Goal: Communication & Community: Answer question/provide support

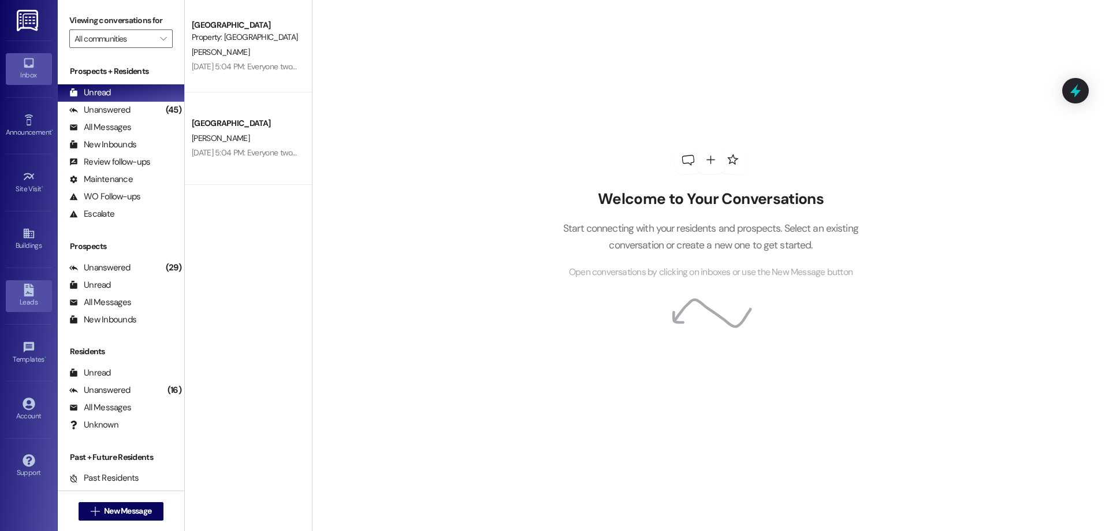
click at [25, 292] on icon at bounding box center [29, 290] width 10 height 13
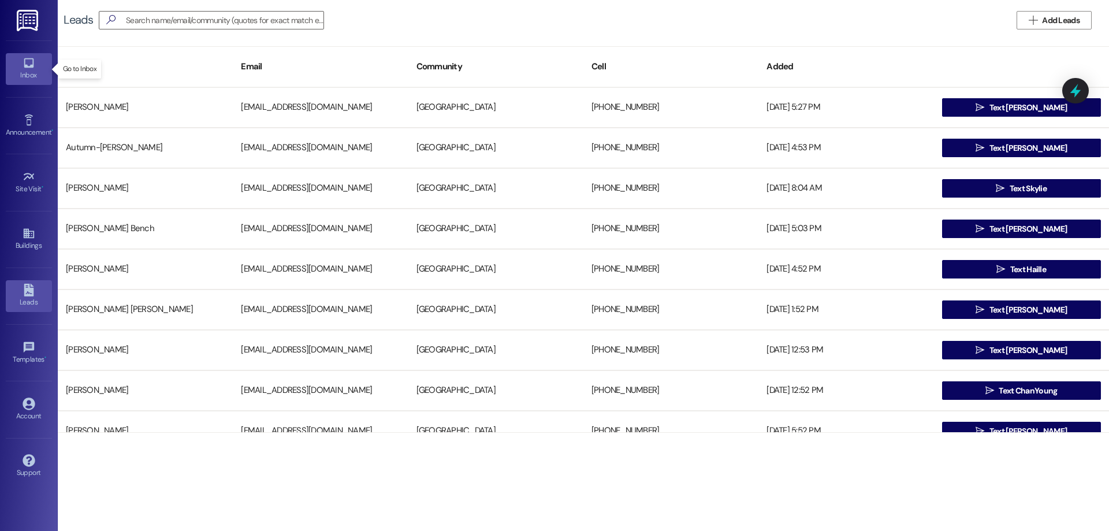
click at [21, 69] on div "Inbox" at bounding box center [29, 75] width 58 height 12
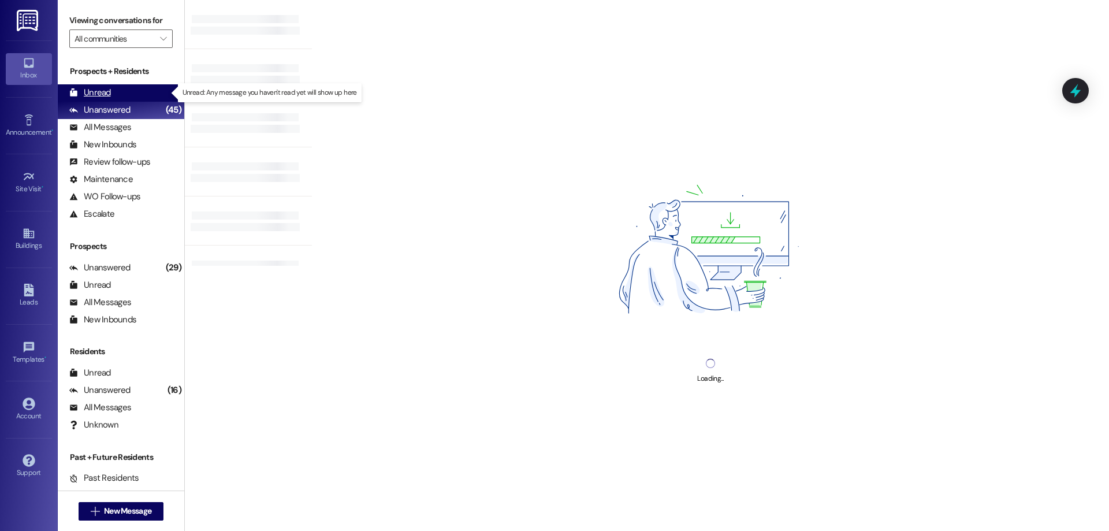
click at [123, 87] on div "Unread (0)" at bounding box center [121, 92] width 127 height 17
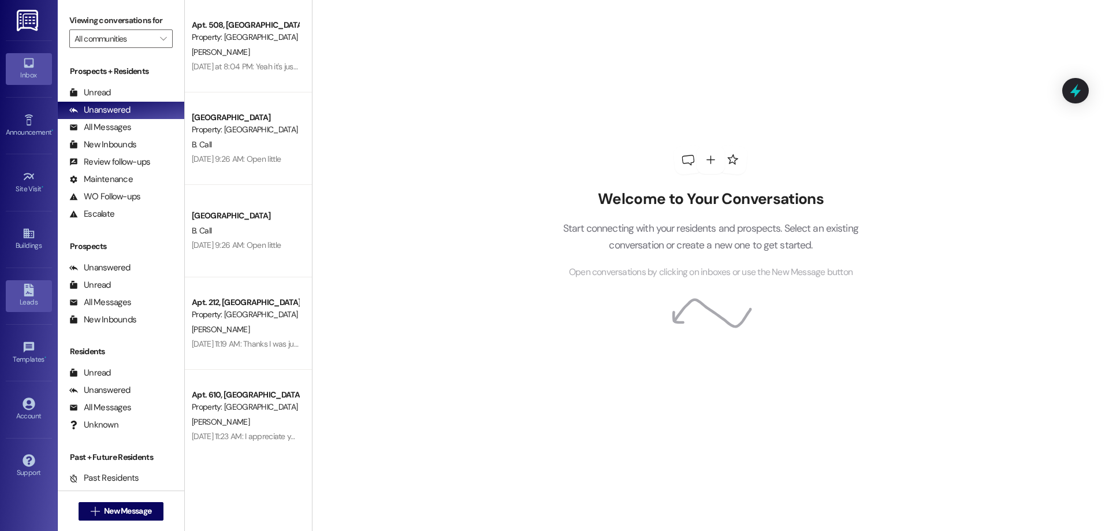
click at [29, 302] on div "Leads" at bounding box center [29, 302] width 58 height 12
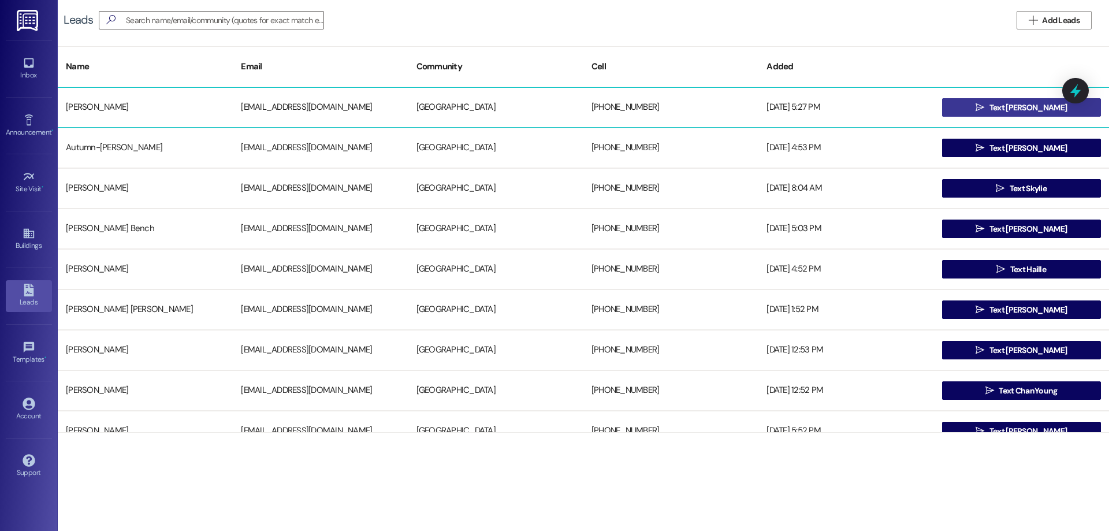
click at [975, 103] on button " Text [PERSON_NAME]" at bounding box center [1021, 107] width 159 height 18
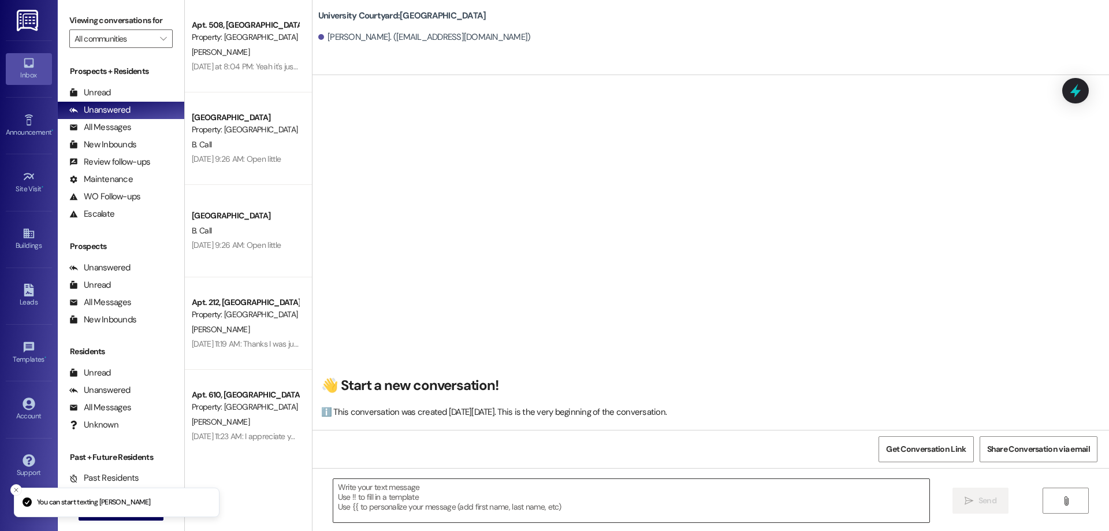
click at [383, 505] on textarea at bounding box center [631, 500] width 596 height 43
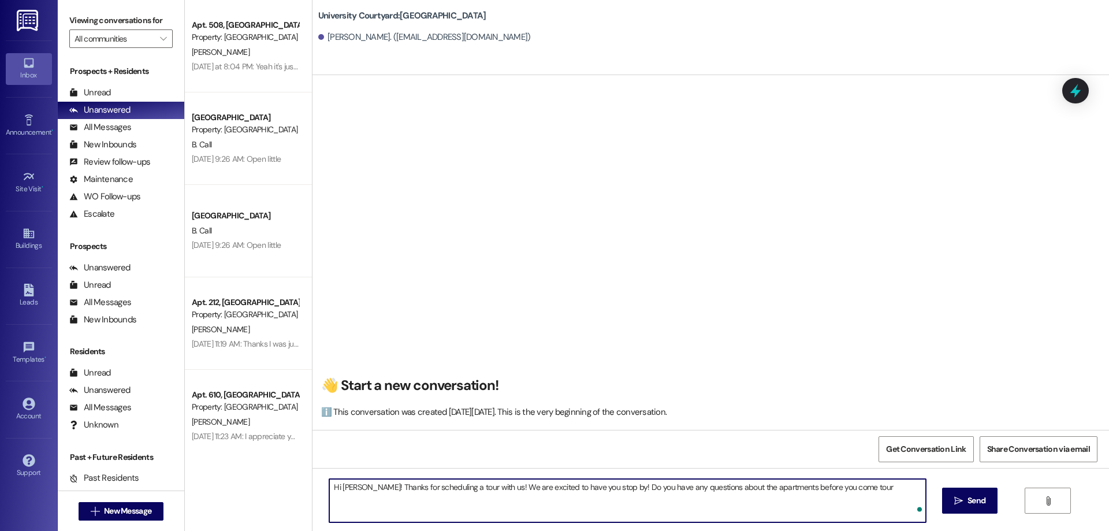
type textarea "Hi William! Thanks for scheduling a tour with us! We are excited to have you st…"
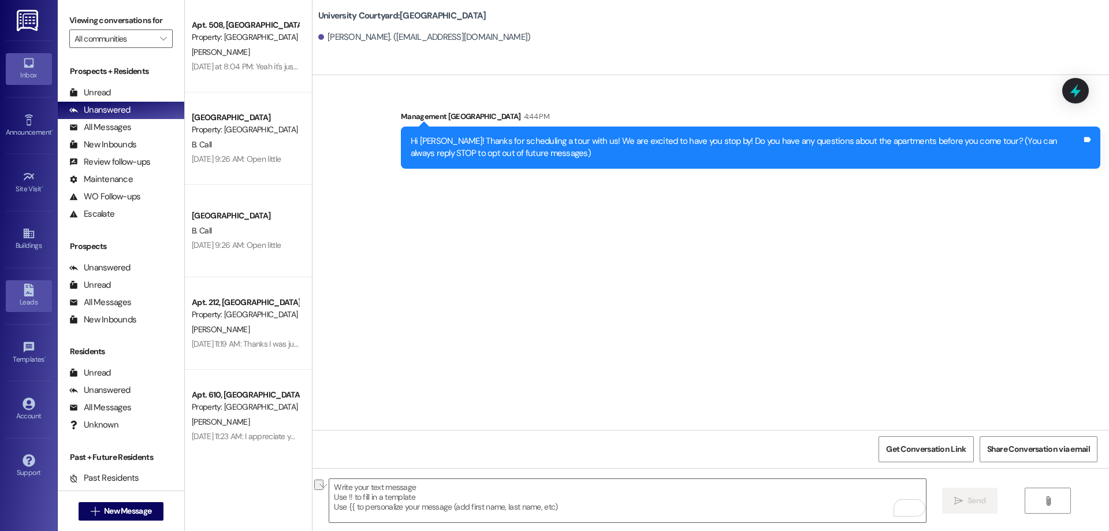
click at [9, 296] on link "Leads" at bounding box center [29, 295] width 46 height 31
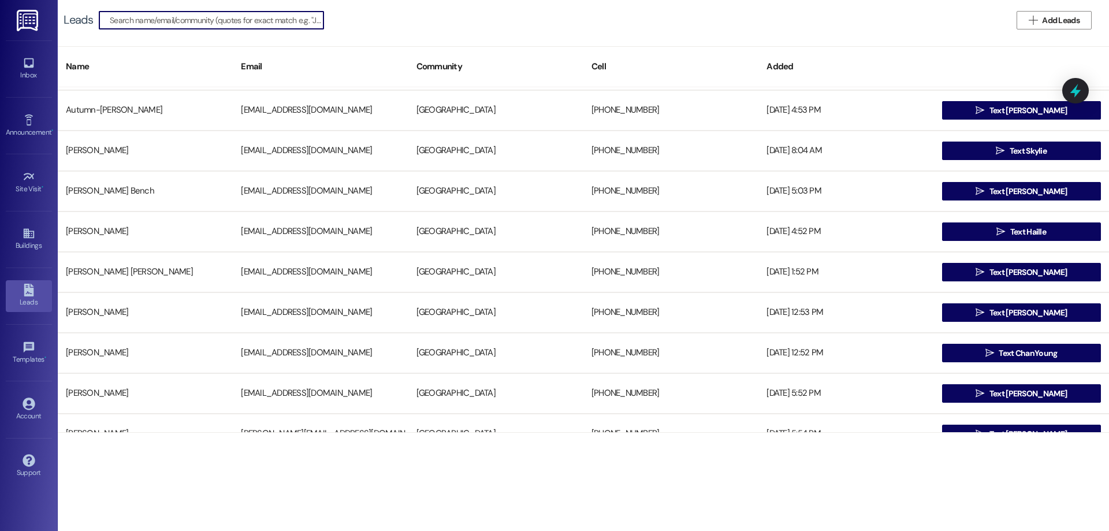
scroll to position [58, 0]
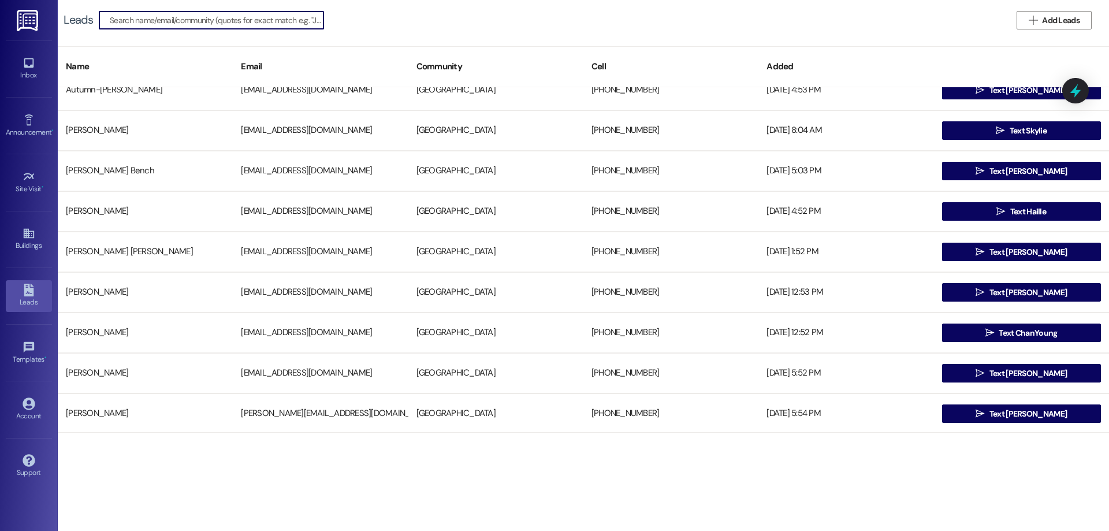
click at [1010, 377] on span "Text [PERSON_NAME]" at bounding box center [1028, 373] width 77 height 12
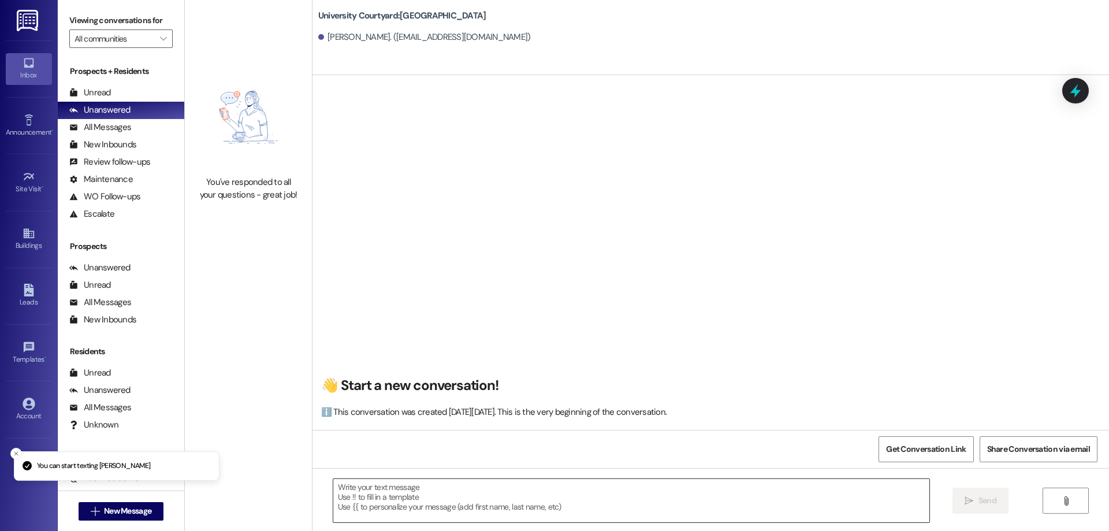
click at [528, 504] on textarea at bounding box center [631, 500] width 596 height 43
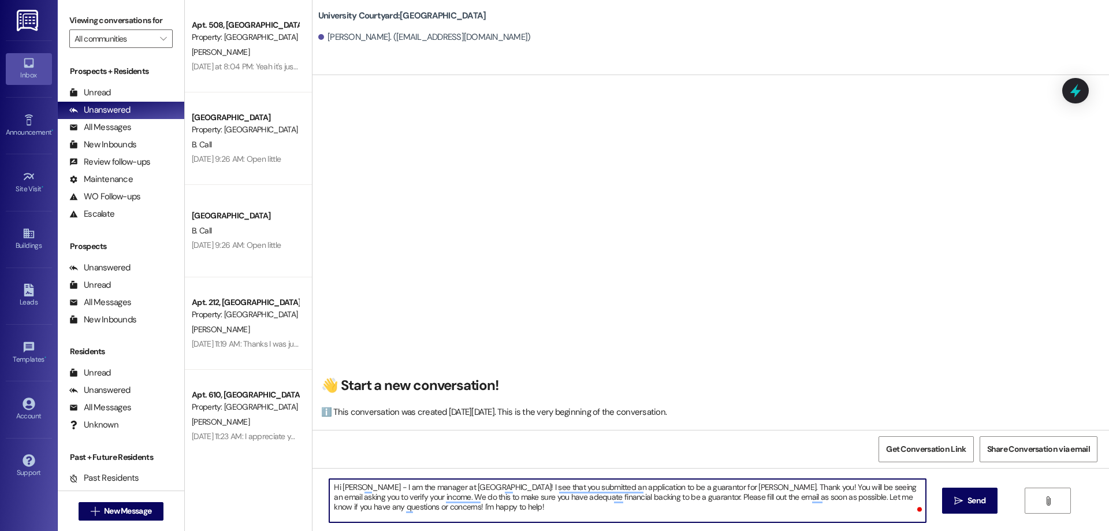
click at [362, 480] on textarea "Hi Vonda - I am the manager at University Courtyard! I see that you submitted a…" at bounding box center [627, 500] width 596 height 43
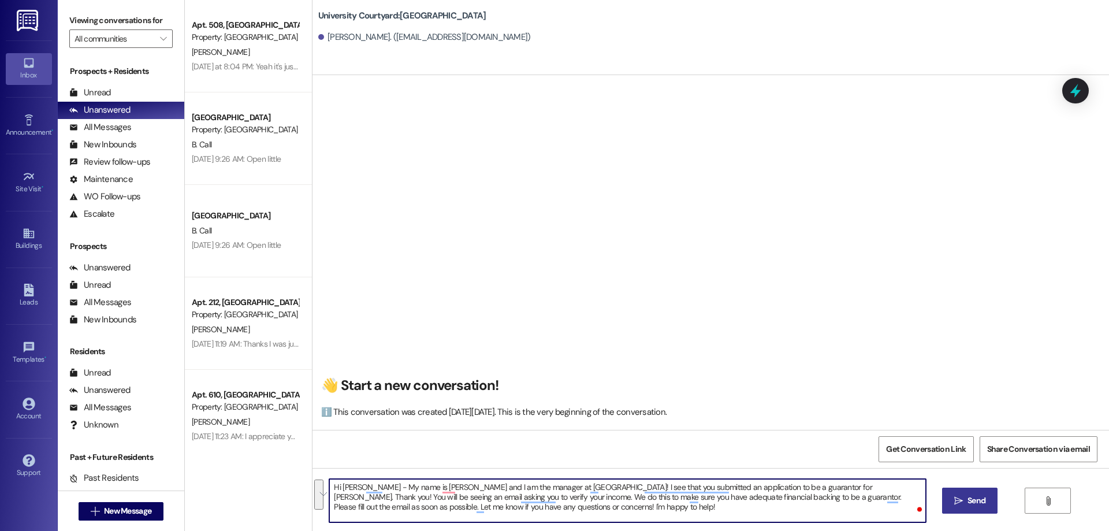
type textarea "Hi Vonda - My name is Katelynn and I am the manager at University Courtyard! I …"
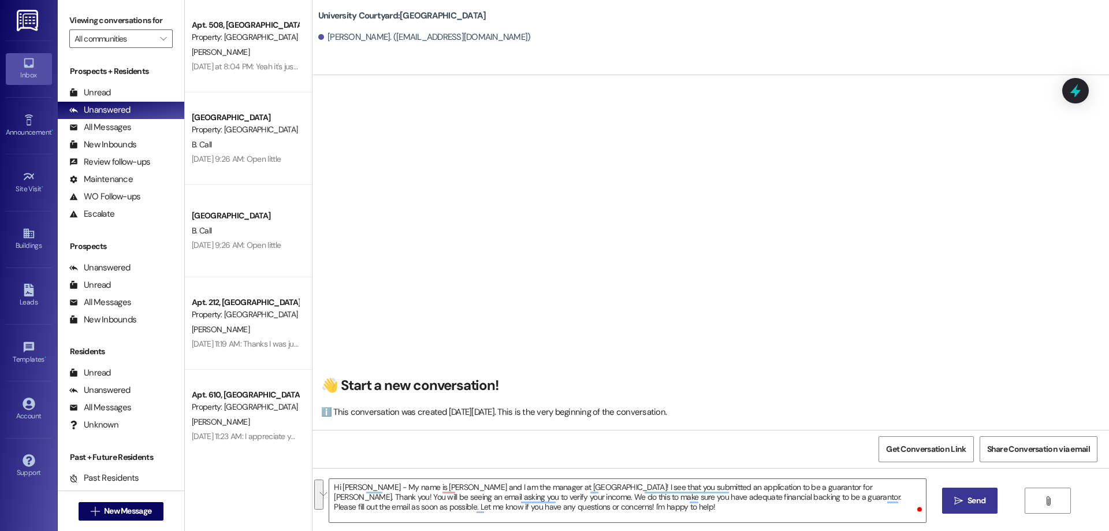
click at [952, 504] on span " Send" at bounding box center [970, 501] width 36 height 12
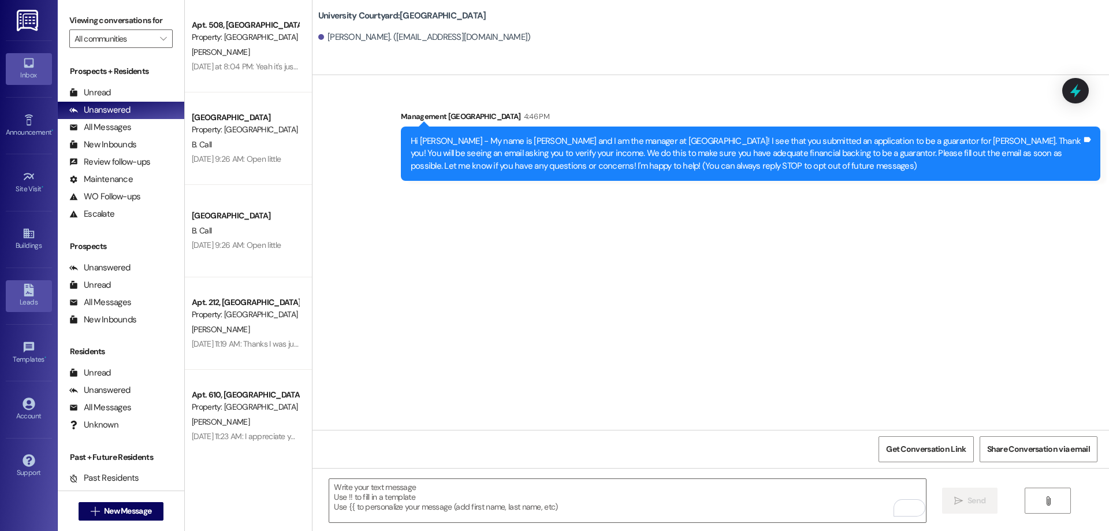
click at [22, 296] on div "Leads" at bounding box center [29, 302] width 58 height 12
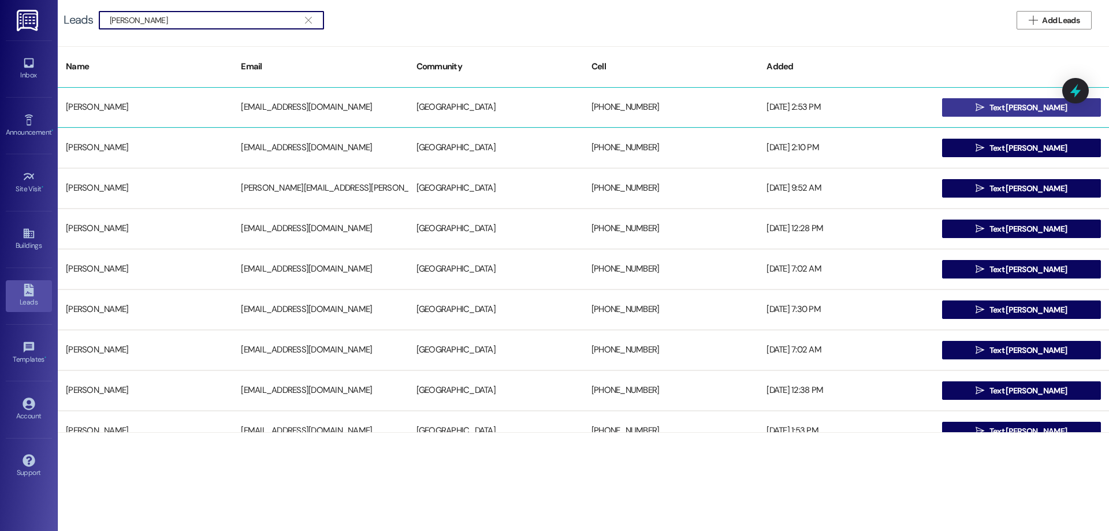
type input "dan"
click at [986, 103] on button " Text Daniel" at bounding box center [1021, 107] width 159 height 18
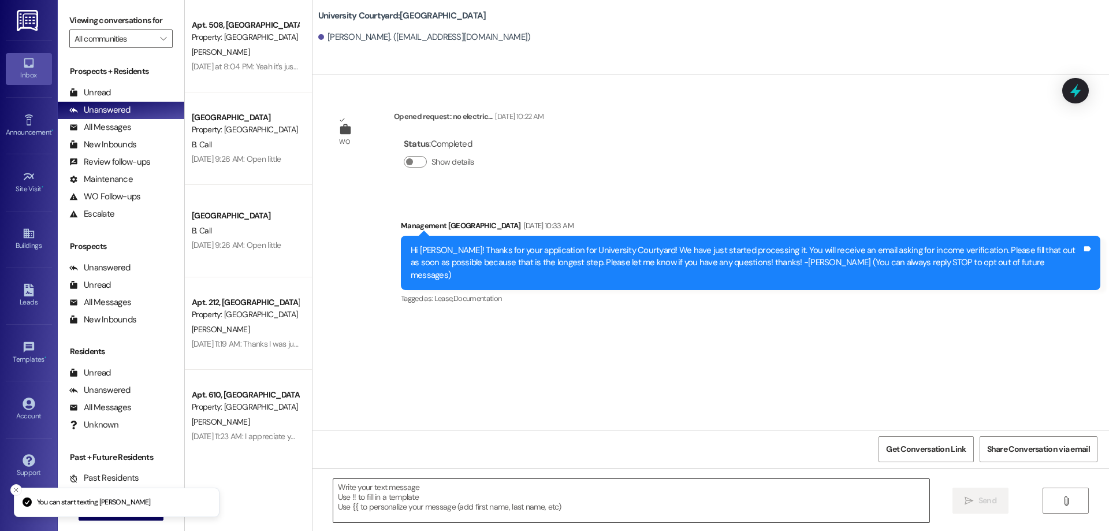
click at [480, 479] on textarea at bounding box center [631, 500] width 596 height 43
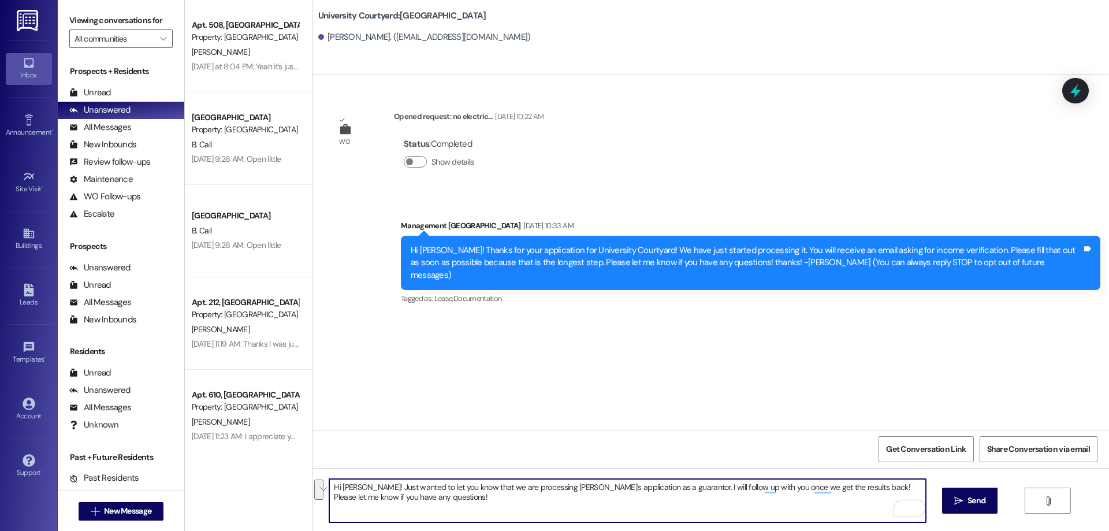
type textarea "Hi Daniel! Just wanted to let you know that we are processing Vonda's applicati…"
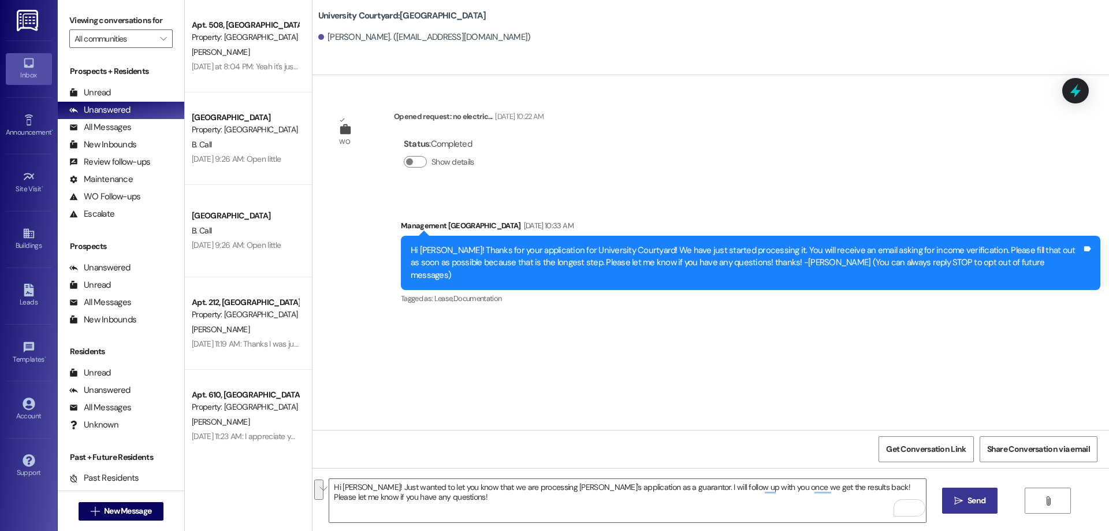
click at [961, 500] on icon "" at bounding box center [958, 500] width 9 height 9
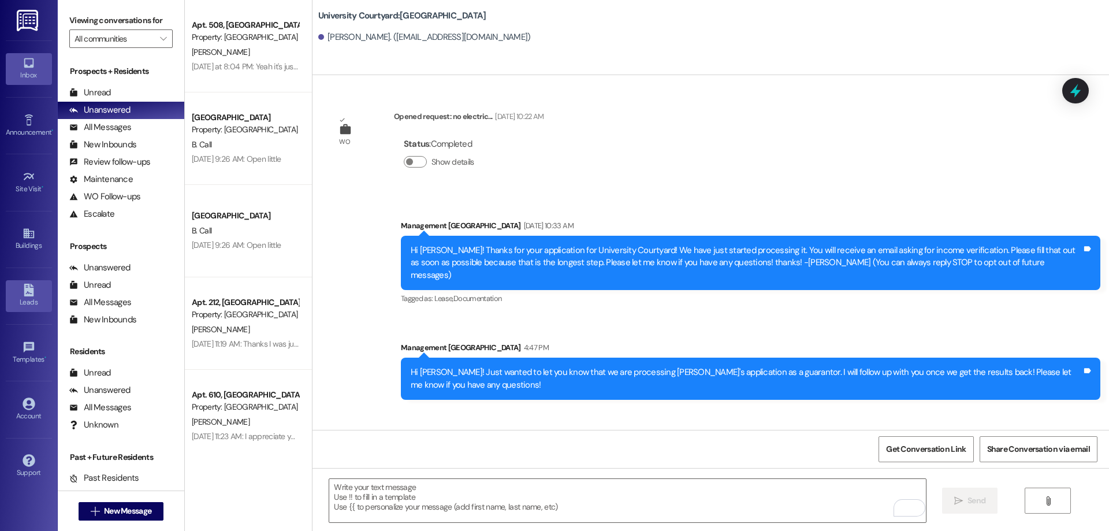
click at [0, 302] on div "Leads" at bounding box center [29, 302] width 58 height 12
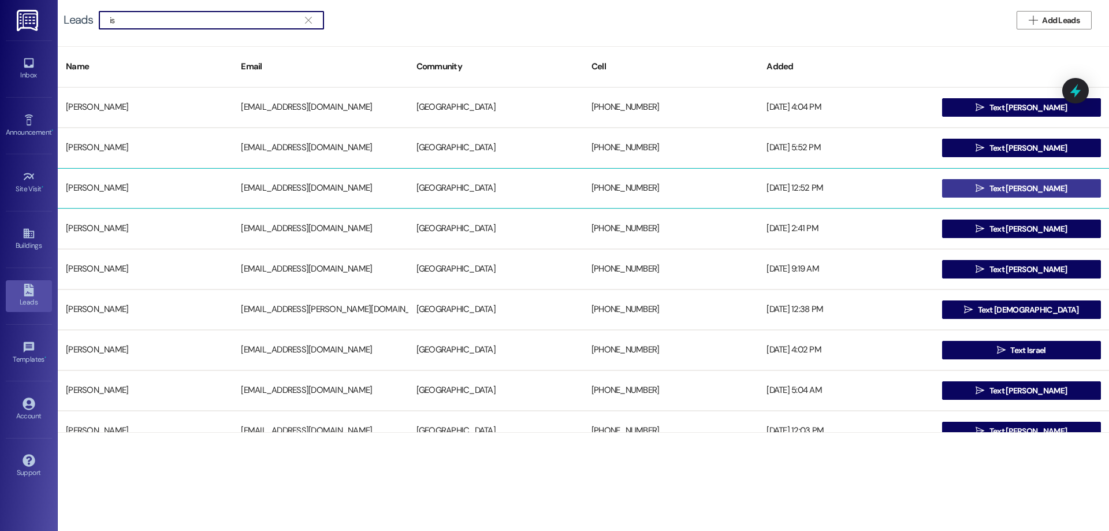
type input "is"
click at [961, 183] on button " Text Isaac" at bounding box center [1021, 188] width 159 height 18
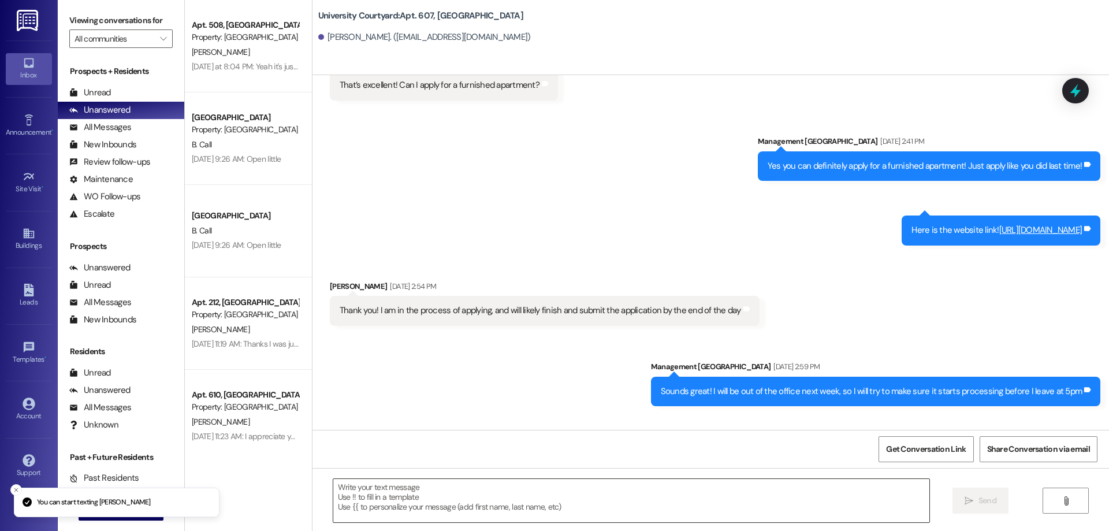
click at [529, 501] on textarea at bounding box center [631, 500] width 596 height 43
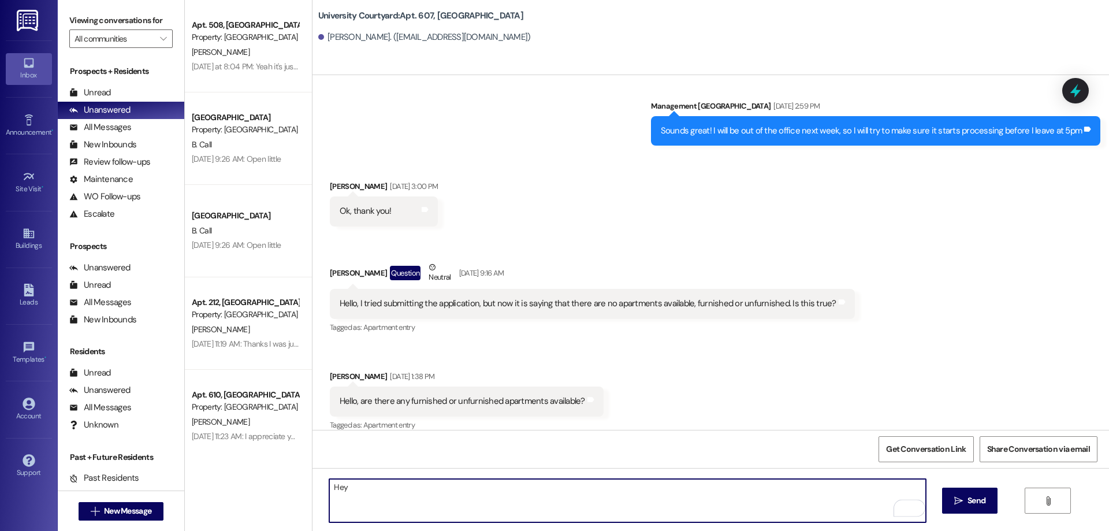
scroll to position [3388, 0]
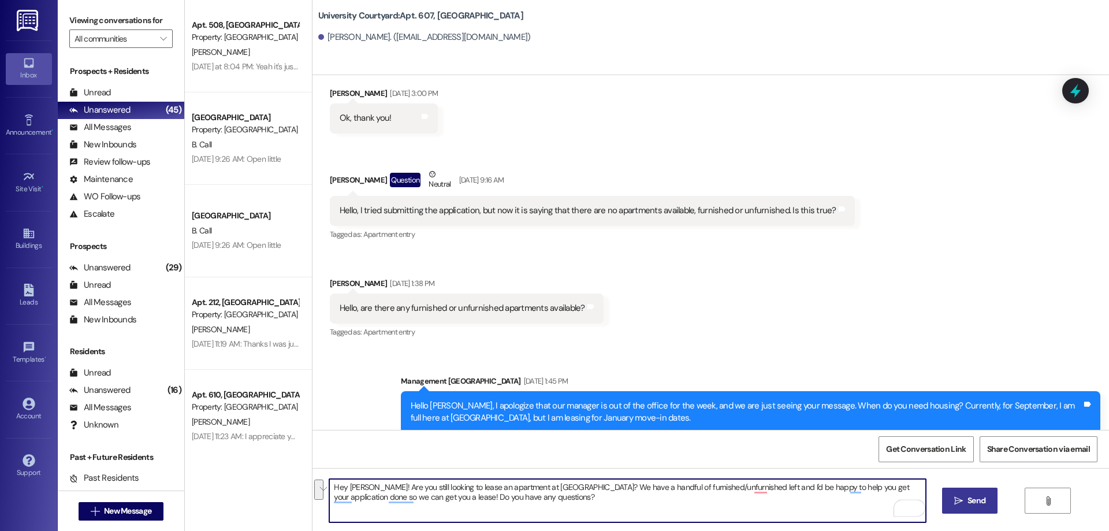
type textarea "Hey Isaac! Are you still looking to lease an apartment at University Courtyard?…"
click at [983, 510] on button " Send" at bounding box center [970, 501] width 56 height 26
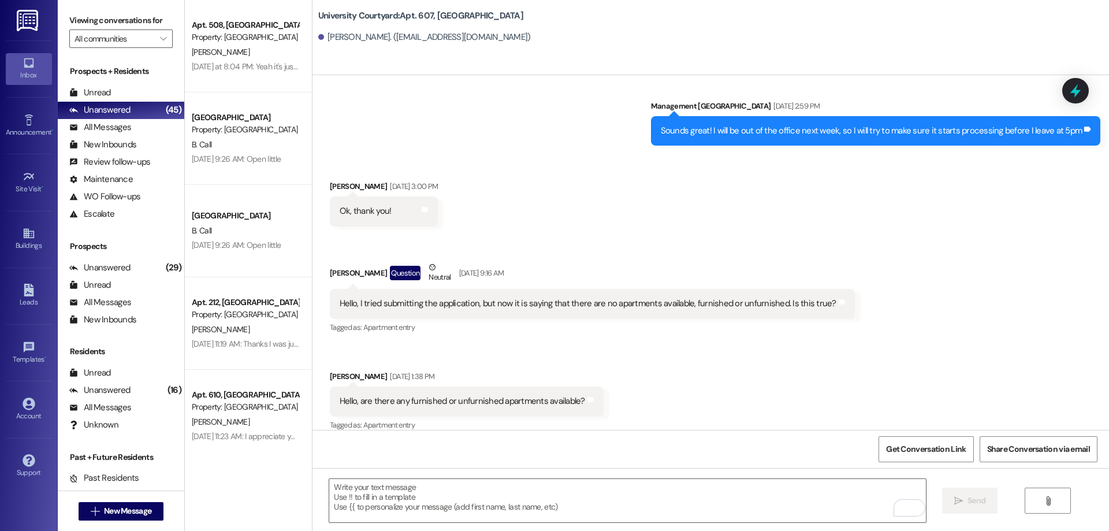
scroll to position [3481, 0]
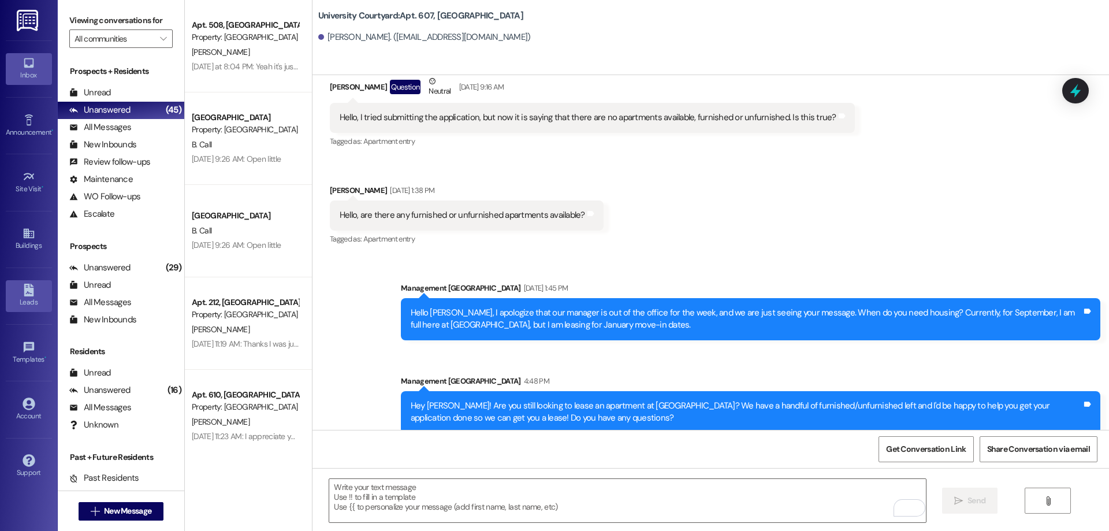
click at [31, 306] on div "Leads" at bounding box center [29, 302] width 58 height 12
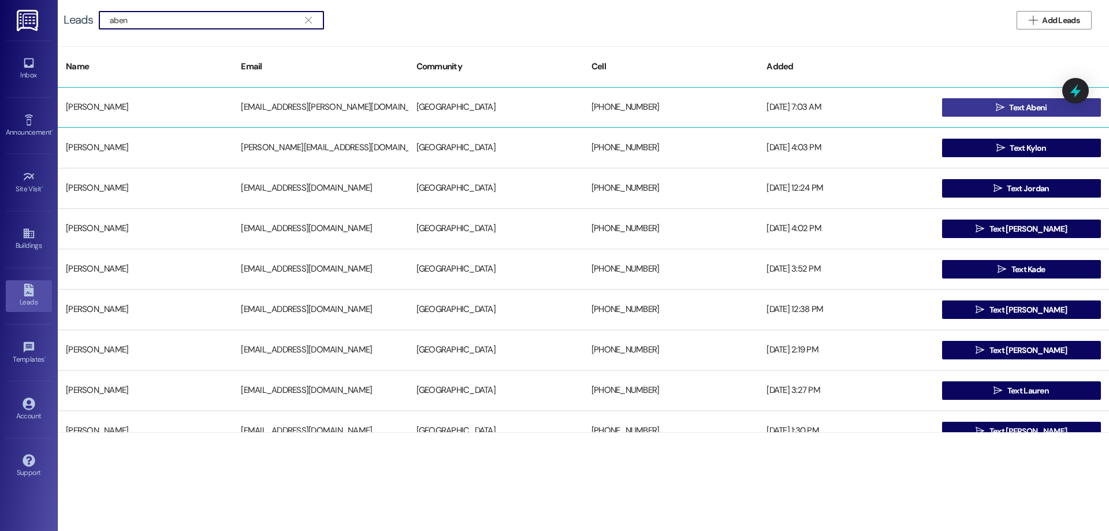
type input "aben"
click at [1013, 111] on span "Text Abeni" at bounding box center [1028, 108] width 38 height 12
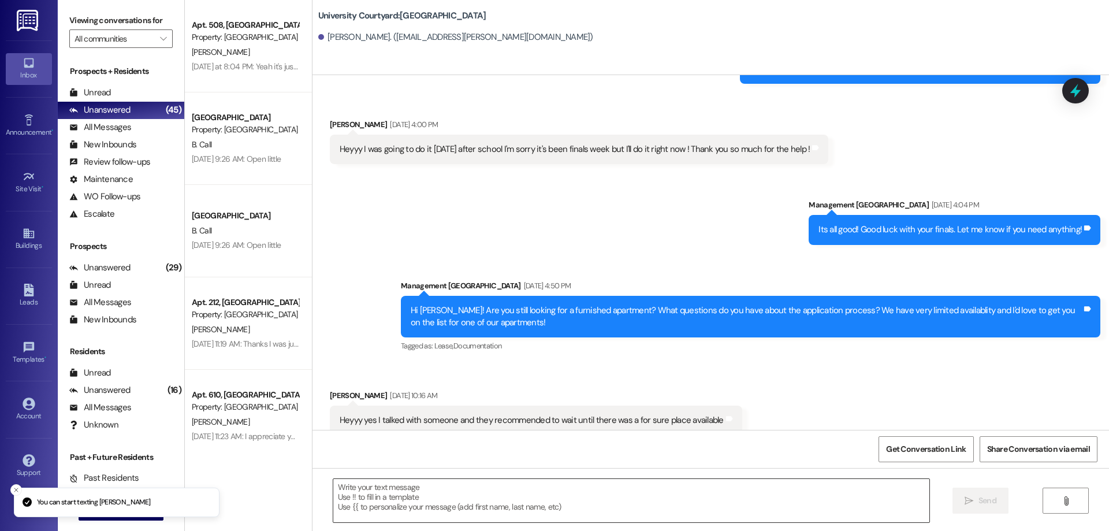
scroll to position [787, 0]
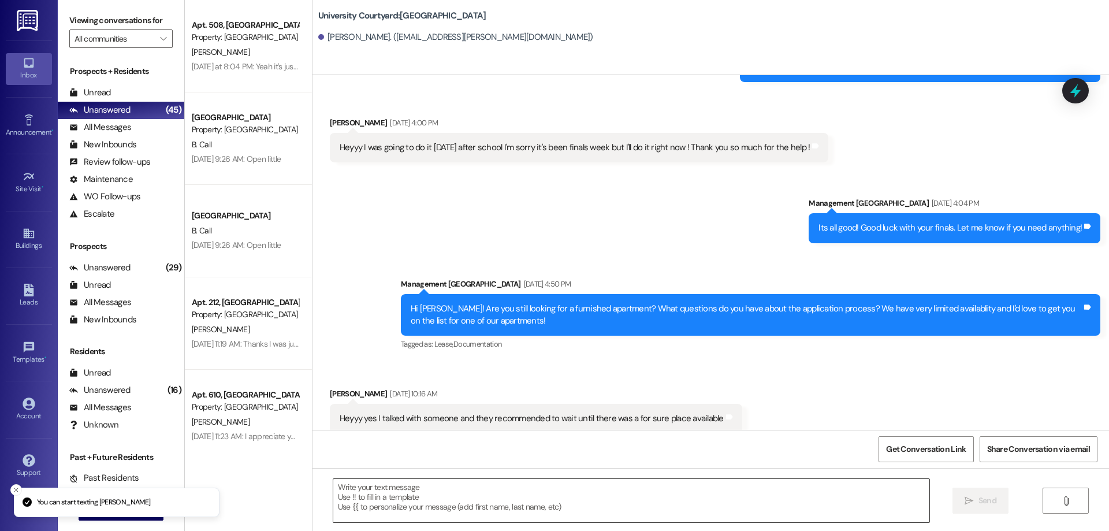
click at [411, 501] on textarea at bounding box center [631, 500] width 596 height 43
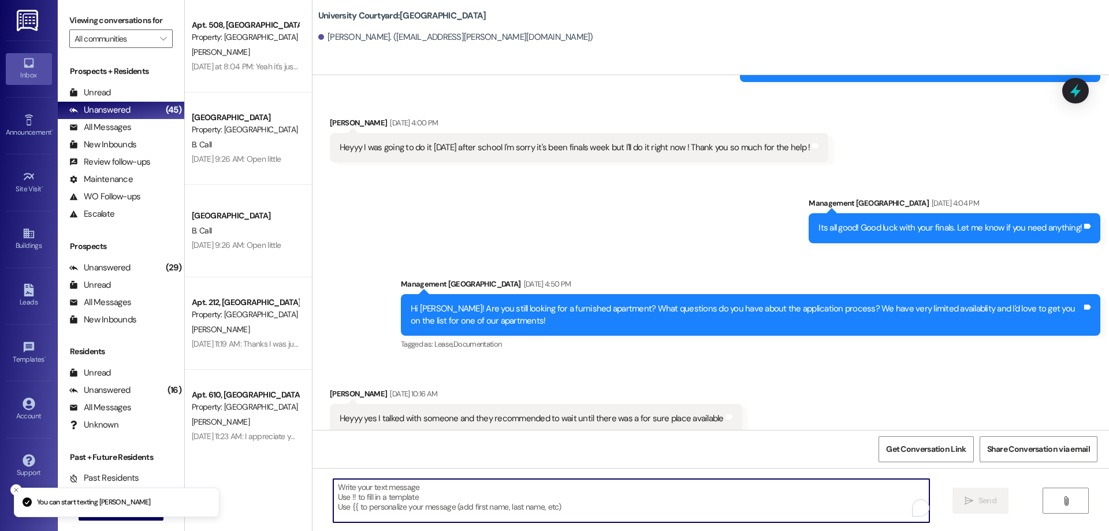
paste textarea "Hey Isaac! Are you still looking to lease an apartment at University Courtyard?…"
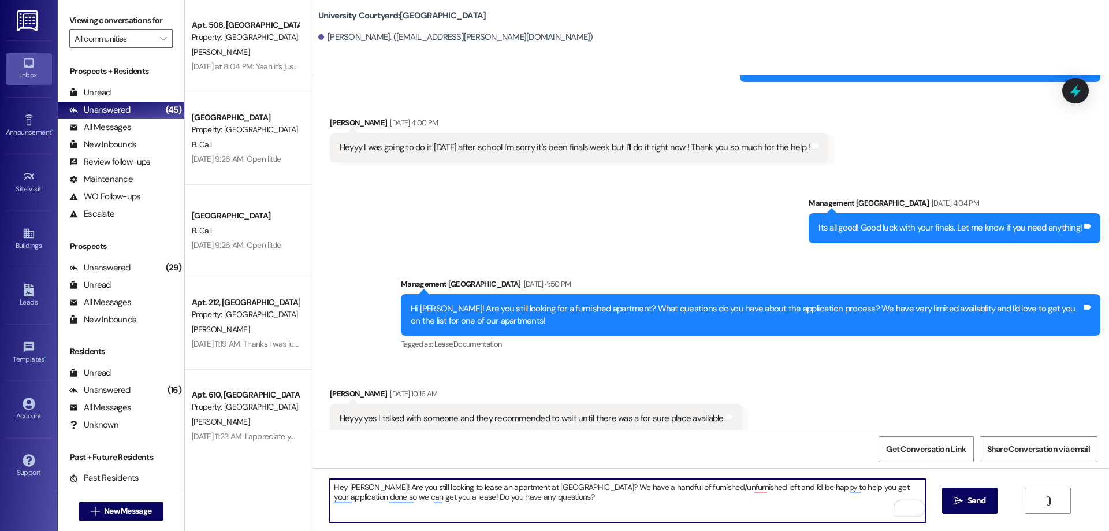
drag, startPoint x: 356, startPoint y: 484, endPoint x: 339, endPoint y: 484, distance: 17.9
click at [339, 484] on textarea "Hey Isaac! Are you still looking to lease an apartment at University Courtyard?…" at bounding box center [627, 500] width 596 height 43
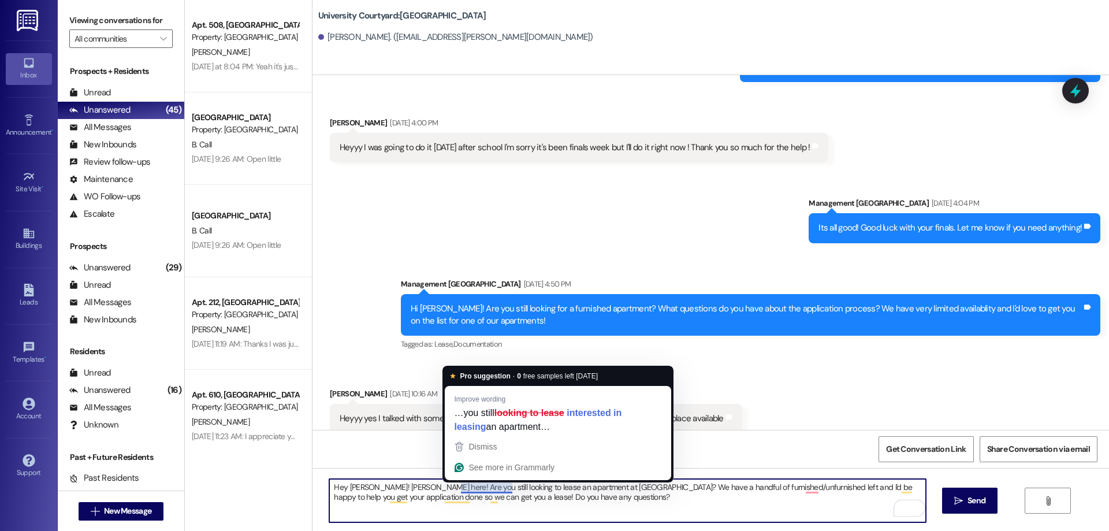
drag, startPoint x: 504, startPoint y: 487, endPoint x: 486, endPoint y: 485, distance: 17.4
click at [486, 485] on textarea "Hey Abeni! Katelynn here! Are you still looking to lease an apartment at Univer…" at bounding box center [627, 500] width 596 height 43
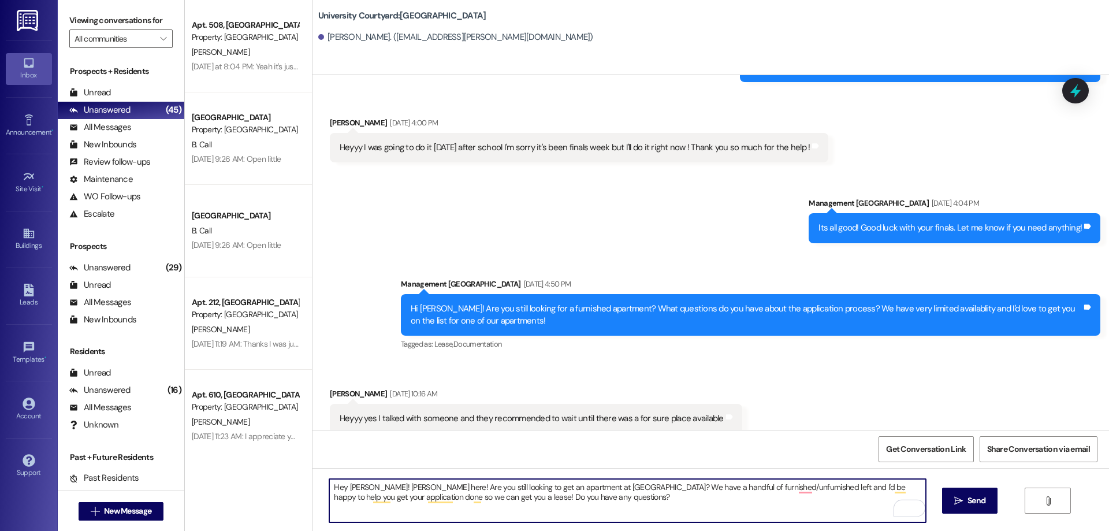
click at [664, 485] on textarea "Hey Abeni! Katelynn here! Are you still looking to get an apartment at Universi…" at bounding box center [627, 500] width 596 height 43
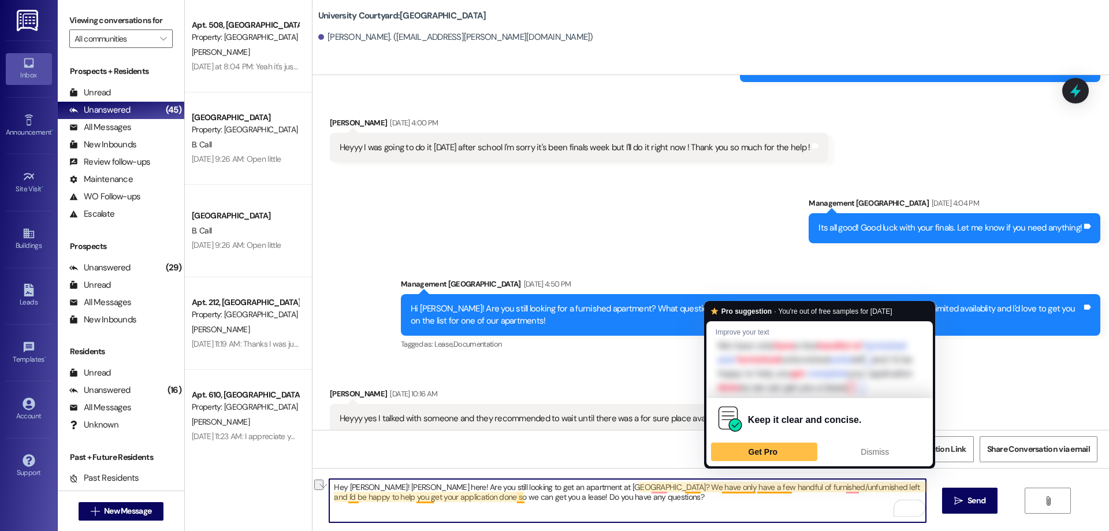
drag, startPoint x: 746, startPoint y: 485, endPoint x: 715, endPoint y: 485, distance: 31.8
click at [715, 485] on textarea "Hey Abeni! Katelynn here! Are you still looking to get an apartment at Universi…" at bounding box center [627, 500] width 596 height 43
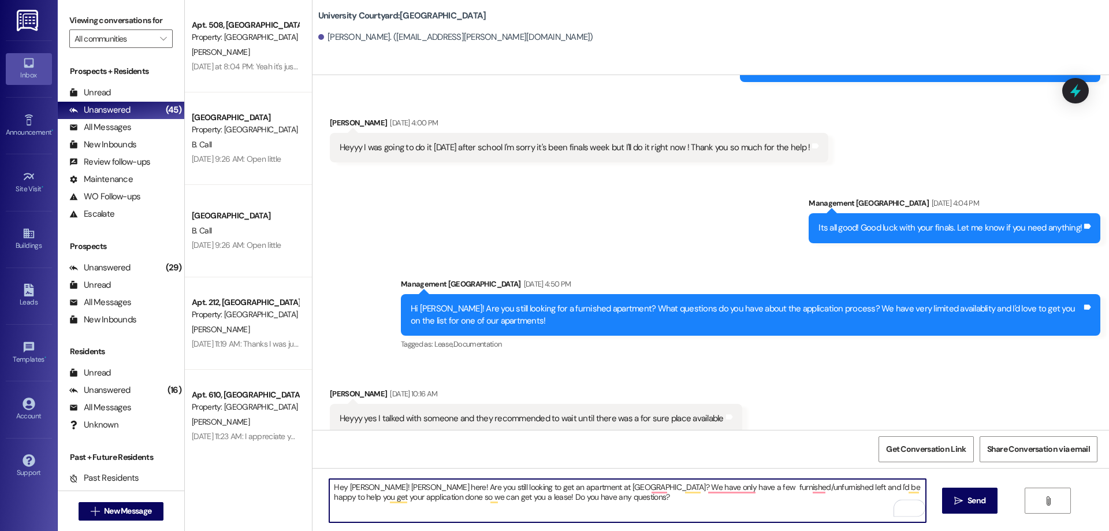
click at [745, 486] on textarea "Hey Abeni! Katelynn here! Are you still looking to get an apartment at Universi…" at bounding box center [627, 500] width 596 height 43
drag, startPoint x: 529, startPoint y: 496, endPoint x: 510, endPoint y: 499, distance: 18.7
click at [510, 499] on textarea "Hey Abeni! Katelynn here! Are you still looking to get an apartment at Universi…" at bounding box center [627, 500] width 596 height 43
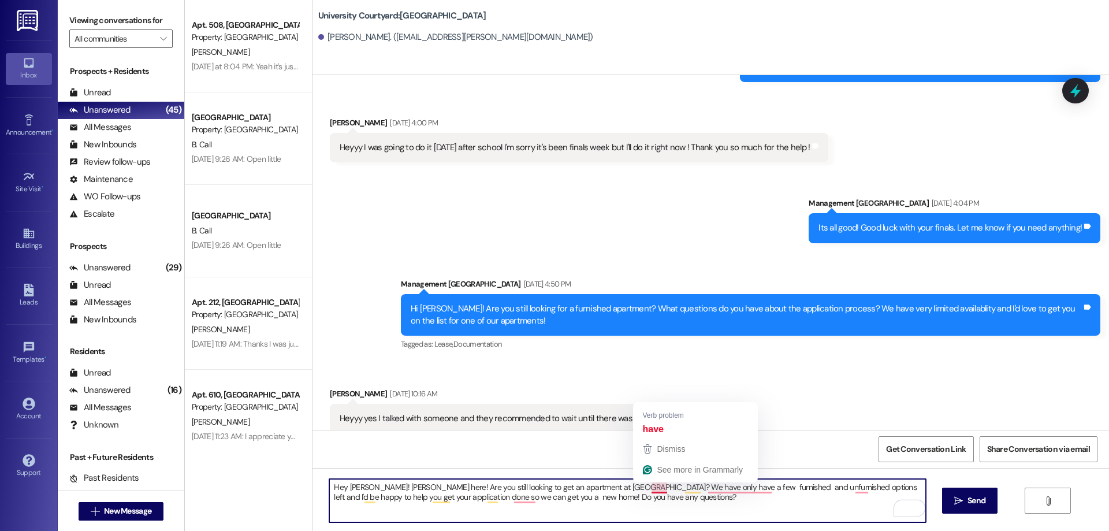
click at [630, 485] on textarea "Hey Abeni! Katelynn here! Are you still looking to get an apartment at Universi…" at bounding box center [627, 500] width 596 height 43
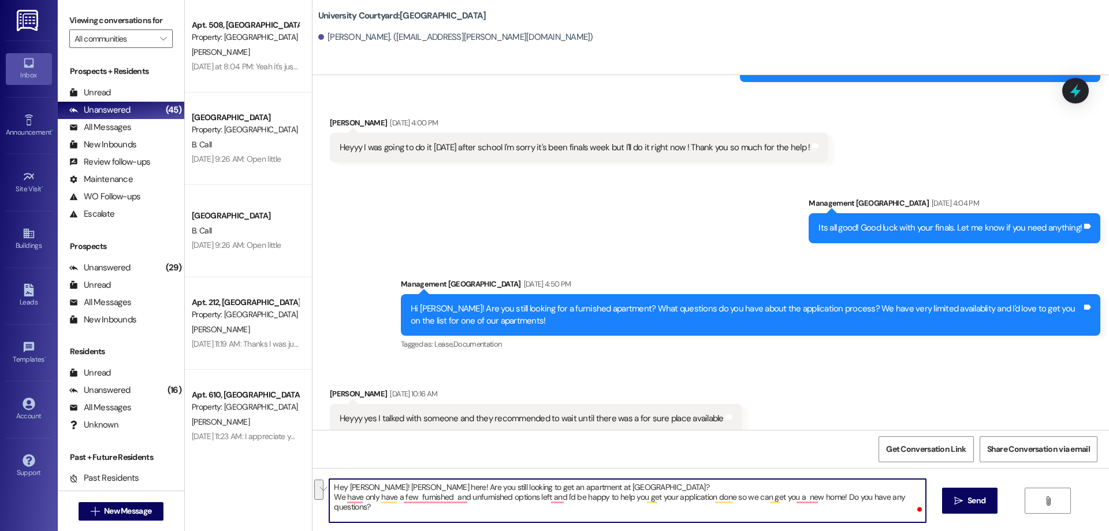
drag, startPoint x: 835, startPoint y: 492, endPoint x: 882, endPoint y: 504, distance: 47.6
click at [882, 504] on textarea "Hey Abeni! Katelynn here! Are you still looking to get an apartment at Universi…" at bounding box center [627, 500] width 596 height 43
type textarea "Hey Abeni! Katelynn here! Are you still looking to get an apartment at Universi…"
click at [965, 498] on span "Send" at bounding box center [976, 501] width 23 height 12
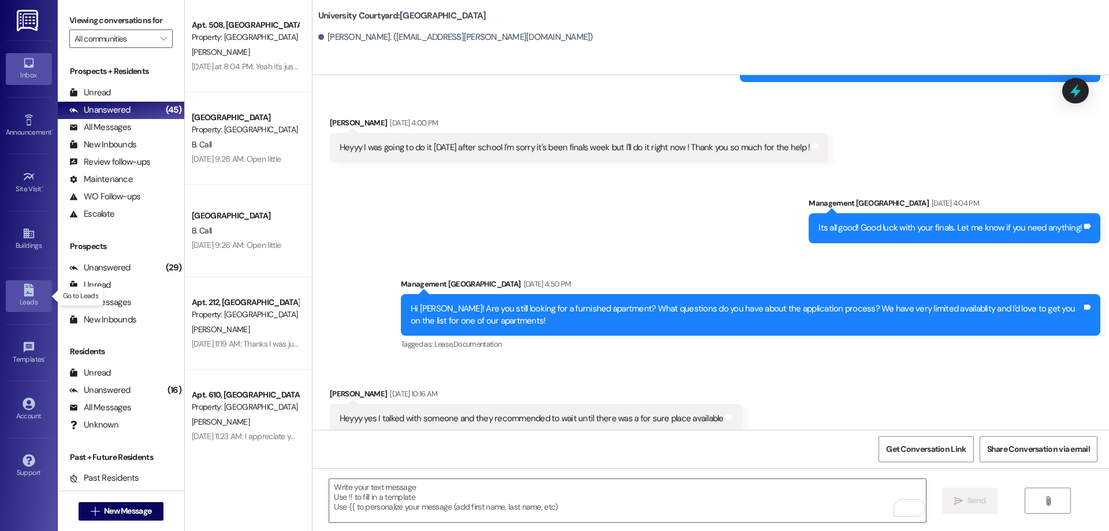
click at [23, 293] on icon at bounding box center [29, 290] width 13 height 13
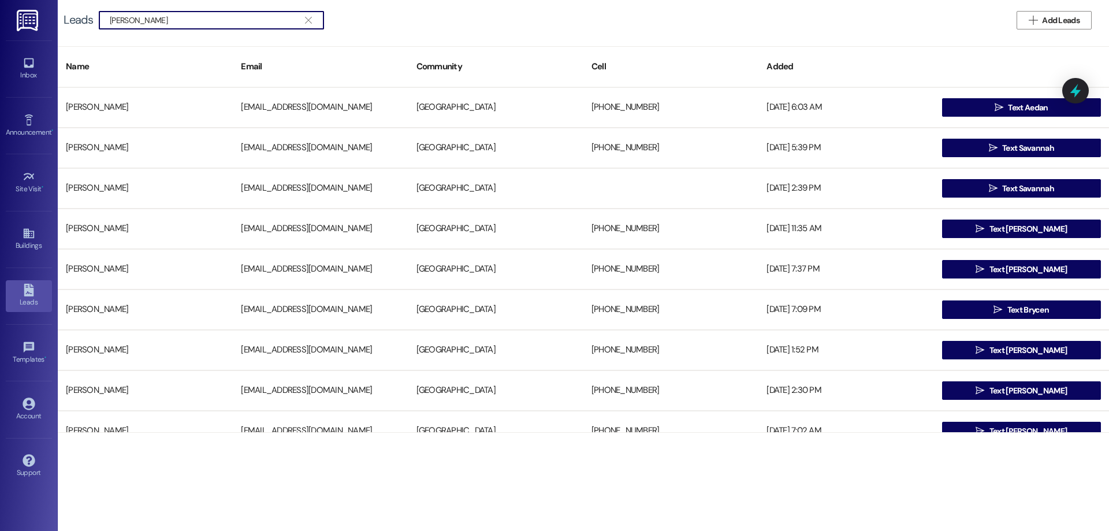
click at [248, 26] on input "william bean" at bounding box center [204, 20] width 189 height 16
click at [248, 25] on input "william bean" at bounding box center [204, 20] width 189 height 16
click at [249, 20] on input "william bean" at bounding box center [204, 20] width 189 height 16
click at [180, 23] on input "william bean" at bounding box center [204, 20] width 189 height 16
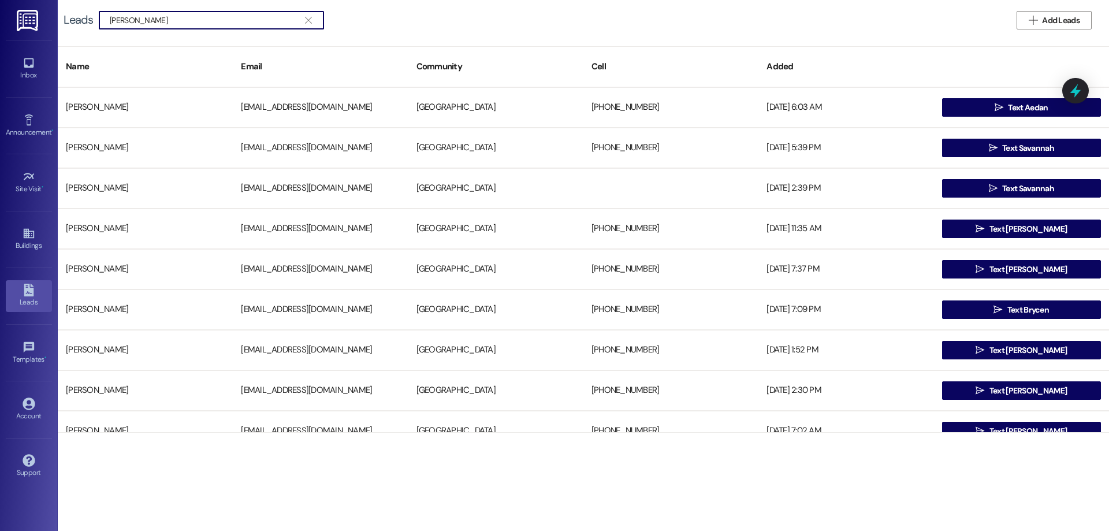
click at [180, 23] on input "william bean" at bounding box center [204, 20] width 189 height 16
type input "w"
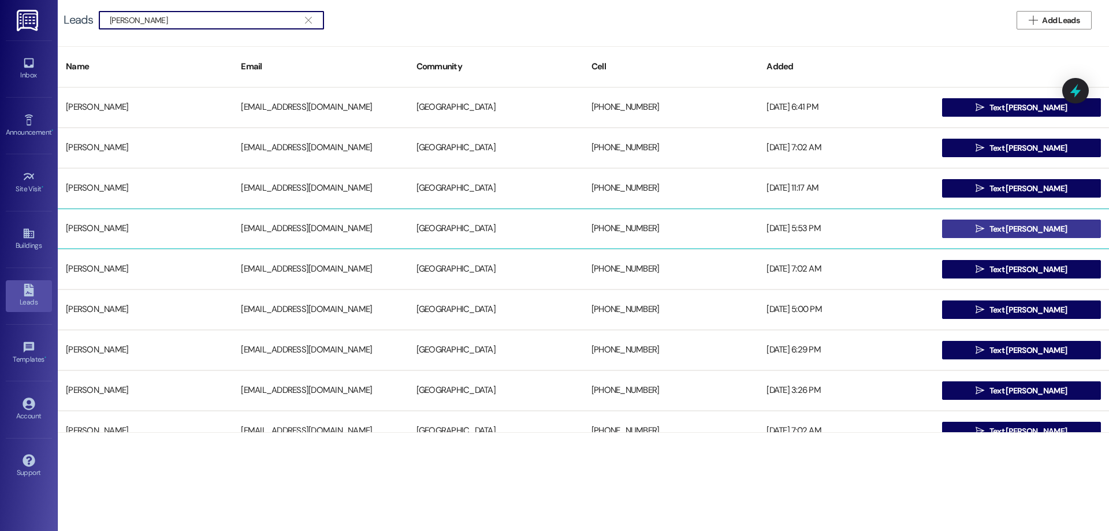
type input "eliza"
click at [984, 231] on icon "" at bounding box center [980, 228] width 9 height 9
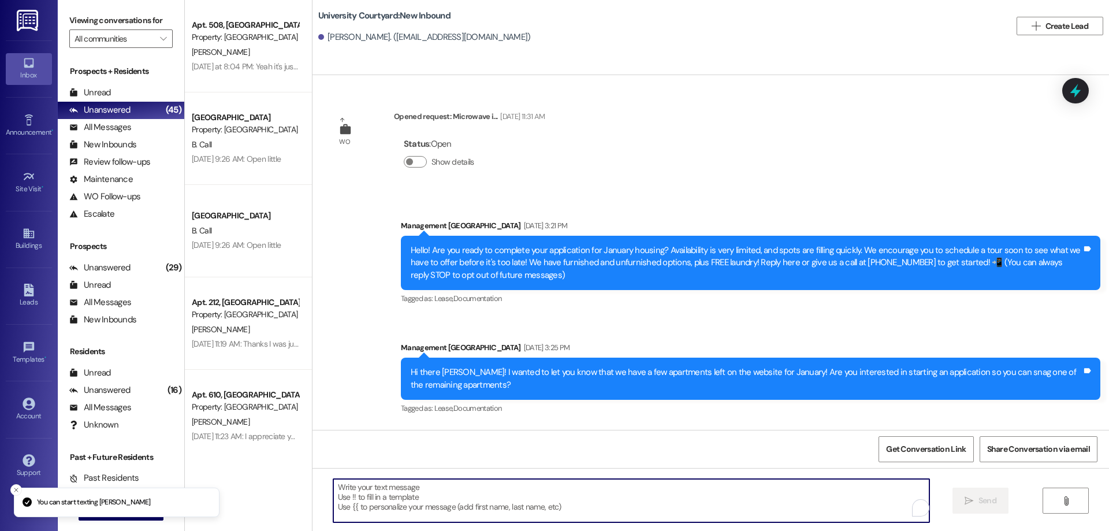
click at [439, 493] on textarea "To enrich screen reader interactions, please activate Accessibility in Grammarl…" at bounding box center [631, 500] width 596 height 43
paste textarea "Hey Abeni! Katelynn here! Are you still looking to get an apartment at Universi…"
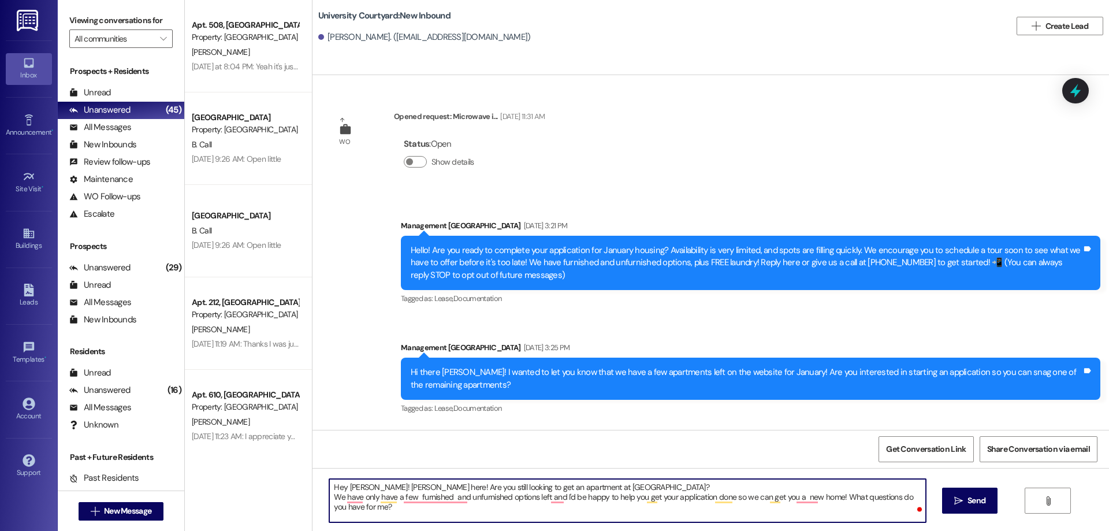
drag, startPoint x: 359, startPoint y: 486, endPoint x: 341, endPoint y: 484, distance: 17.6
click at [341, 484] on textarea "Hey Abeni! Katelynn here! Are you still looking to get an apartment at Universi…" at bounding box center [627, 500] width 596 height 43
click at [645, 481] on textarea "Hey Lizzie! Katelynn here! Are you still looking to get an apartment at Univers…" at bounding box center [627, 500] width 596 height 43
click at [407, 501] on textarea "Hey Lizzie! Katelynn here! Are you still looking to get an apartment at Univers…" at bounding box center [627, 500] width 596 height 43
type textarea "Hey Lizzie! Katelynn here! Are you still looking to get an apartment at Univers…"
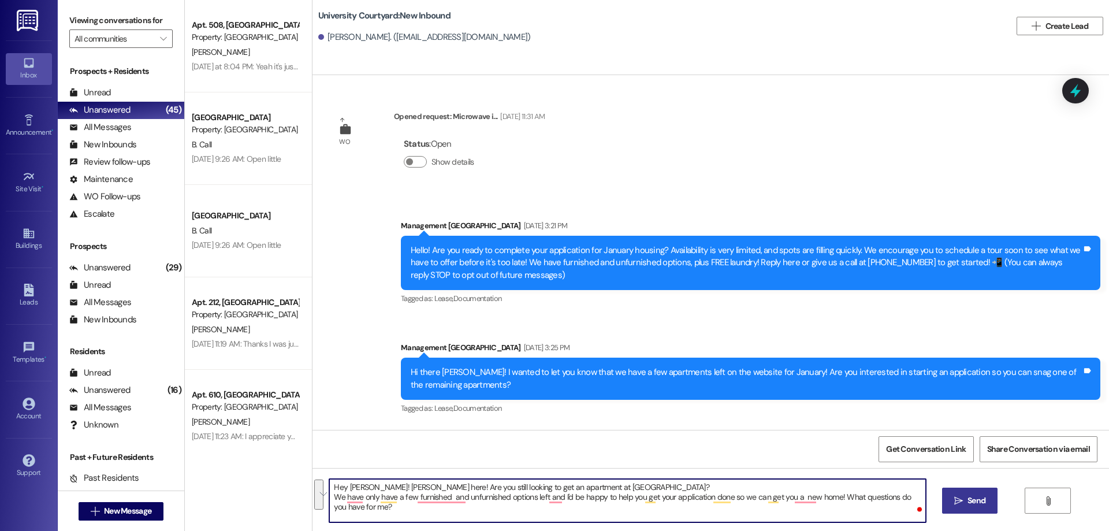
click at [958, 495] on span " Send" at bounding box center [970, 501] width 36 height 12
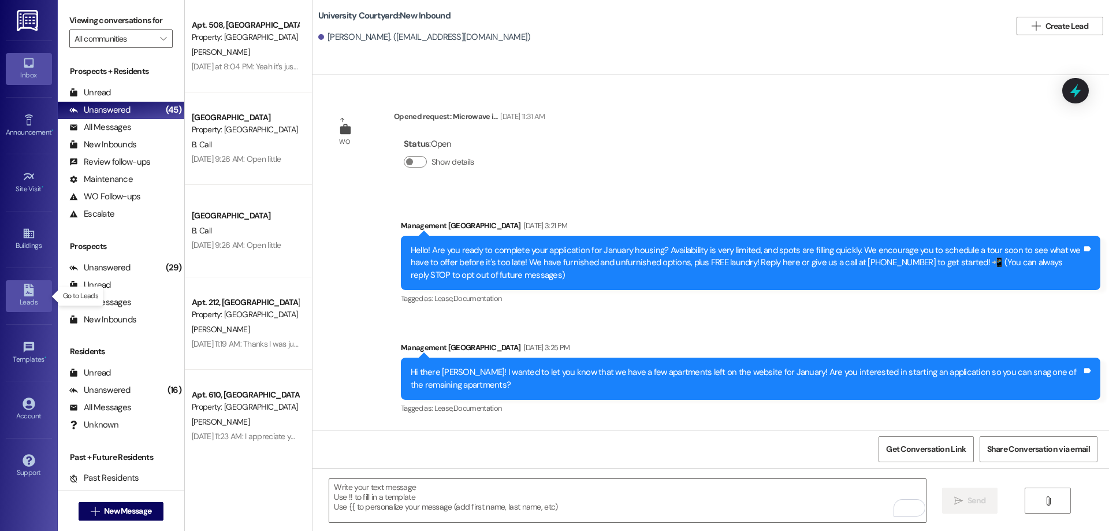
click at [31, 302] on div "Leads" at bounding box center [29, 302] width 58 height 12
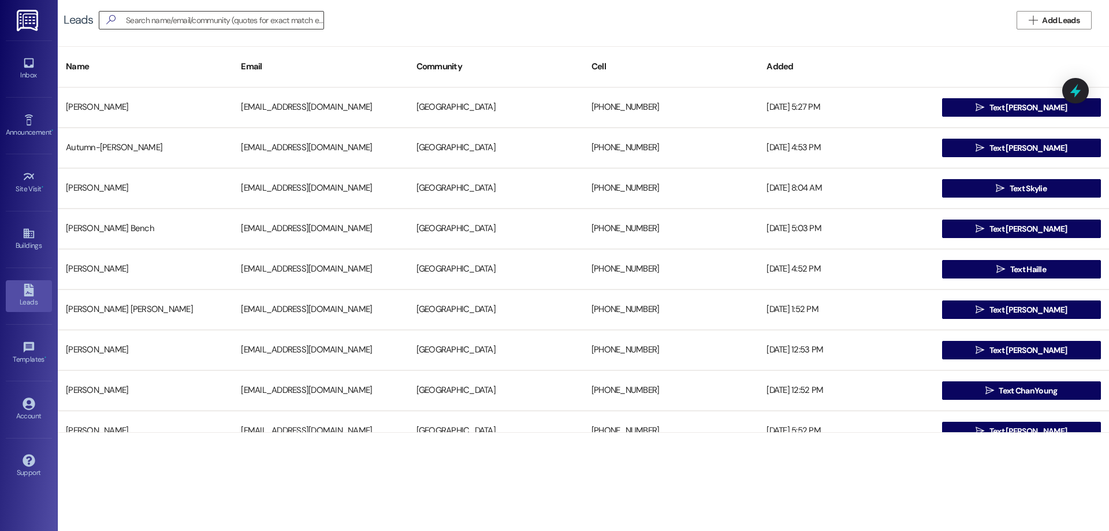
click at [145, 24] on input at bounding box center [225, 20] width 198 height 16
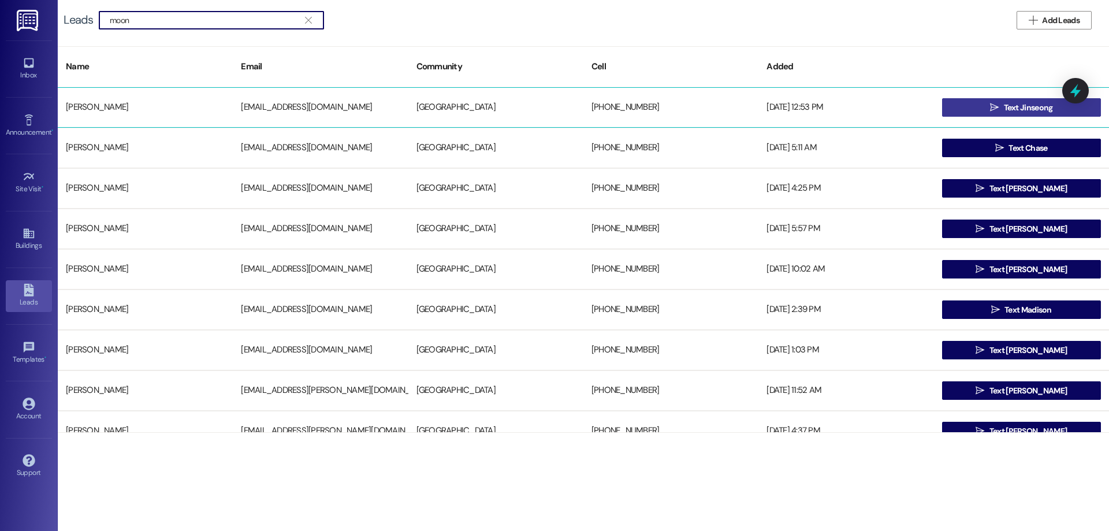
type input "moon"
click at [1045, 104] on span "Text Jinseong" at bounding box center [1028, 108] width 49 height 12
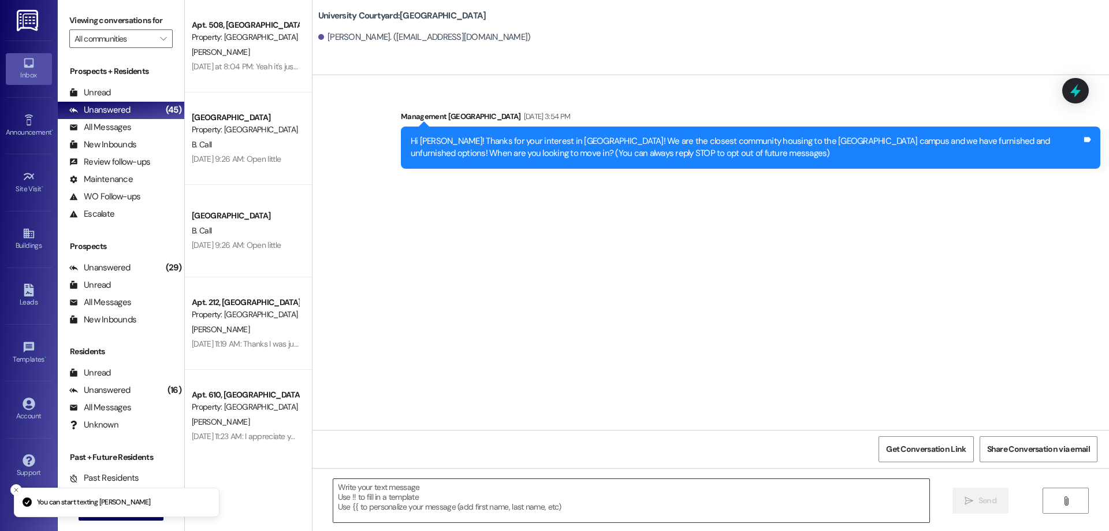
click at [471, 488] on textarea at bounding box center [631, 500] width 596 height 43
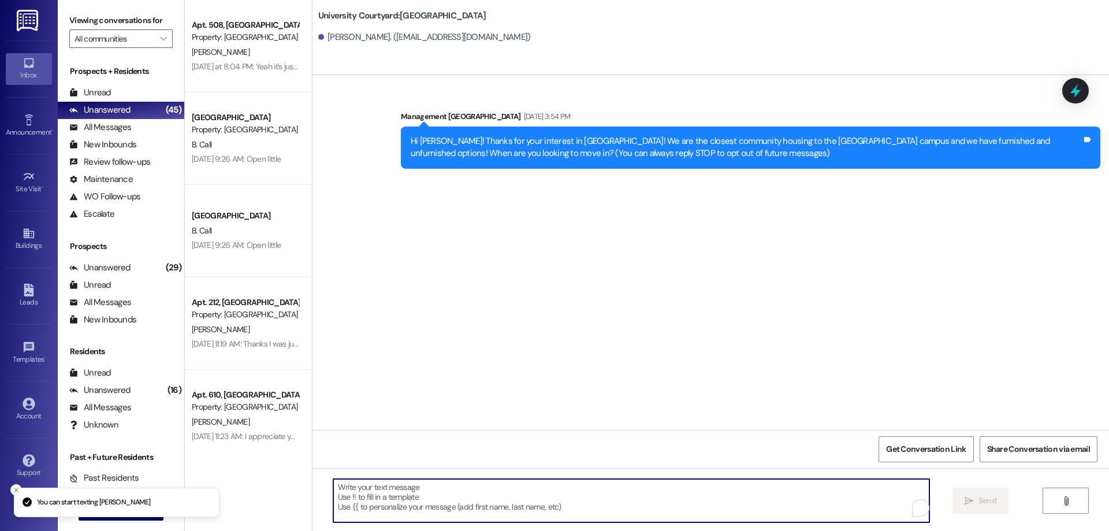
paste textarea "Hey Lizzie! Katelynn here! Are you still looking to get an apartment at Univers…"
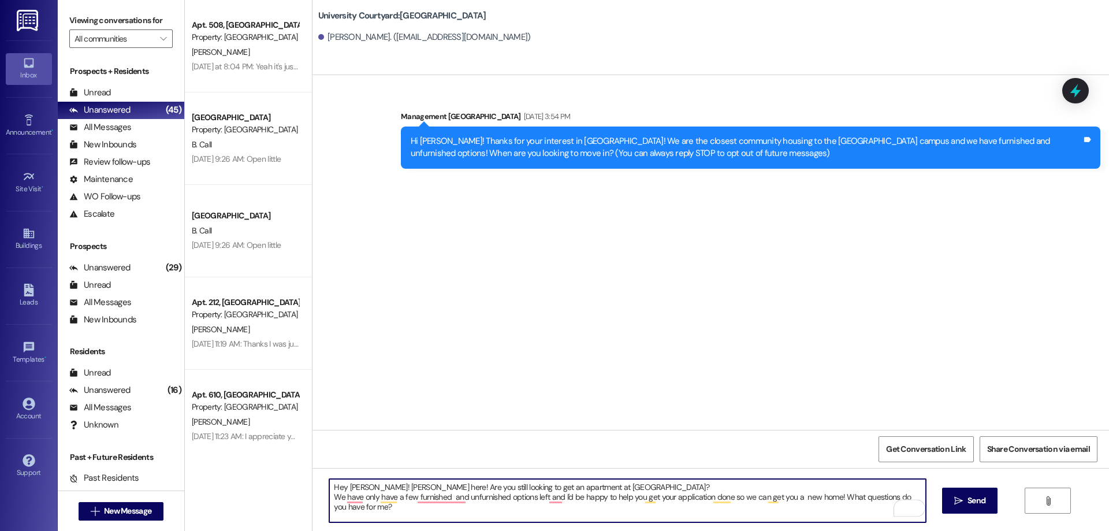
drag, startPoint x: 356, startPoint y: 485, endPoint x: 344, endPoint y: 485, distance: 11.6
click at [344, 485] on textarea "Hey Lizzie! Katelynn here! Are you still looking to get an apartment at Univers…" at bounding box center [627, 500] width 596 height 43
type textarea "Hey Jinseong! Katelynn here! Are you still looking to get an apartment at Unive…"
click at [977, 503] on span "Send" at bounding box center [977, 501] width 18 height 12
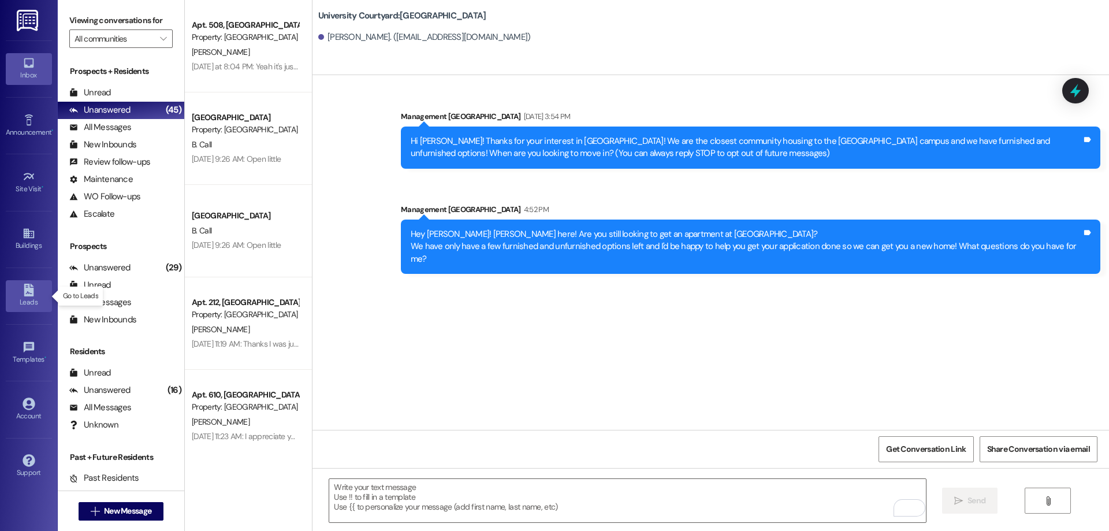
click at [23, 299] on div "Leads" at bounding box center [29, 302] width 58 height 12
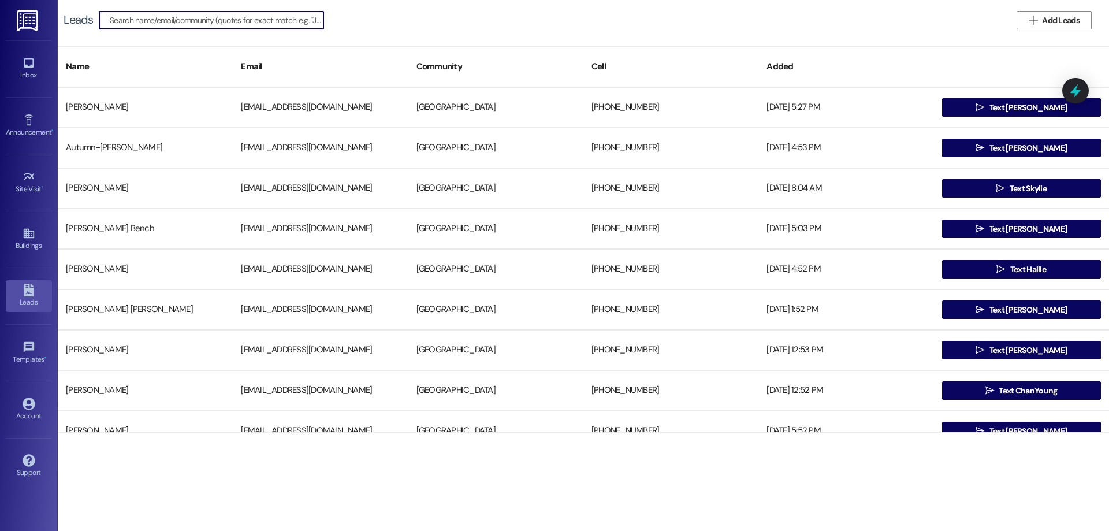
click at [179, 23] on input at bounding box center [217, 20] width 214 height 16
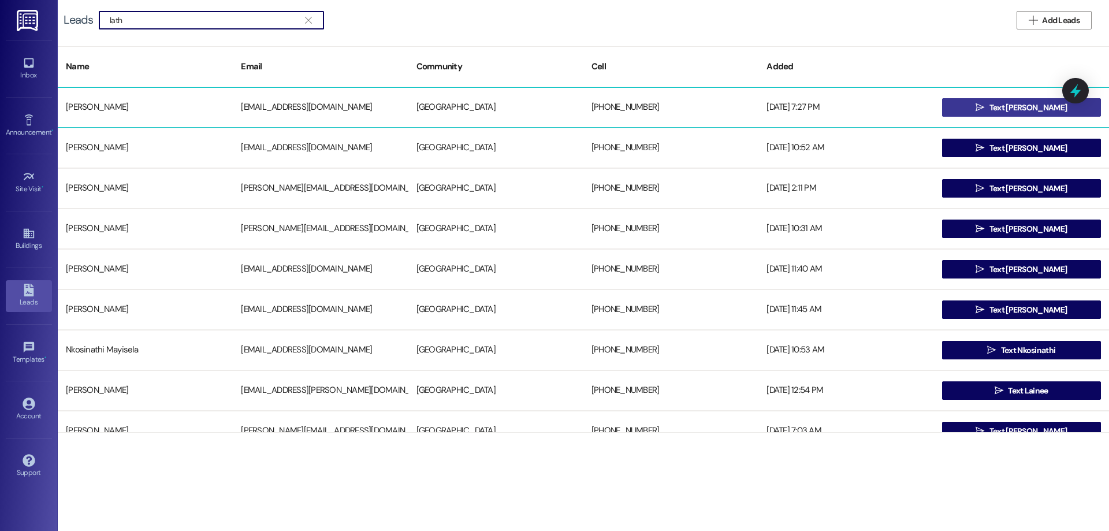
type input "lath"
click at [1003, 107] on span "Text RIGBY" at bounding box center [1028, 108] width 82 height 12
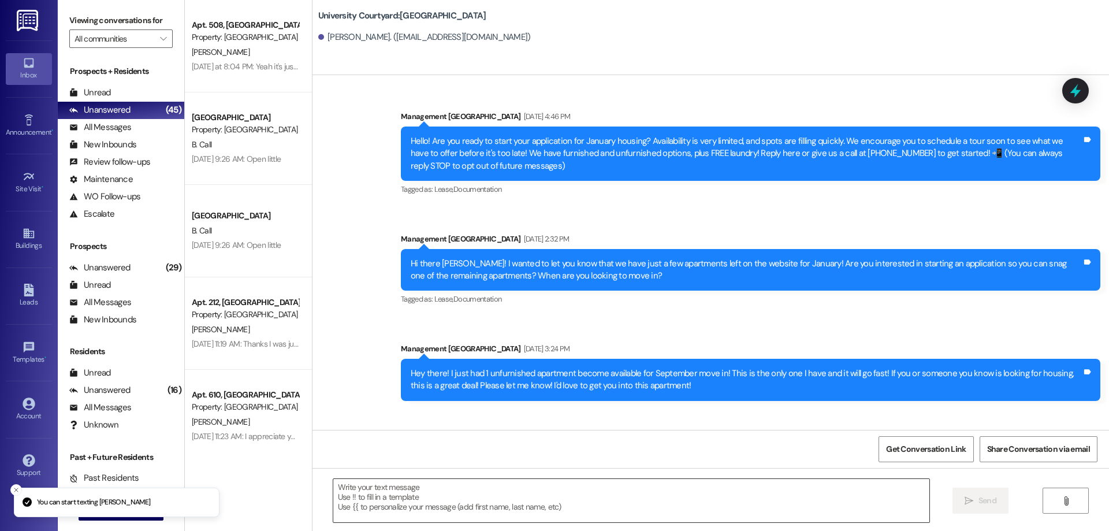
click at [452, 495] on textarea at bounding box center [631, 500] width 596 height 43
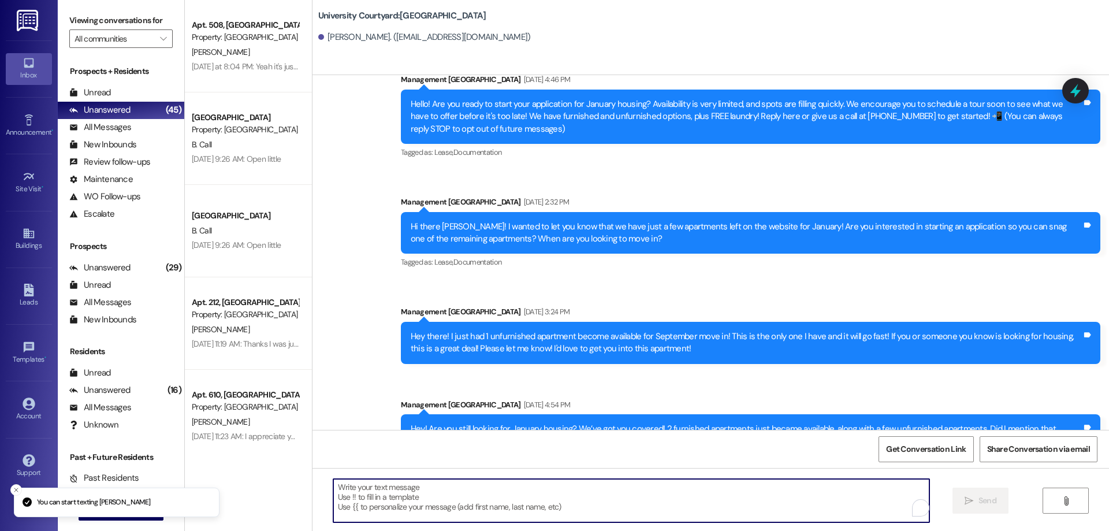
scroll to position [73, 0]
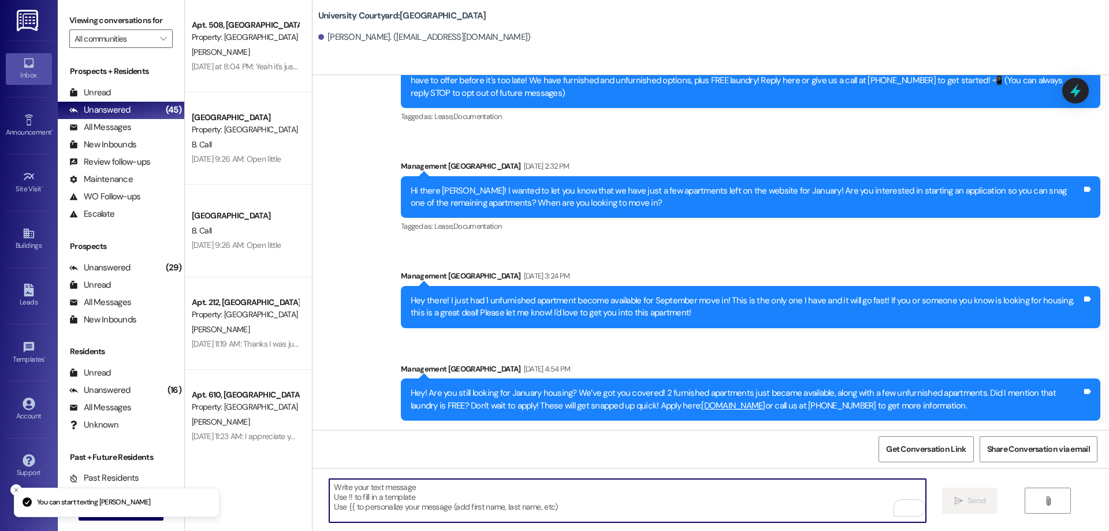
click at [486, 504] on textarea "To enrich screen reader interactions, please activate Accessibility in Grammarl…" at bounding box center [627, 500] width 596 height 43
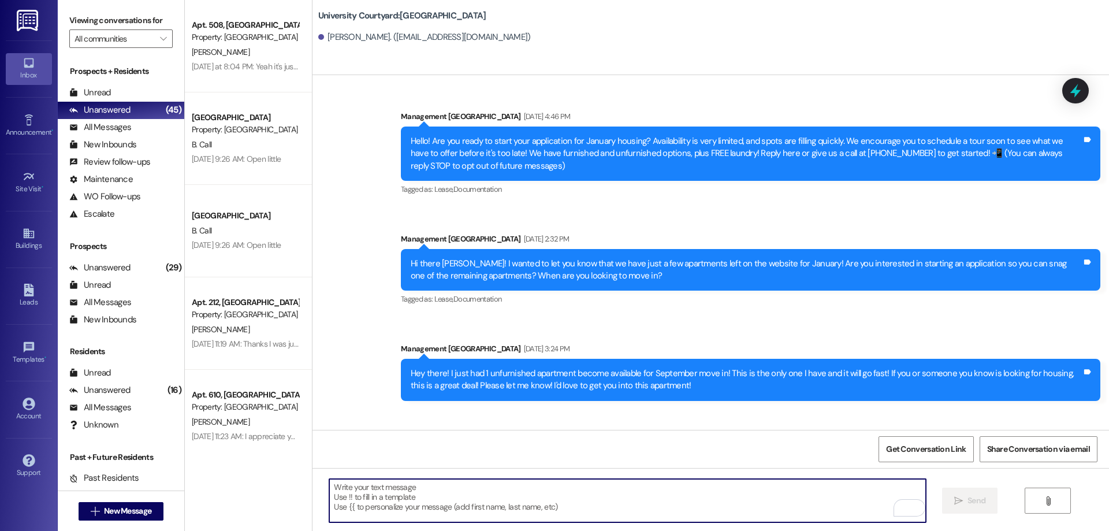
scroll to position [73, 0]
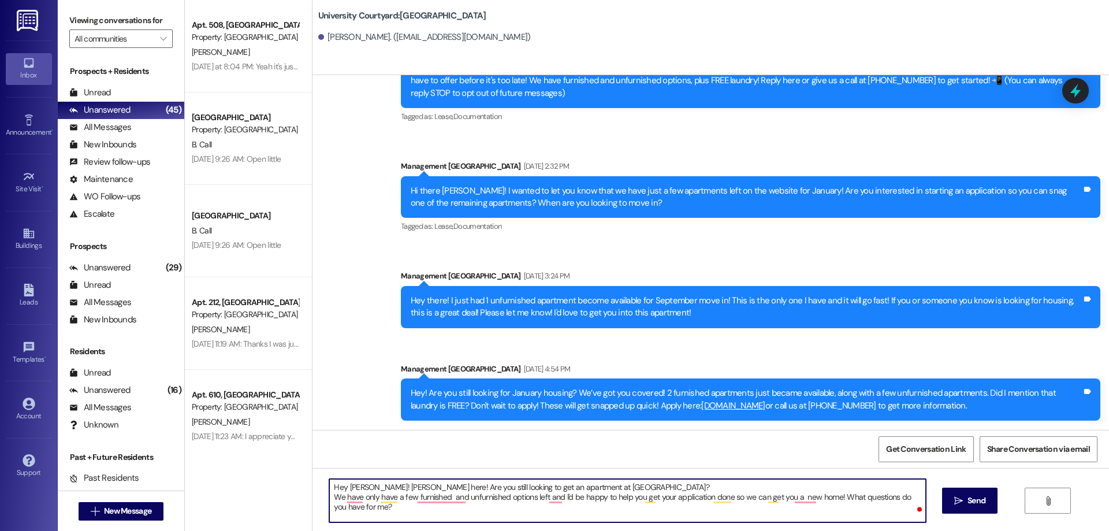
drag, startPoint x: 371, startPoint y: 488, endPoint x: 343, endPoint y: 484, distance: 28.0
click at [343, 484] on textarea "Hey [PERSON_NAME]! [PERSON_NAME] here! Are you still looking to get an apartmen…" at bounding box center [627, 500] width 596 height 43
click at [537, 497] on textarea "Hey Rigby! Katelynn here! Are you still looking to get an apartment at Universi…" at bounding box center [627, 500] width 596 height 43
type textarea "Hey Rigby! Katelynn here! Are you still looking to get an apartment at Universi…"
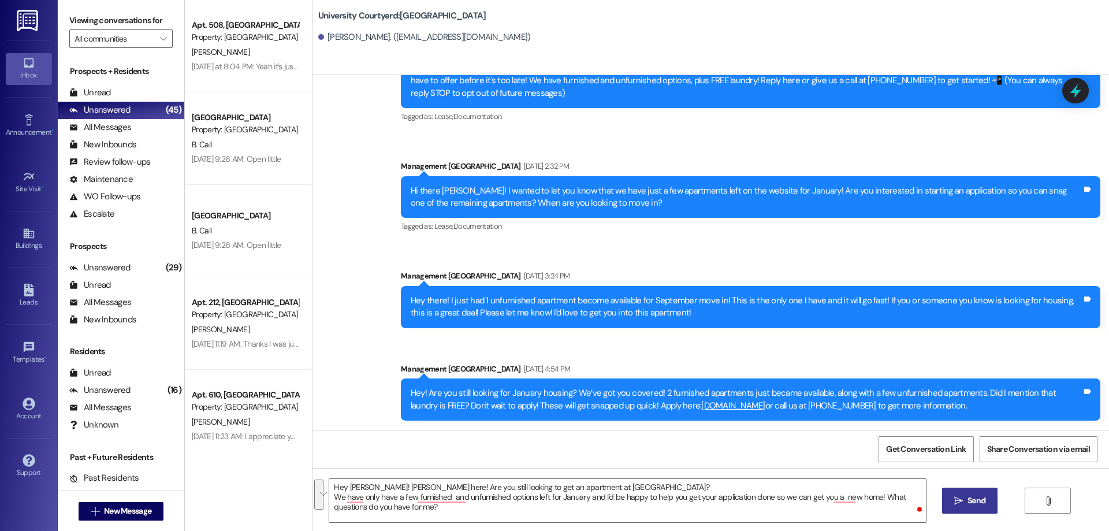
click at [978, 507] on button " Send" at bounding box center [970, 501] width 56 height 26
click at [37, 298] on div "Leads" at bounding box center [29, 302] width 58 height 12
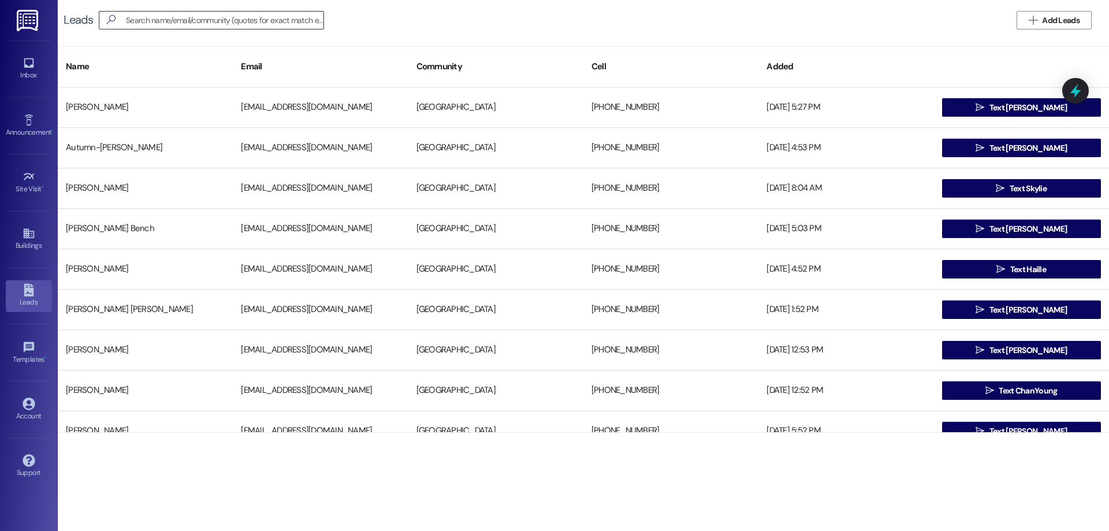
click at [171, 24] on input at bounding box center [225, 20] width 198 height 16
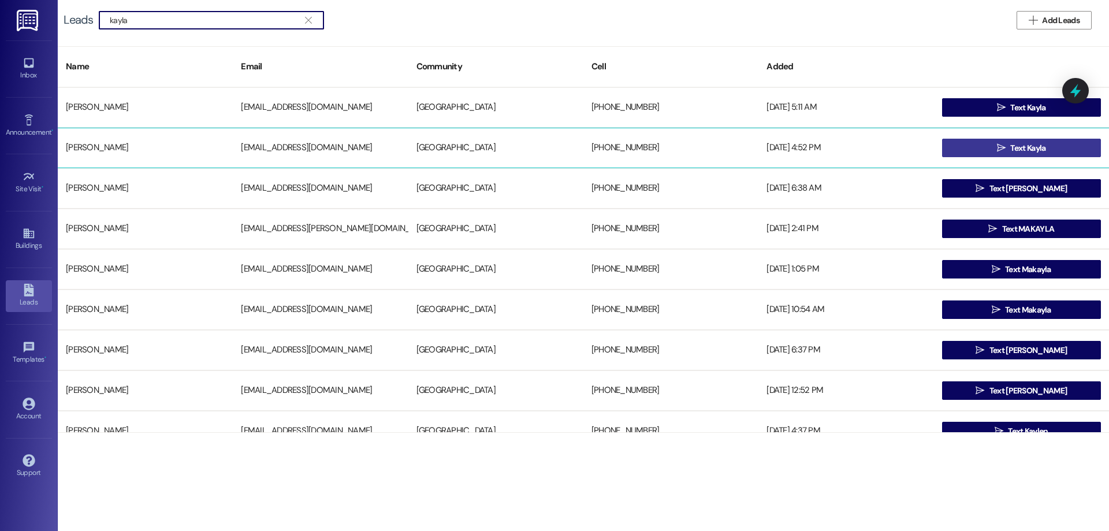
type input "kayla"
click at [1010, 152] on span "Text Kayla" at bounding box center [1027, 148] width 35 height 12
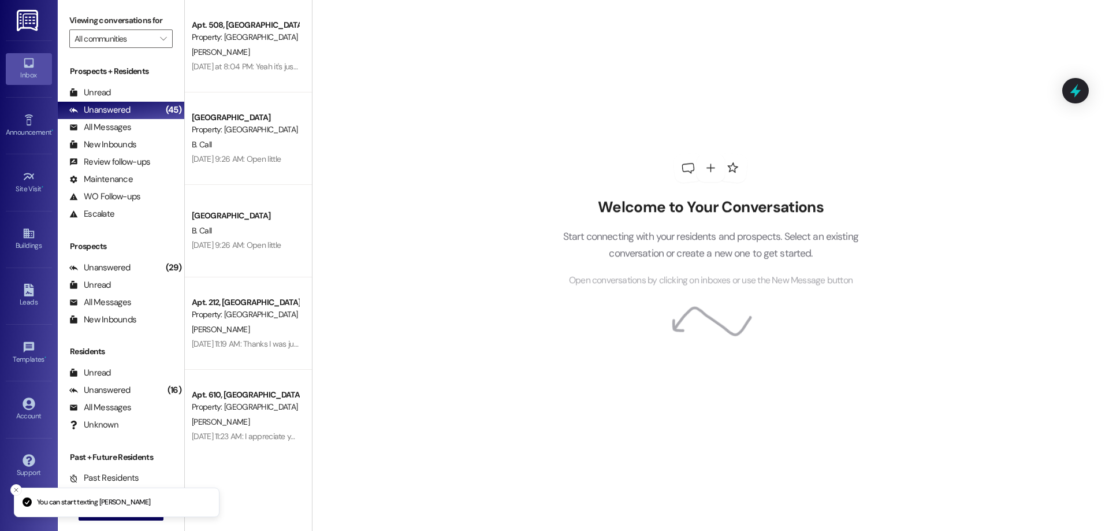
click at [593, 497] on div "Welcome to Your Conversations Start connecting with your residents and prospect…" at bounding box center [710, 265] width 797 height 531
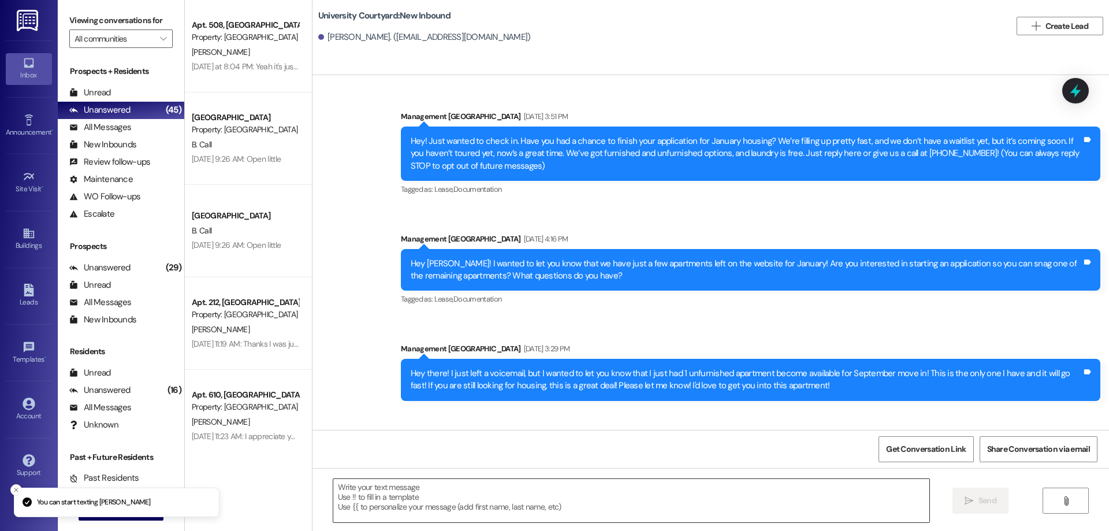
click at [578, 486] on textarea at bounding box center [631, 500] width 596 height 43
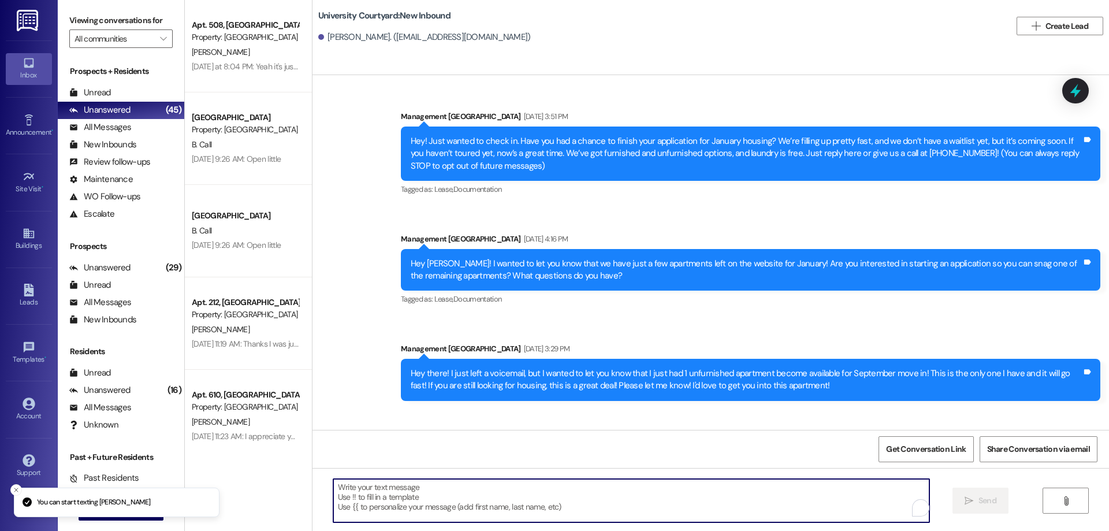
paste textarea "Hey Rigby! Katelynn here! Are you still looking to get an apartment at Universi…"
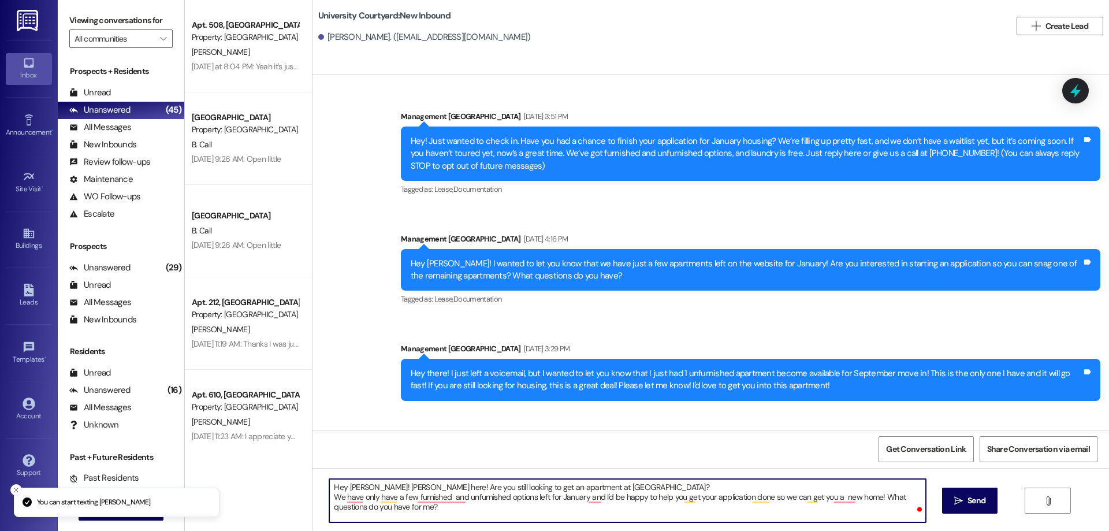
drag, startPoint x: 359, startPoint y: 489, endPoint x: 340, endPoint y: 486, distance: 19.4
click at [340, 486] on textarea "Hey Rigby! Katelynn here! Are you still looking to get an apartment at Universi…" at bounding box center [627, 500] width 596 height 43
click at [425, 497] on textarea "Hey Kayla! Katelynn here! Are you still looking to get an apartment at Universi…" at bounding box center [627, 500] width 596 height 43
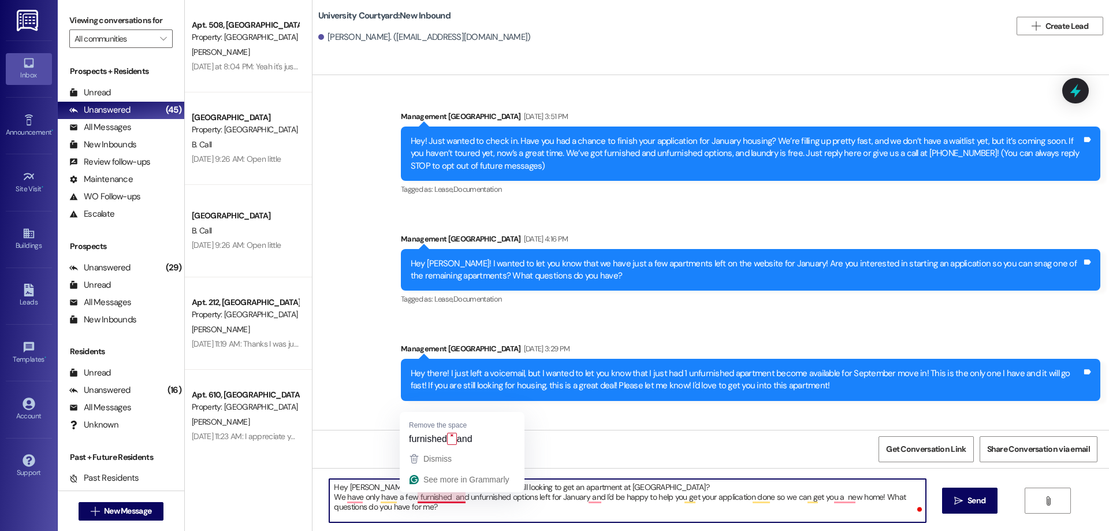
click at [445, 499] on textarea "Hey Kayla! Katelynn here! Are you still looking to get an apartment at Universi…" at bounding box center [627, 500] width 596 height 43
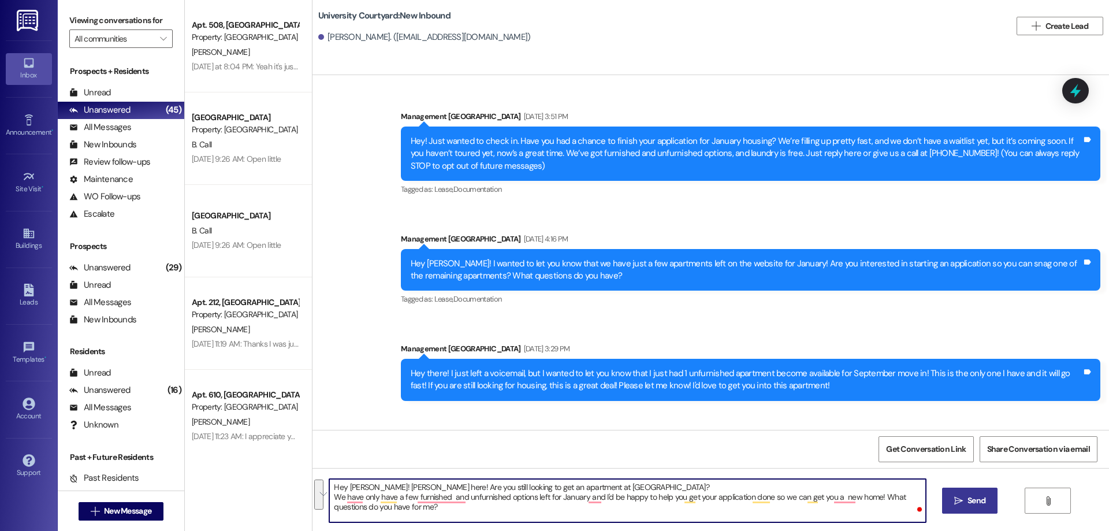
type textarea "Hey Kayla! Katelynn here! Are you still looking to get an apartment at Universi…"
click at [964, 508] on button " Send" at bounding box center [970, 501] width 56 height 26
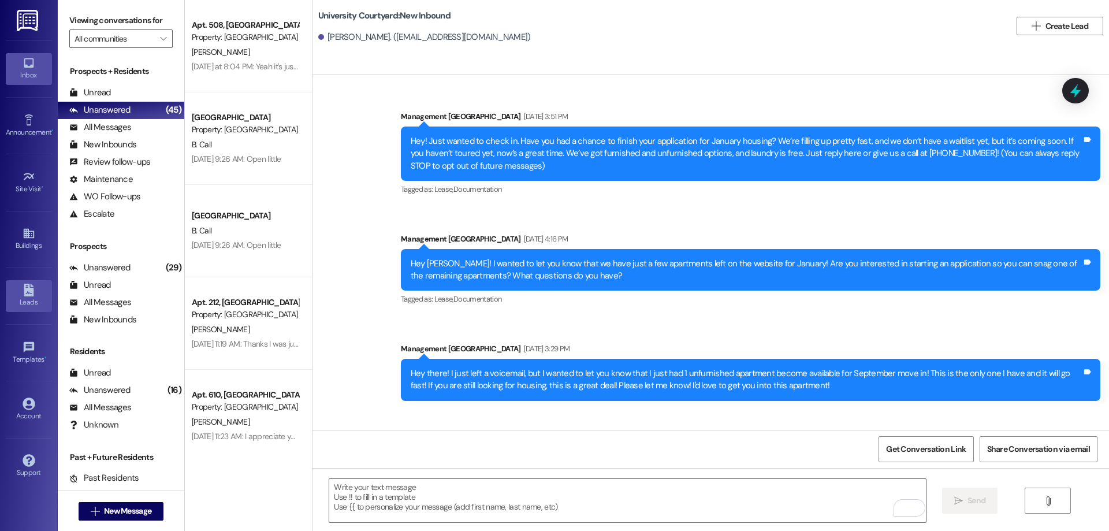
click at [35, 302] on div "Leads" at bounding box center [29, 302] width 58 height 12
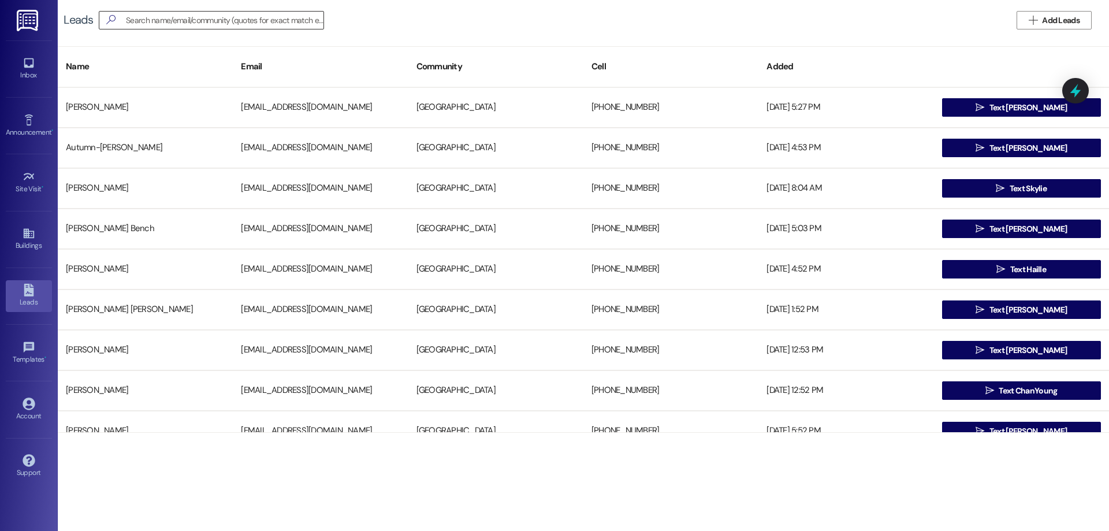
click at [170, 16] on input at bounding box center [225, 20] width 198 height 16
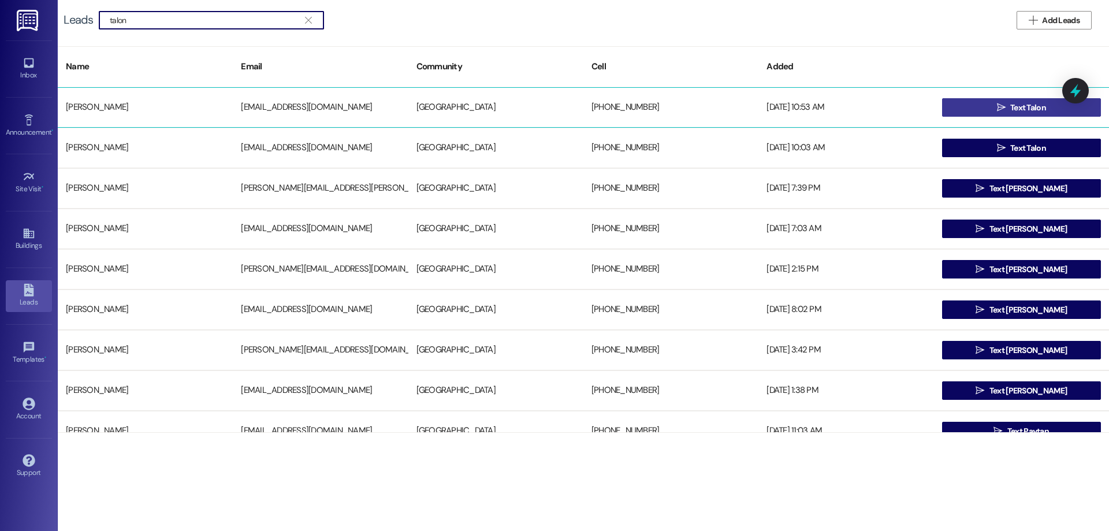
type input "talon"
click at [1049, 114] on button " Text Talon" at bounding box center [1021, 107] width 159 height 18
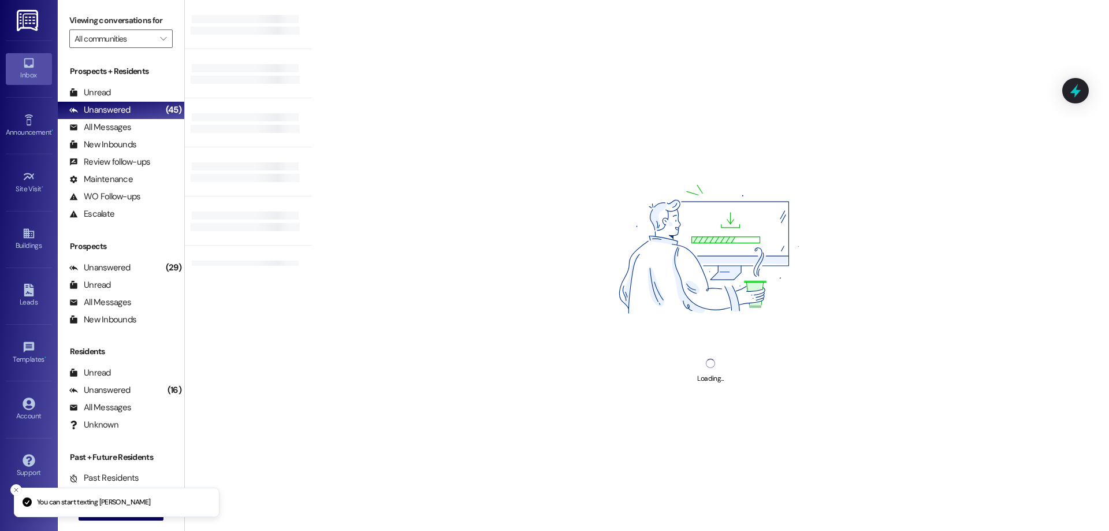
click at [527, 492] on div "Loading..." at bounding box center [710, 265] width 797 height 531
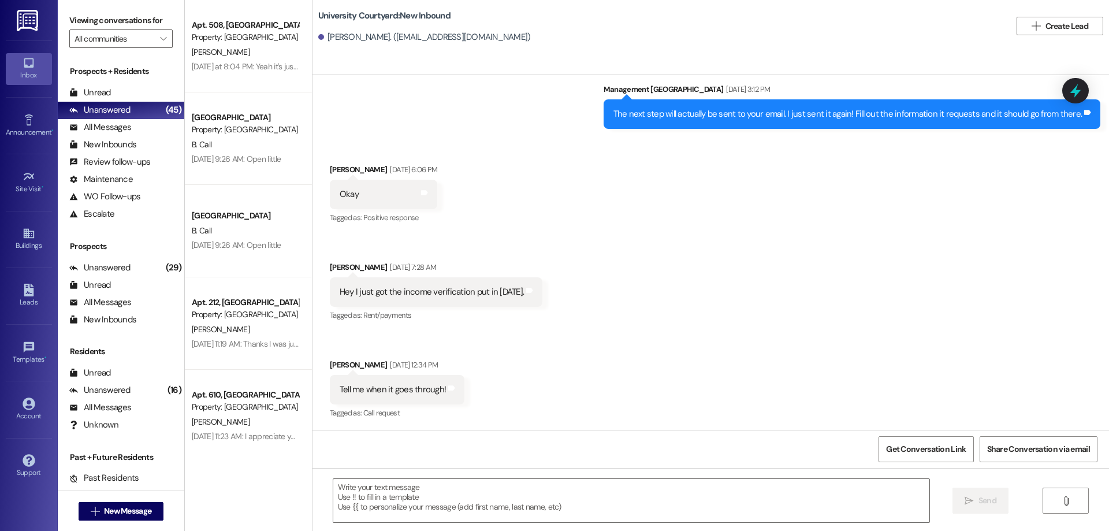
scroll to position [454, 0]
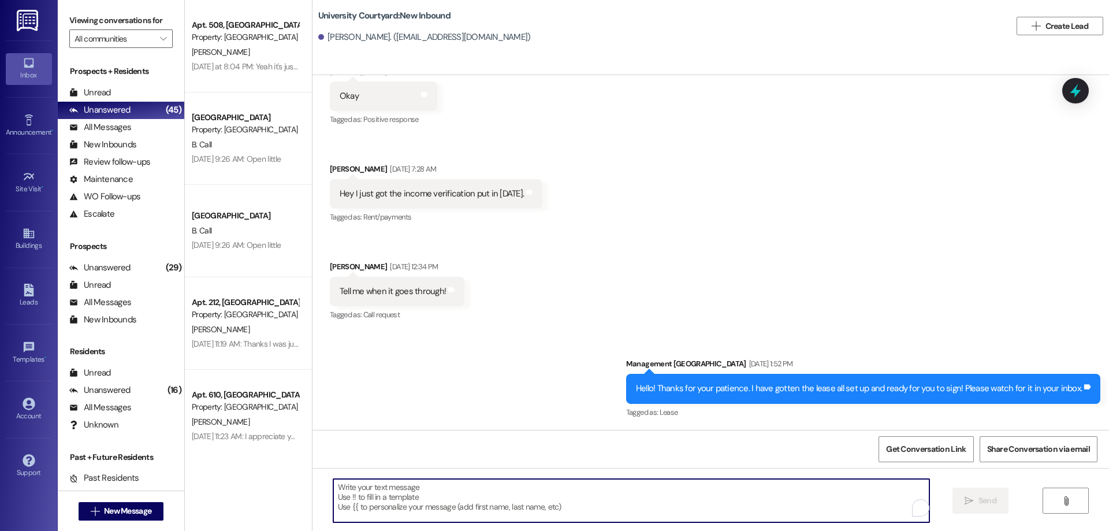
click at [523, 500] on textarea "To enrich screen reader interactions, please activate Accessibility in Grammarl…" at bounding box center [631, 500] width 596 height 43
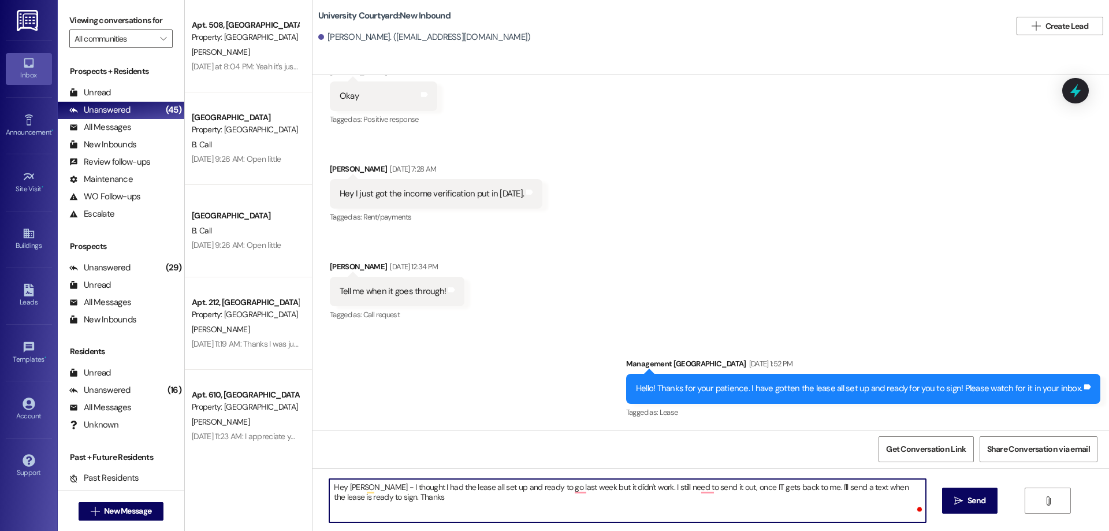
type textarea "Hey Talon - I thought I had the lease all set up and ready to go last week but …"
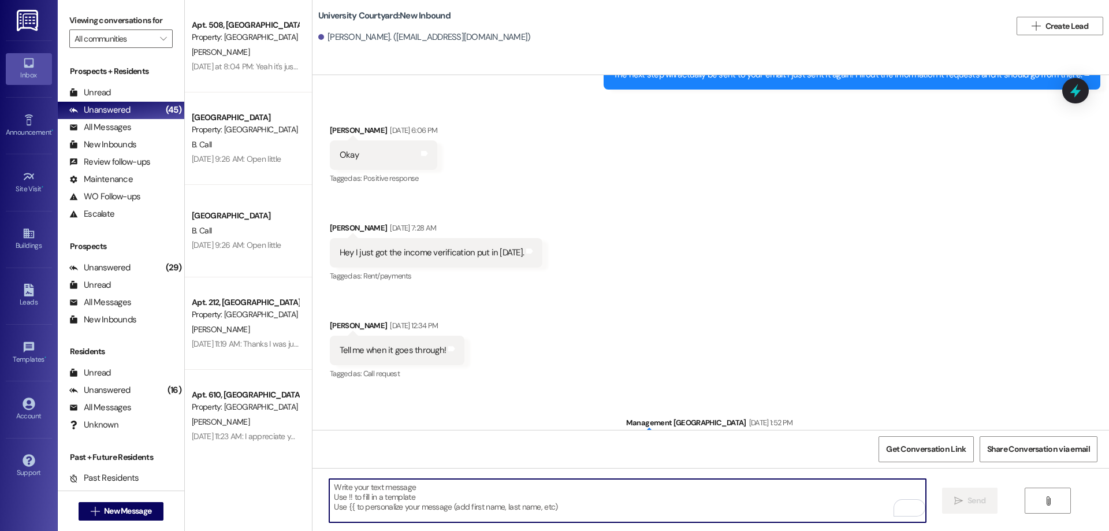
scroll to position [547, 0]
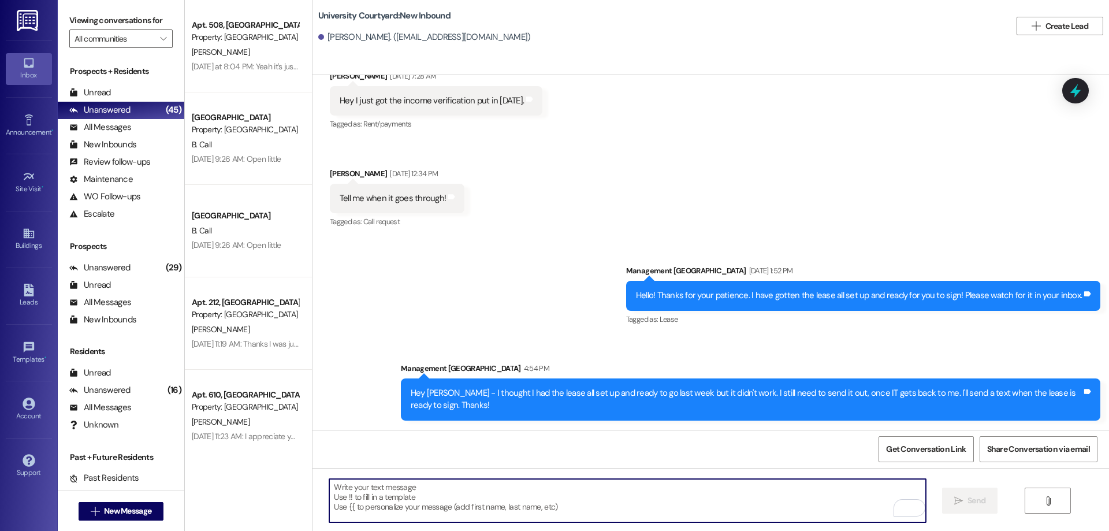
click at [468, 507] on textarea "To enrich screen reader interactions, please activate Accessibility in Grammarl…" at bounding box center [627, 500] width 596 height 43
paste textarea "Hey Kayla! Katelynn here! Are you still looking to get an apartment at Universi…"
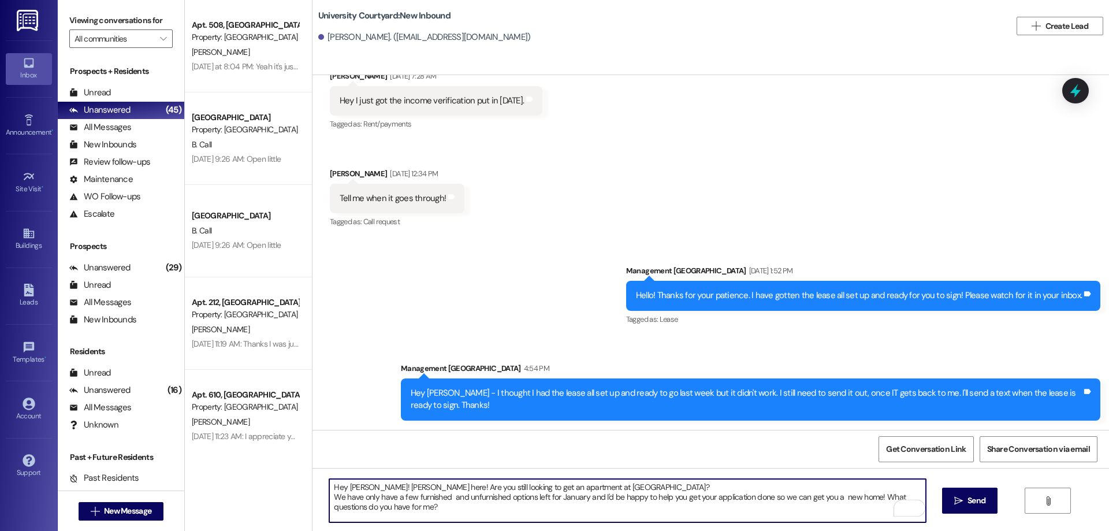
type textarea "Hey Kayla! Katelynn here! Are you still looking to get an apartment at Universi…"
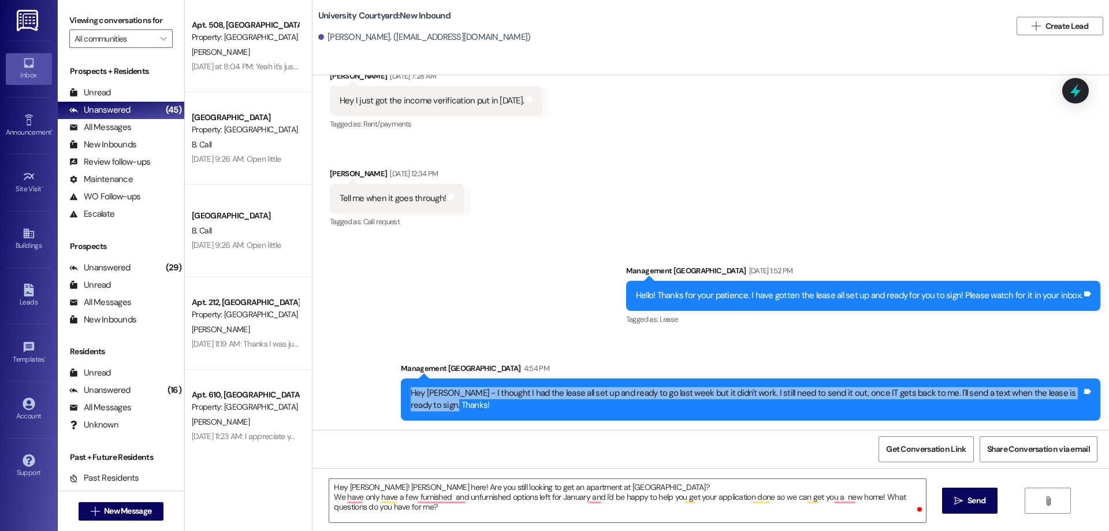
drag, startPoint x: 444, startPoint y: 403, endPoint x: 402, endPoint y: 388, distance: 45.0
click at [411, 388] on div "Hey Talon - I thought I had the lease all set up and ready to go last week but …" at bounding box center [746, 399] width 671 height 25
copy div "Hey Talon - I thought I had the lease all set up and ready to go last week but …"
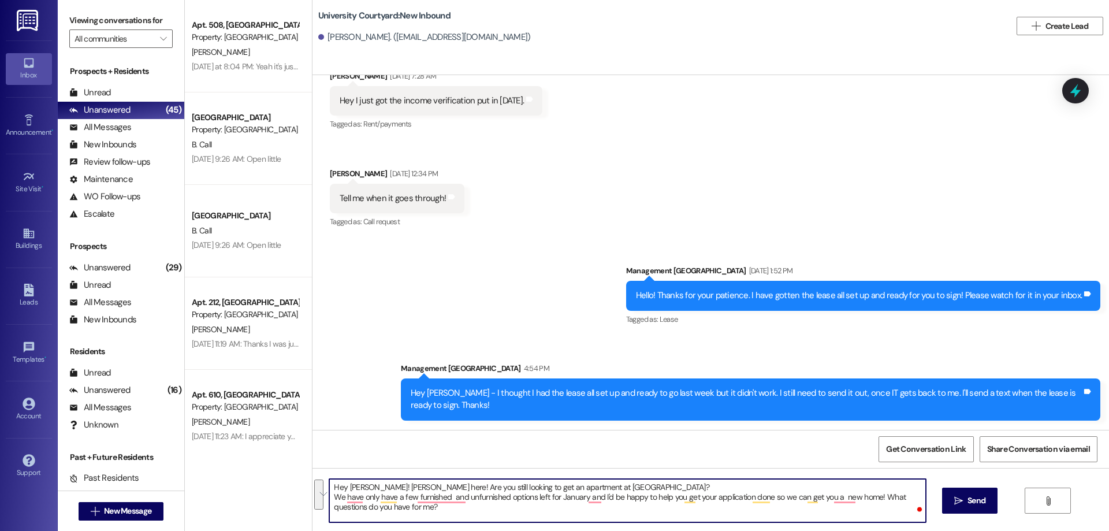
drag, startPoint x: 449, startPoint y: 504, endPoint x: 307, endPoint y: 488, distance: 143.0
click at [313, 488] on div "Hey Kayla! Katelynn here! Are you still looking to get an apartment at Universi…" at bounding box center [711, 511] width 797 height 87
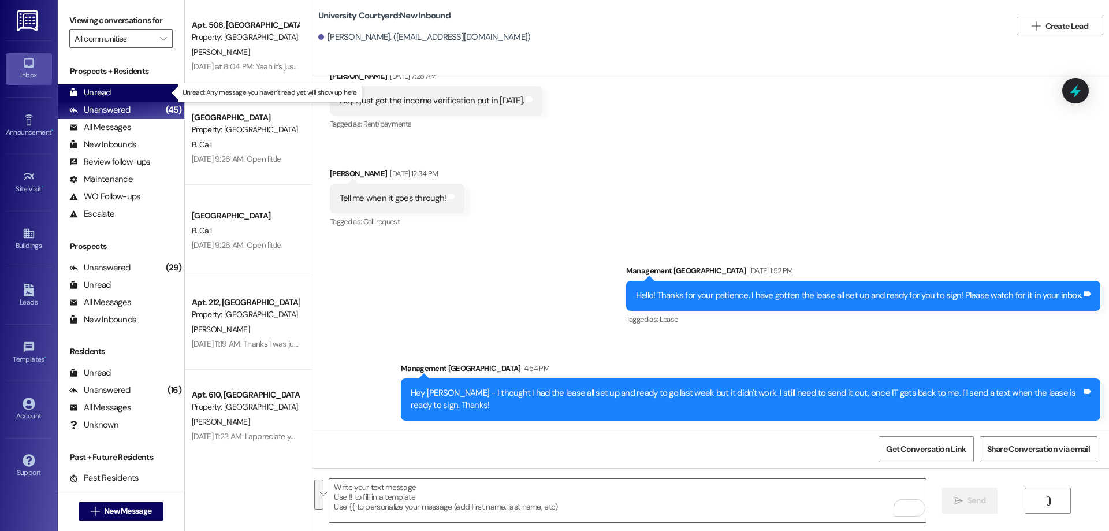
click at [88, 90] on div "Unread" at bounding box center [90, 93] width 42 height 12
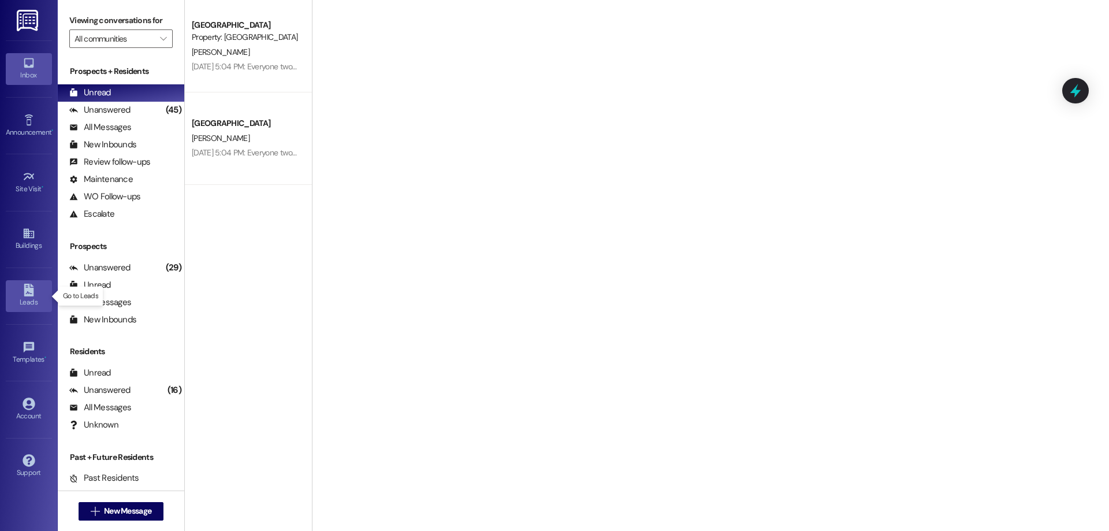
click at [27, 300] on div "Leads" at bounding box center [29, 302] width 58 height 12
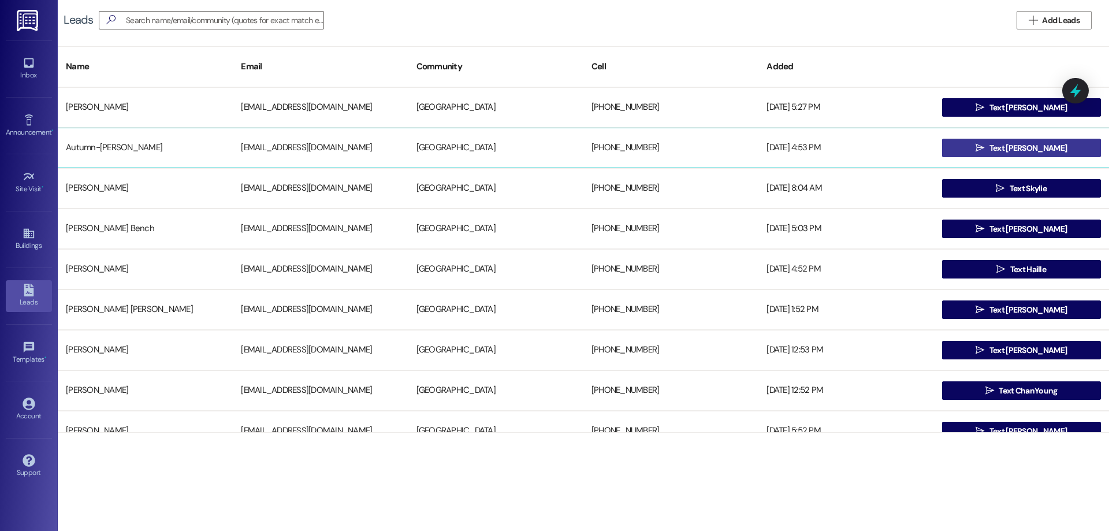
click at [975, 144] on span " Text Autumn-Jade" at bounding box center [1021, 147] width 96 height 17
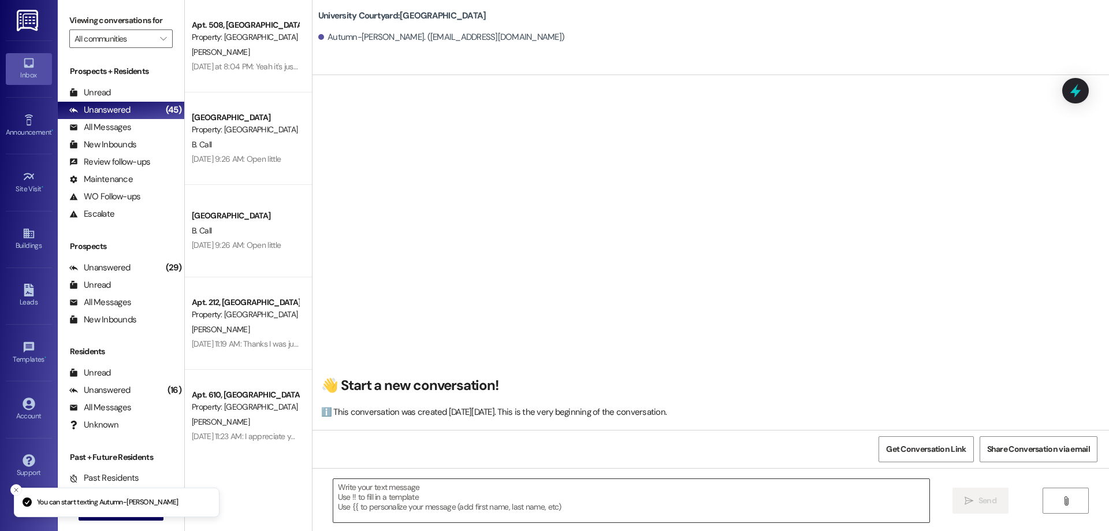
click at [492, 506] on textarea at bounding box center [631, 500] width 596 height 43
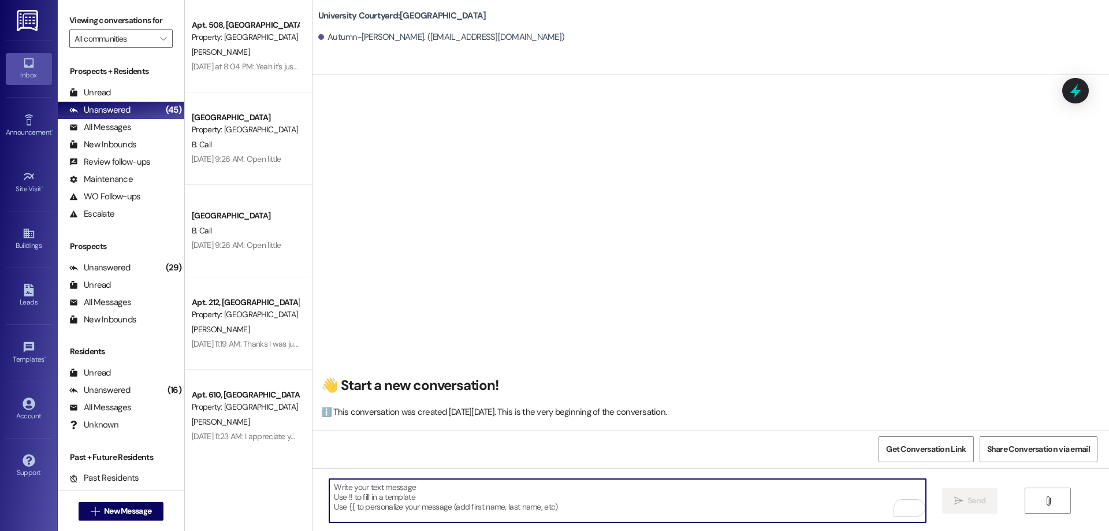
paste textarea "Hey Kayla! Katelynn here! Are you still looking to get an apartment at Universi…"
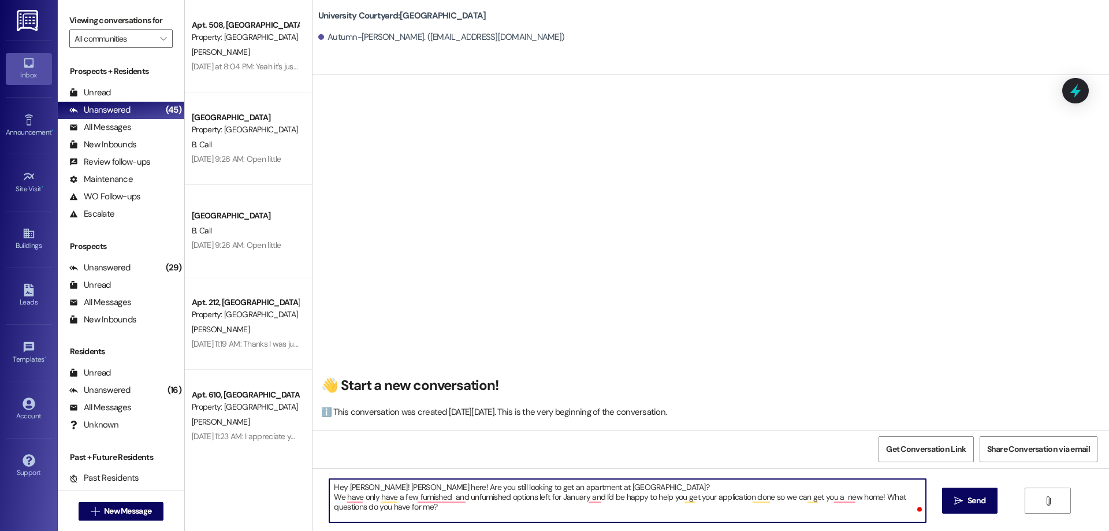
drag, startPoint x: 359, startPoint y: 486, endPoint x: 340, endPoint y: 485, distance: 18.5
click at [340, 484] on textarea "Hey Kayla! Katelynn here! Are you still looking to get an apartment at Universi…" at bounding box center [627, 500] width 596 height 43
click at [545, 477] on div "Hey Autumn! Thanks for your interest in University Courtyard? We have only have…" at bounding box center [711, 511] width 797 height 87
click at [543, 484] on textarea "Hey Autumn! Thanks for your interest in University Courtyard? We have only have…" at bounding box center [627, 500] width 596 height 43
drag, startPoint x: 491, startPoint y: 508, endPoint x: 881, endPoint y: 498, distance: 390.1
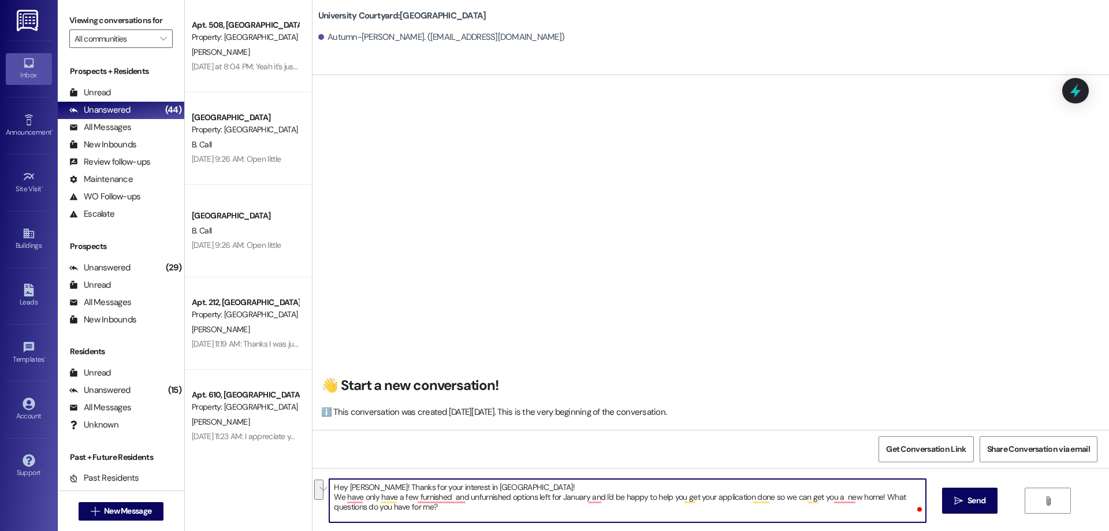
click at [881, 498] on textarea "Hey Autumn! Thanks for your interest in University Courtyard! We have only have…" at bounding box center [627, 500] width 596 height 43
type textarea "Hey Autumn! Thanks for your interest in University Courtyard! We have only have…"
click at [971, 503] on span "Send" at bounding box center [977, 501] width 18 height 12
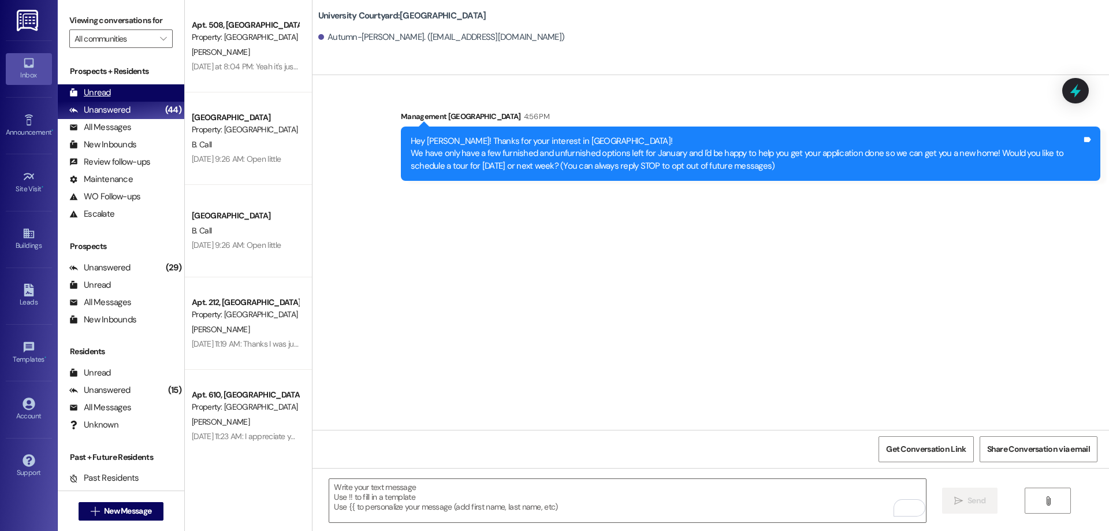
click at [109, 96] on div "Unread" at bounding box center [90, 93] width 42 height 12
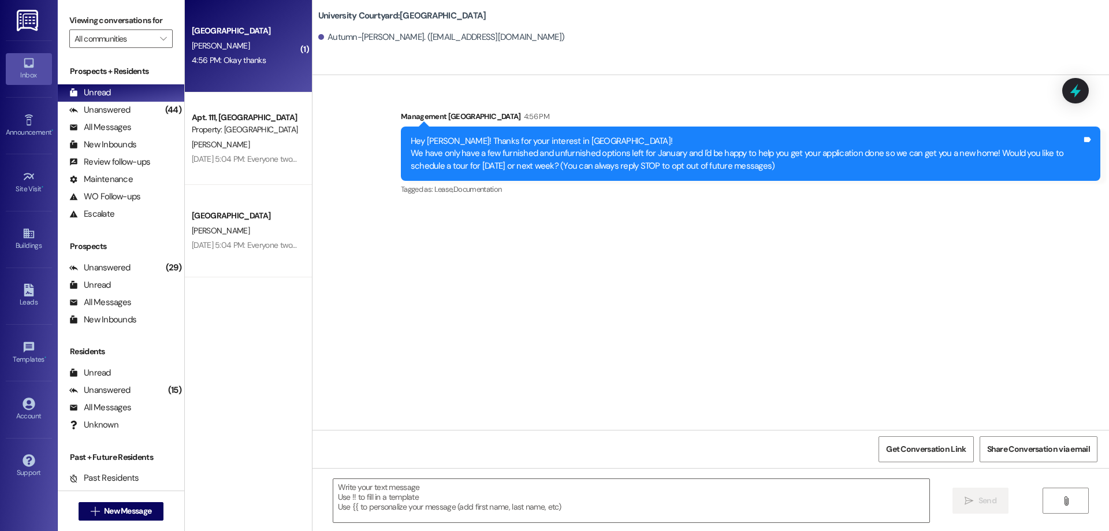
click at [241, 58] on div "4:56 PM: Okay thanks 4:56 PM: Okay thanks" at bounding box center [229, 60] width 74 height 10
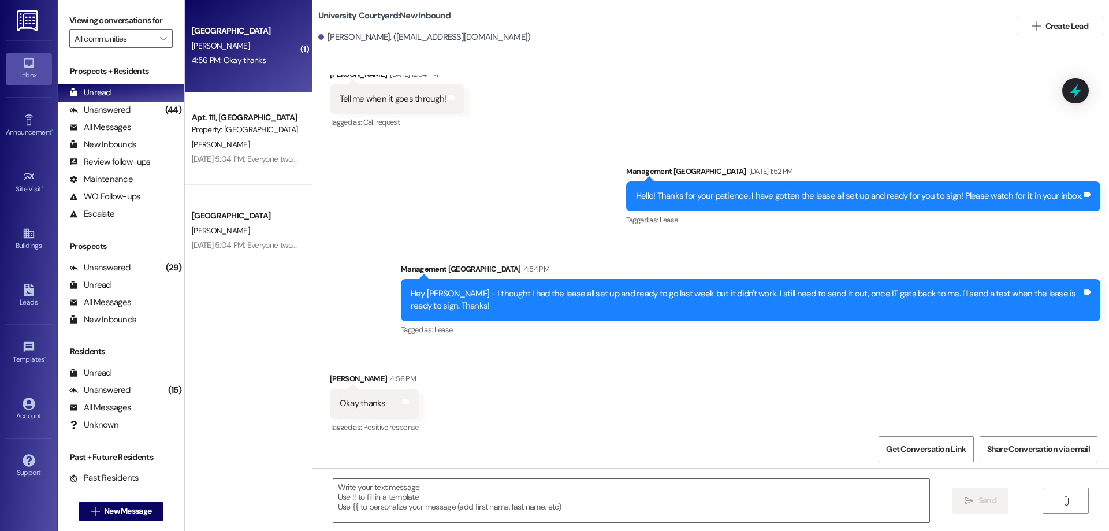
scroll to position [661, 0]
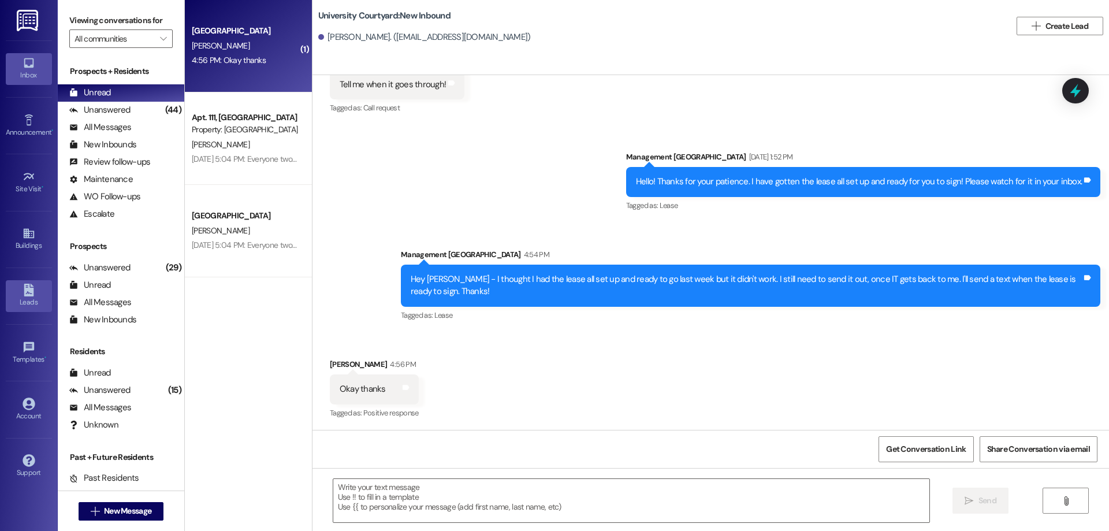
click at [43, 285] on link "Leads" at bounding box center [29, 295] width 46 height 31
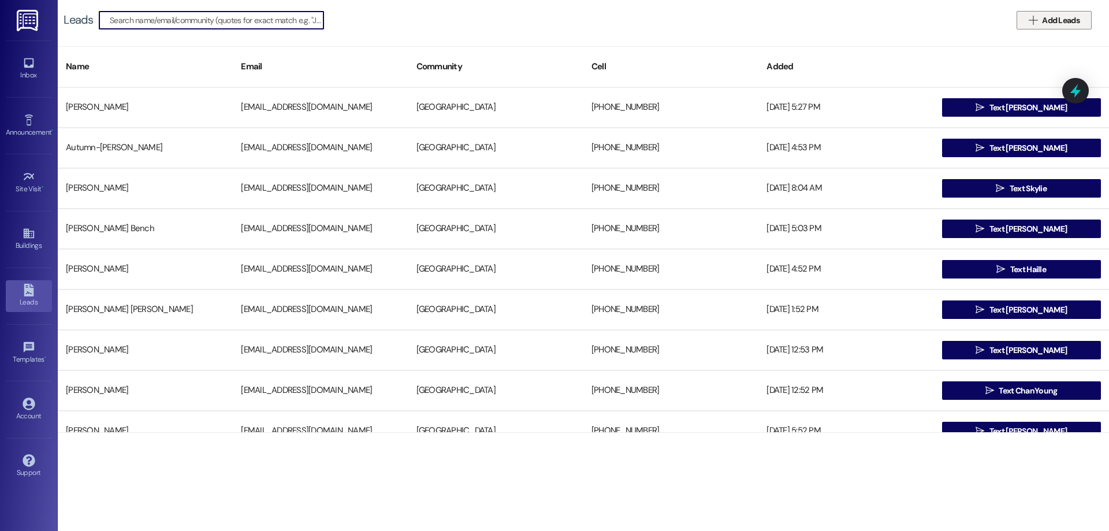
click at [1041, 12] on button " Add Leads" at bounding box center [1054, 20] width 75 height 18
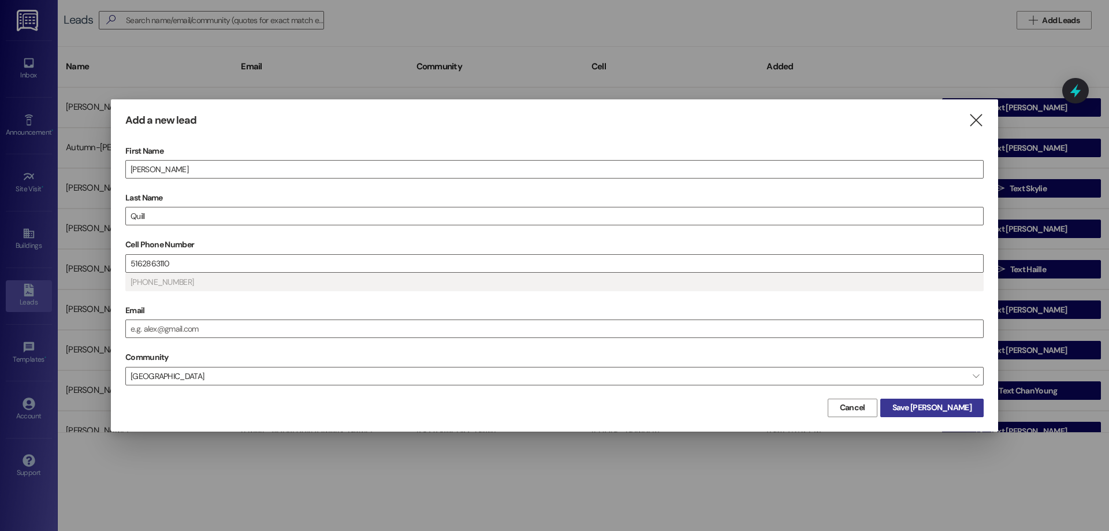
click at [956, 402] on span "Save Margaret" at bounding box center [932, 408] width 79 height 12
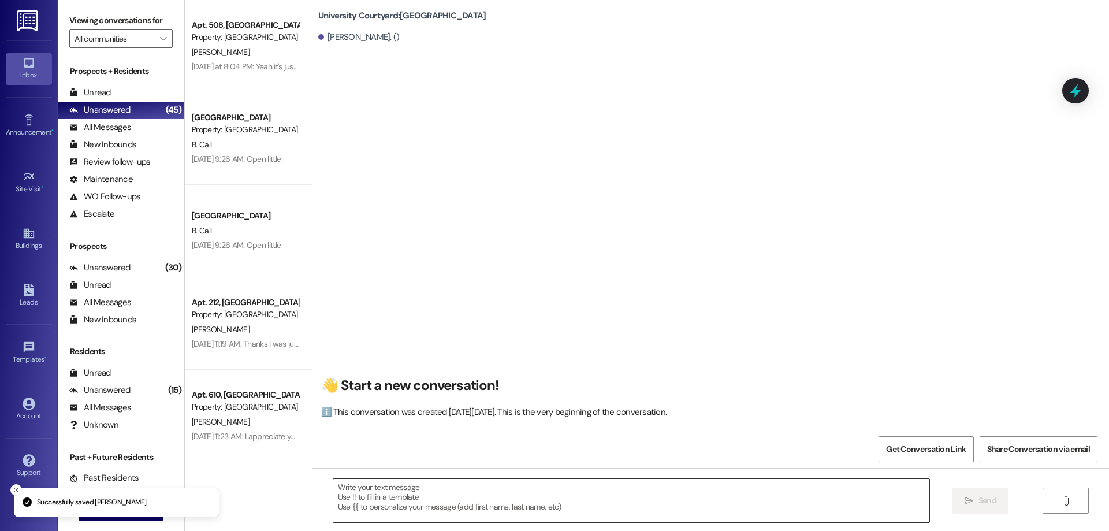
click at [469, 499] on textarea at bounding box center [631, 500] width 596 height 43
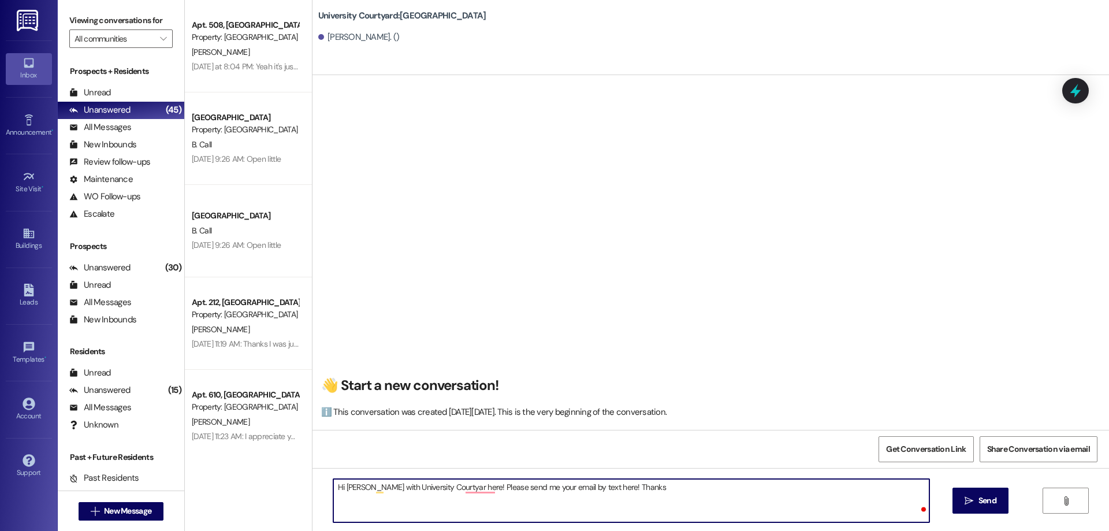
type textarea "Hi Margaret - Katelynn with University Courtyar here! Please send me your email…"
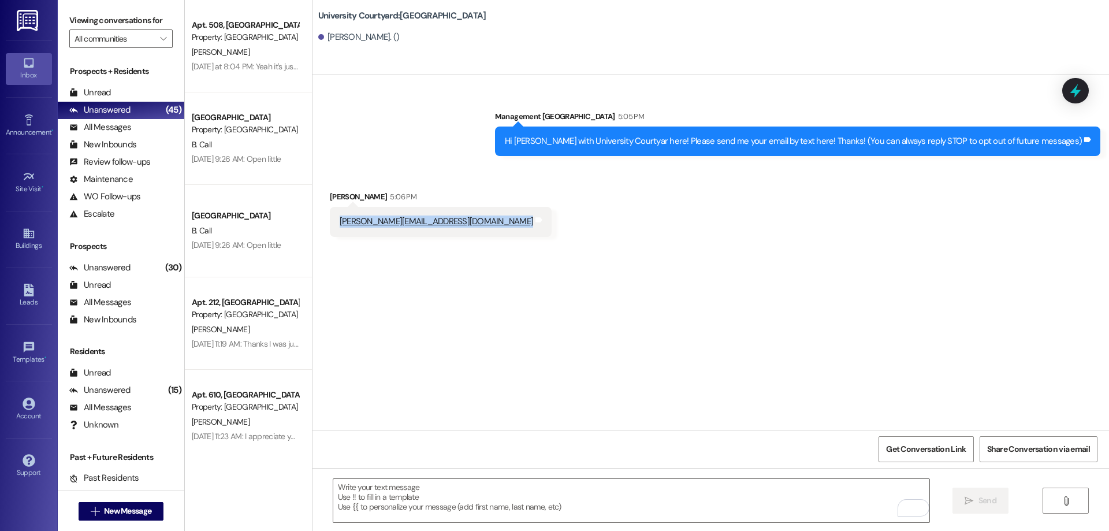
drag, startPoint x: 436, startPoint y: 229, endPoint x: 330, endPoint y: 228, distance: 105.7
click at [330, 228] on div "margaret_xrq@outlook.com Tags and notes" at bounding box center [441, 221] width 222 height 29
copy div "margaret_xrq@outlook.com Tags and notes"
click at [27, 302] on div "Leads" at bounding box center [29, 302] width 58 height 12
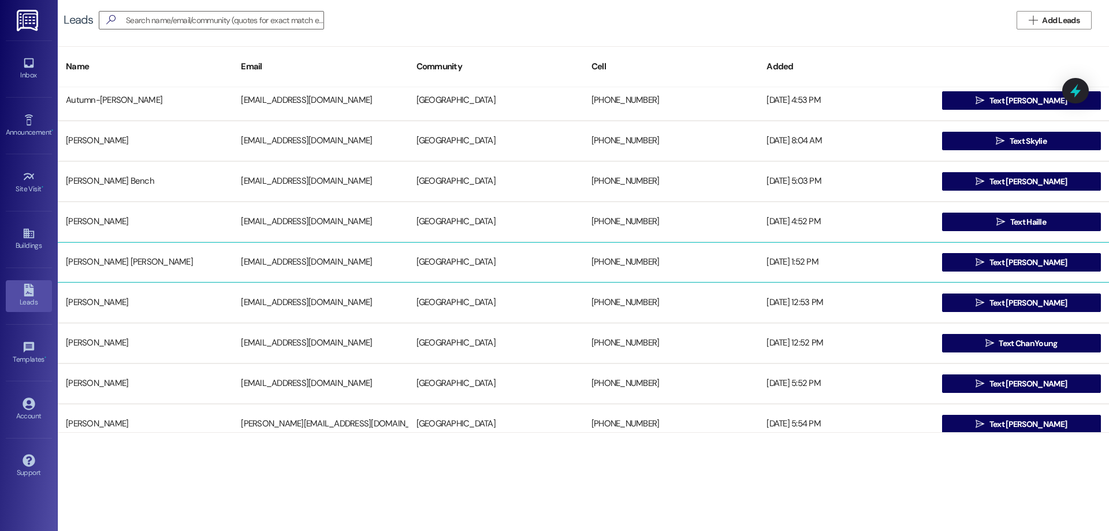
scroll to position [116, 0]
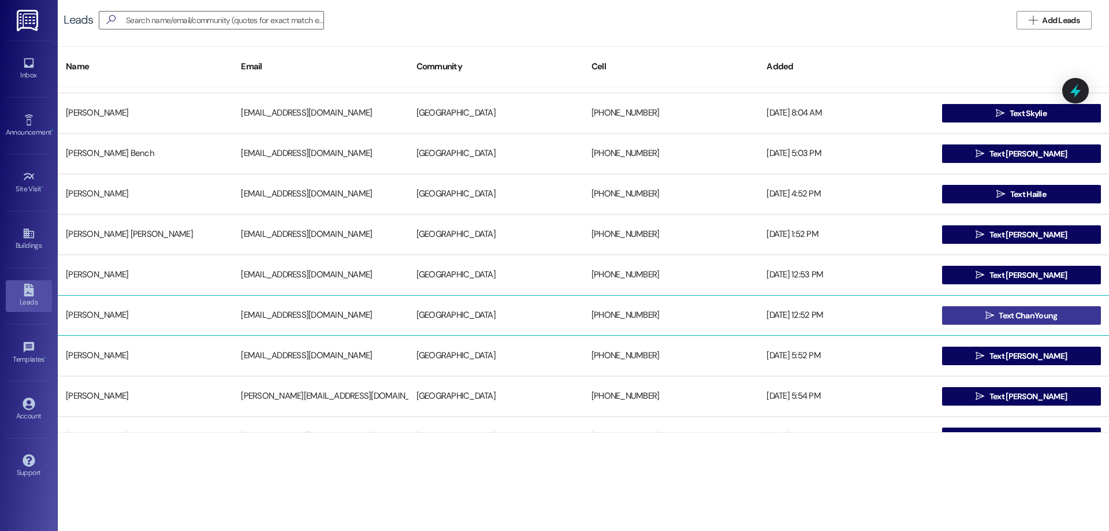
click at [1015, 318] on span "Text ChanYoung" at bounding box center [1028, 316] width 58 height 12
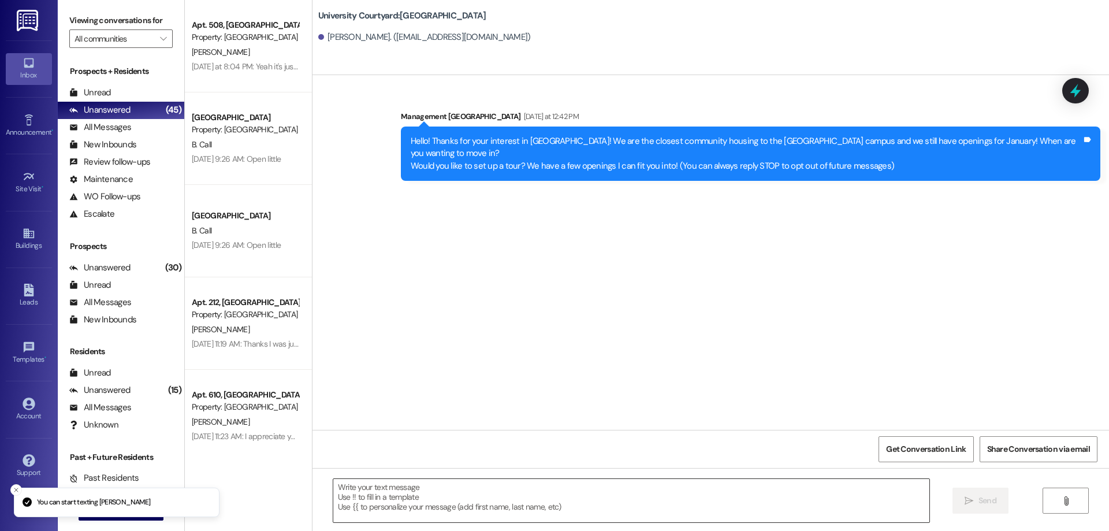
click at [518, 495] on textarea at bounding box center [631, 500] width 596 height 43
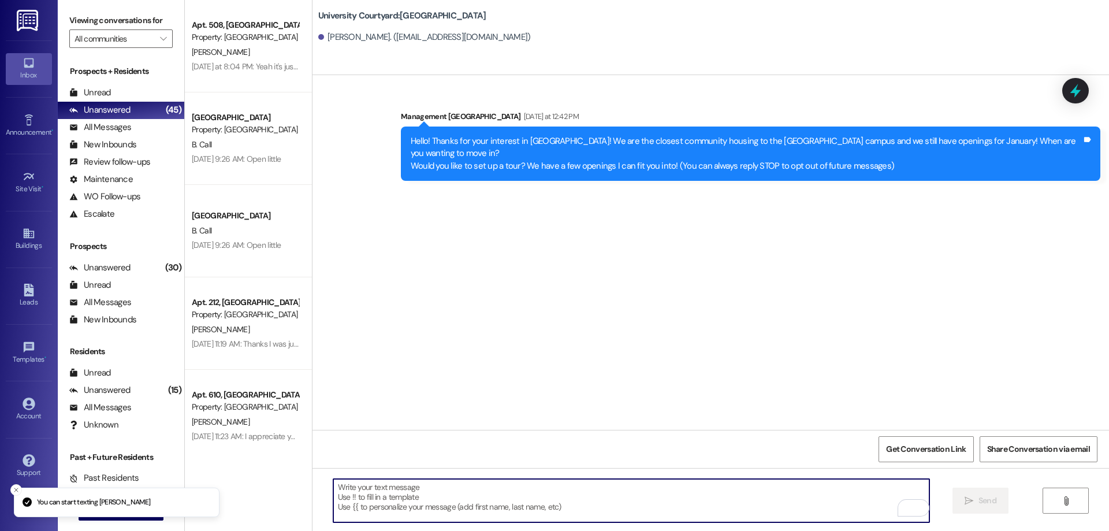
paste textarea "margaret_xrq@outlook.com"
type textarea "margaret_xrq@outlook.com"
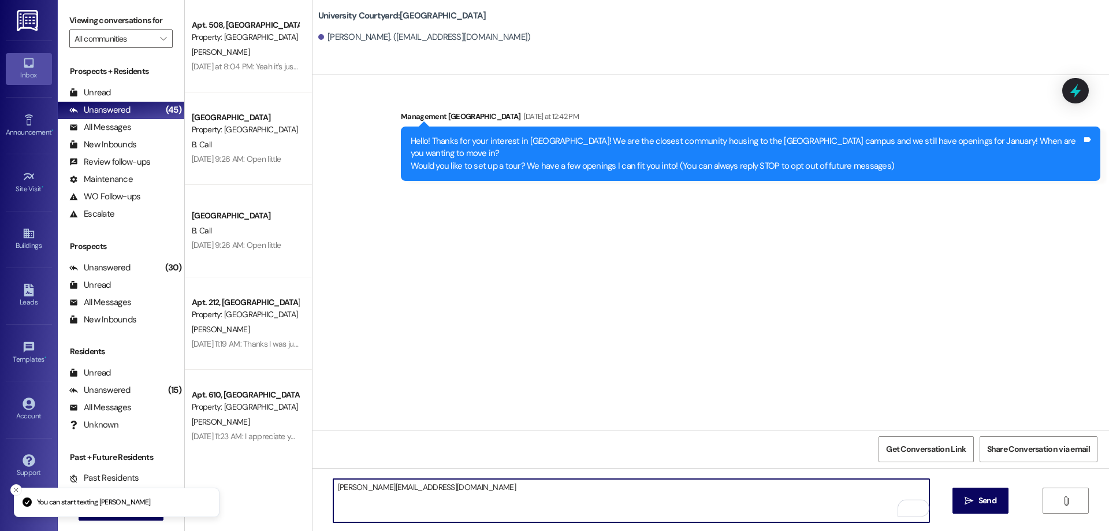
click at [486, 504] on textarea "margaret_xrq@outlook.com" at bounding box center [631, 500] width 596 height 43
click at [486, 503] on textarea "margaret_xrq@outlook.com" at bounding box center [631, 500] width 596 height 43
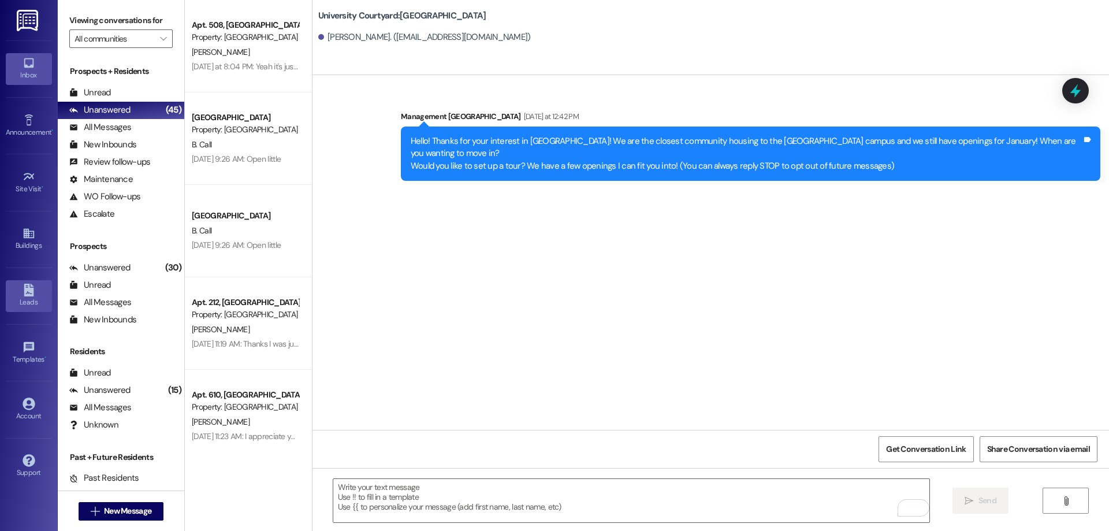
click at [36, 300] on div "Leads" at bounding box center [29, 302] width 58 height 12
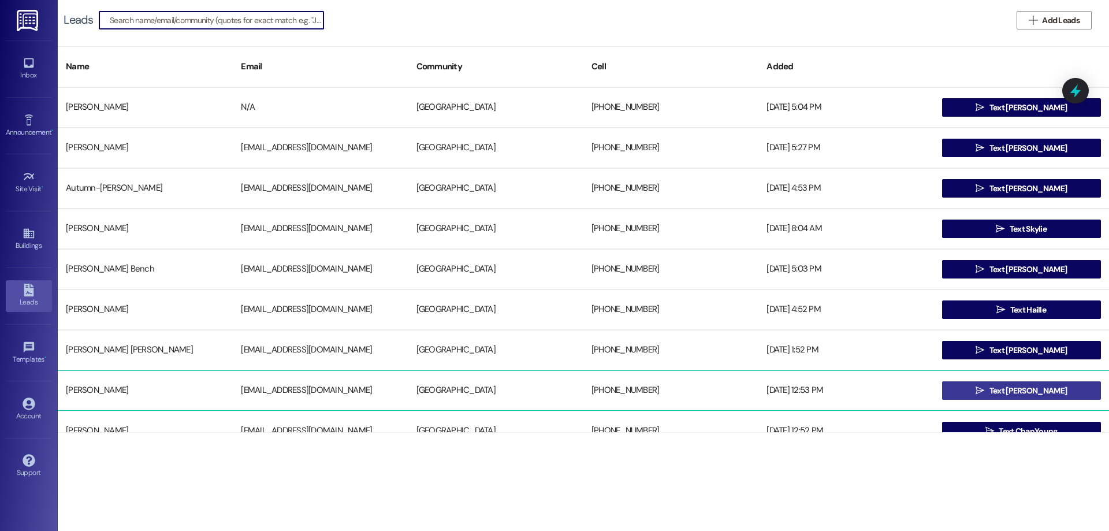
click at [983, 391] on button " Text Rachelle" at bounding box center [1021, 390] width 159 height 18
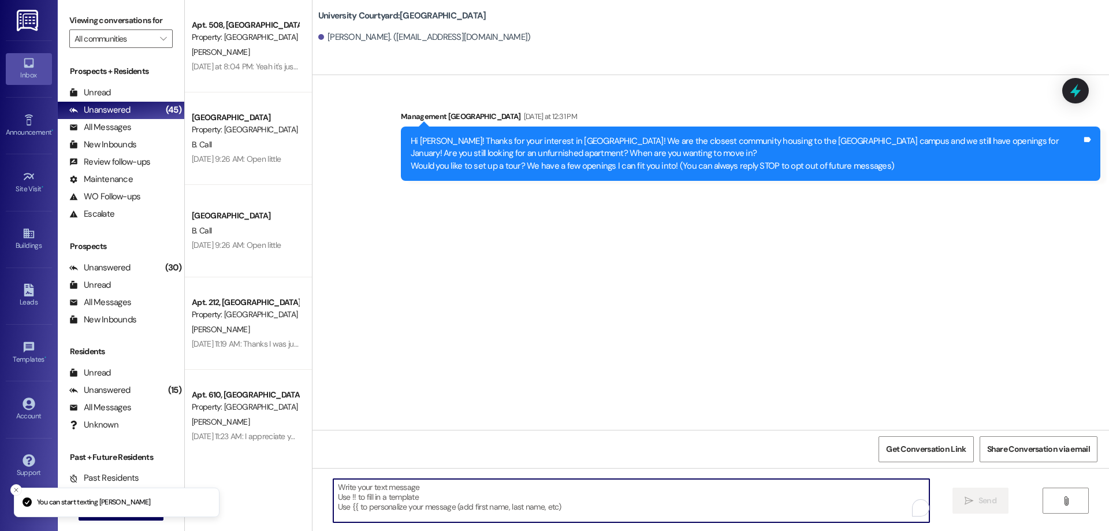
click at [552, 493] on textarea "To enrich screen reader interactions, please activate Accessibility in Grammarl…" at bounding box center [631, 500] width 596 height 43
paste textarea "Hey Lizzie! Katelynn here! Are you still looking to get an apartment at Univers…"
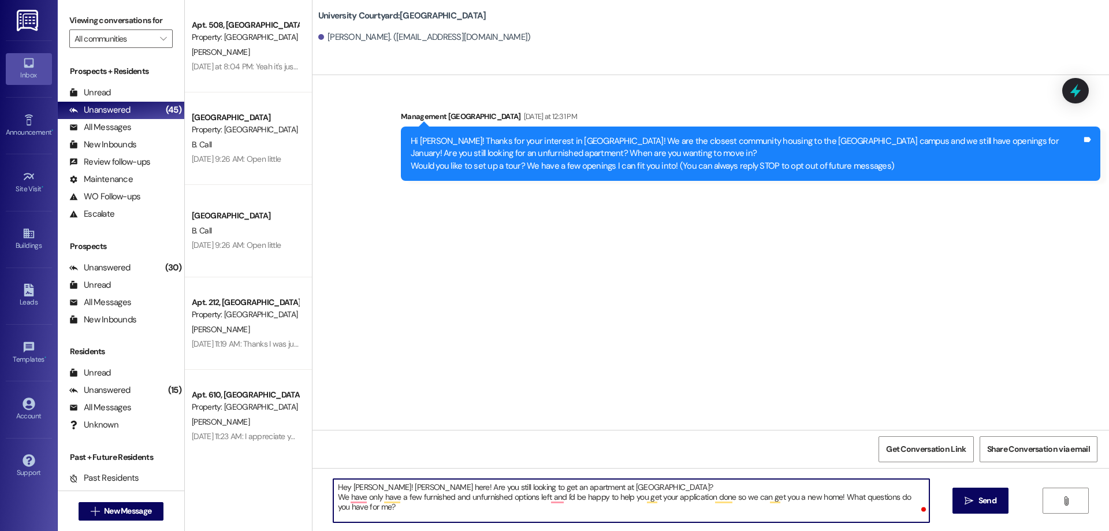
drag, startPoint x: 363, startPoint y: 485, endPoint x: 344, endPoint y: 483, distance: 18.6
click at [344, 483] on textarea "Hey Lizzie! Katelynn here! Are you still looking to get an apartment at Univers…" at bounding box center [631, 500] width 596 height 43
click at [674, 480] on textarea "Hey Rachelle! Katelynn here! Are you still looking to get an apartment at Unive…" at bounding box center [631, 500] width 596 height 43
type textarea "Hey Rachelle! Katelynn here! Are you still looking to get an apartment at Unive…"
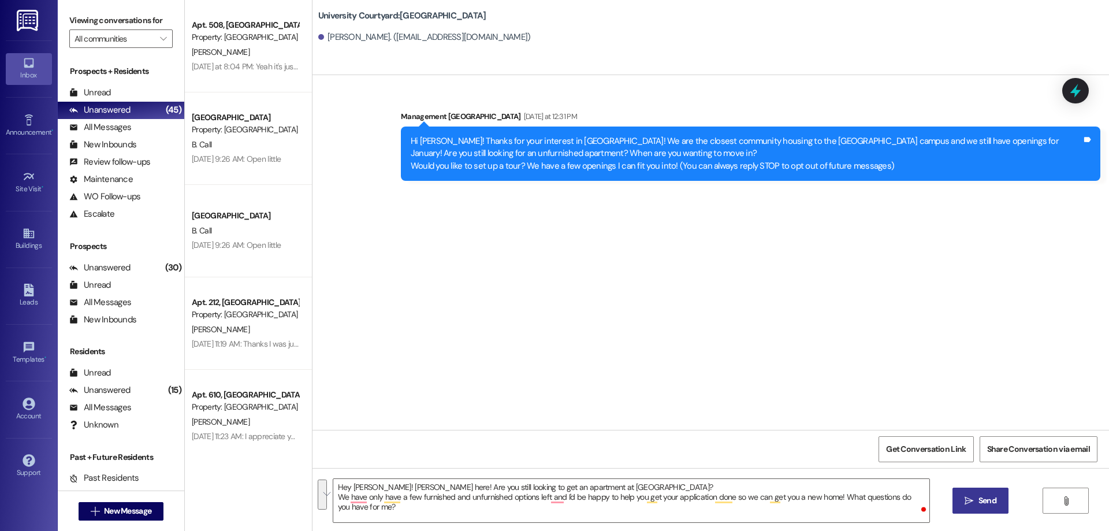
click at [991, 498] on span "Send" at bounding box center [988, 501] width 18 height 12
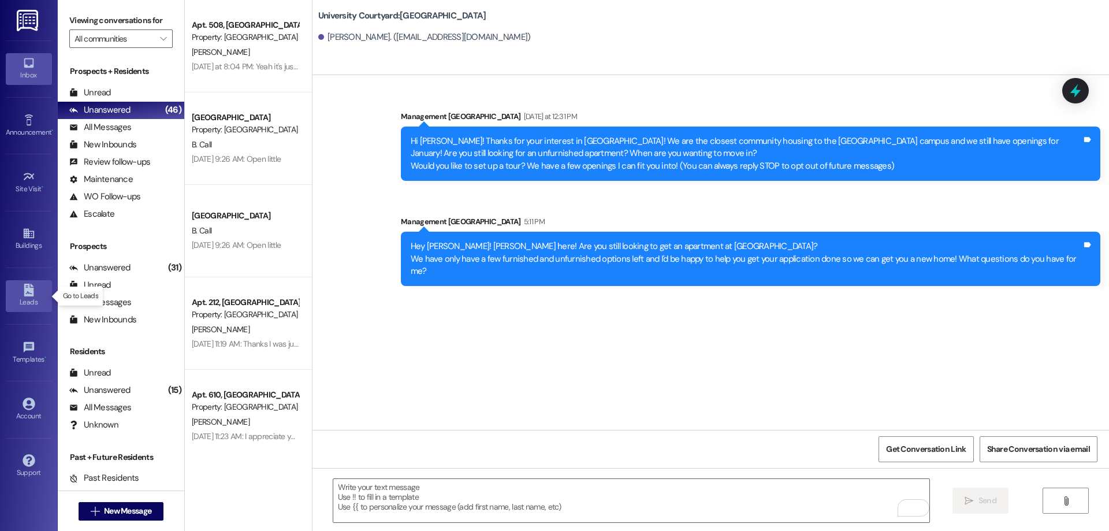
click at [24, 300] on div "Leads" at bounding box center [29, 302] width 58 height 12
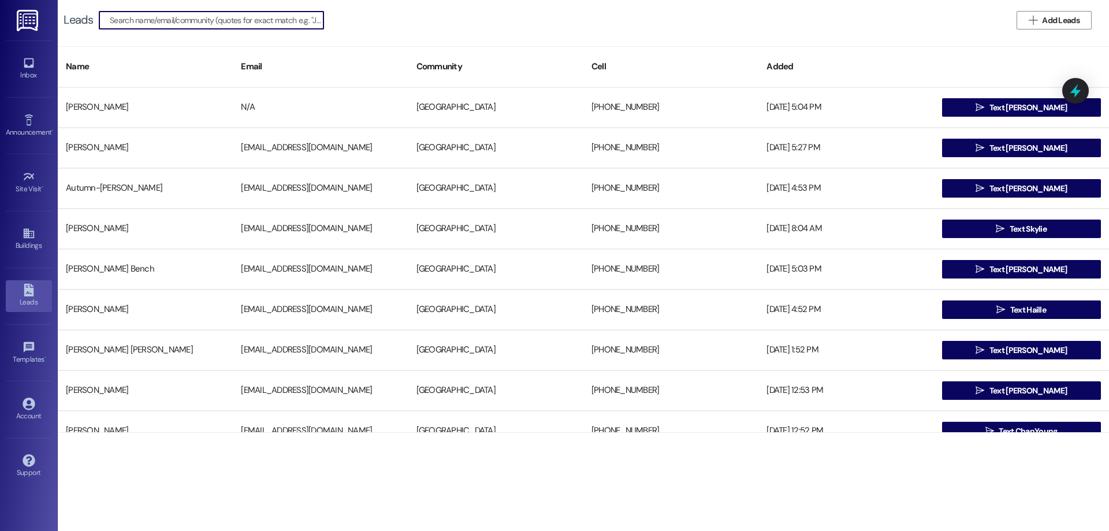
click at [202, 21] on input at bounding box center [217, 20] width 214 height 16
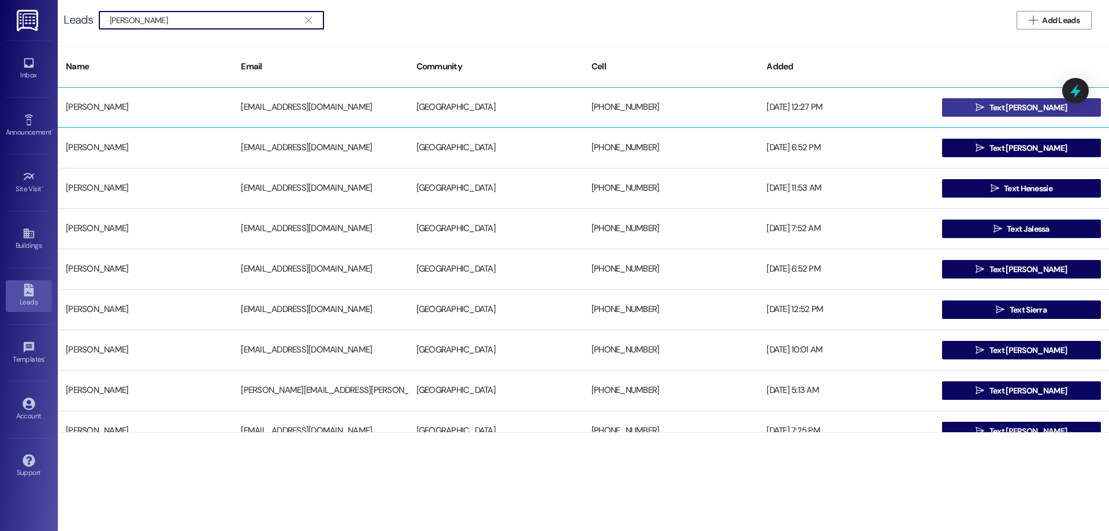
type input "vaness"
click at [967, 103] on button " Text Vanessa" at bounding box center [1021, 107] width 159 height 18
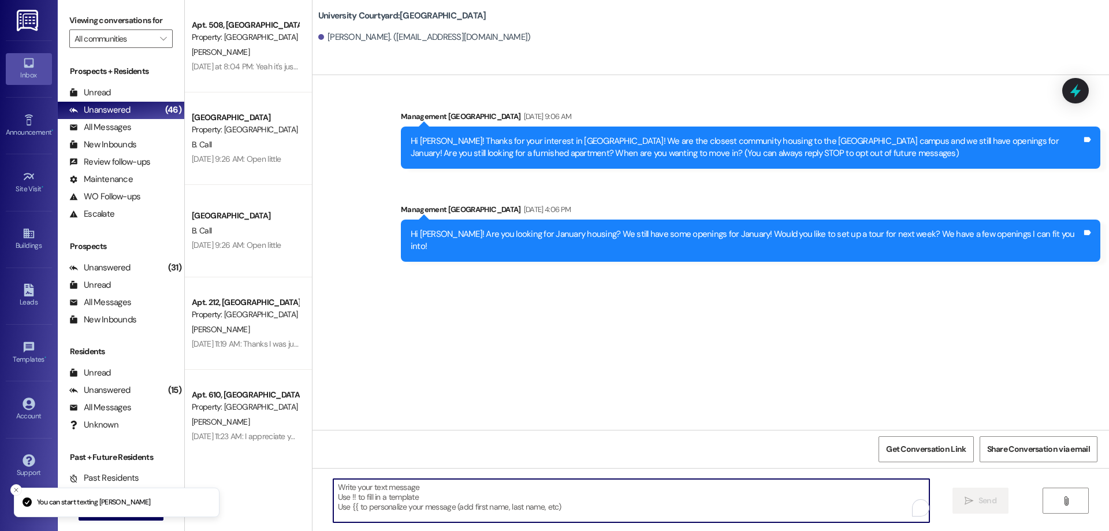
click at [469, 480] on textarea "To enrich screen reader interactions, please activate Accessibility in Grammarl…" at bounding box center [631, 500] width 596 height 43
paste textarea "Hey Rachelle! Katelynn here! Are you still looking to get an apartment at Unive…"
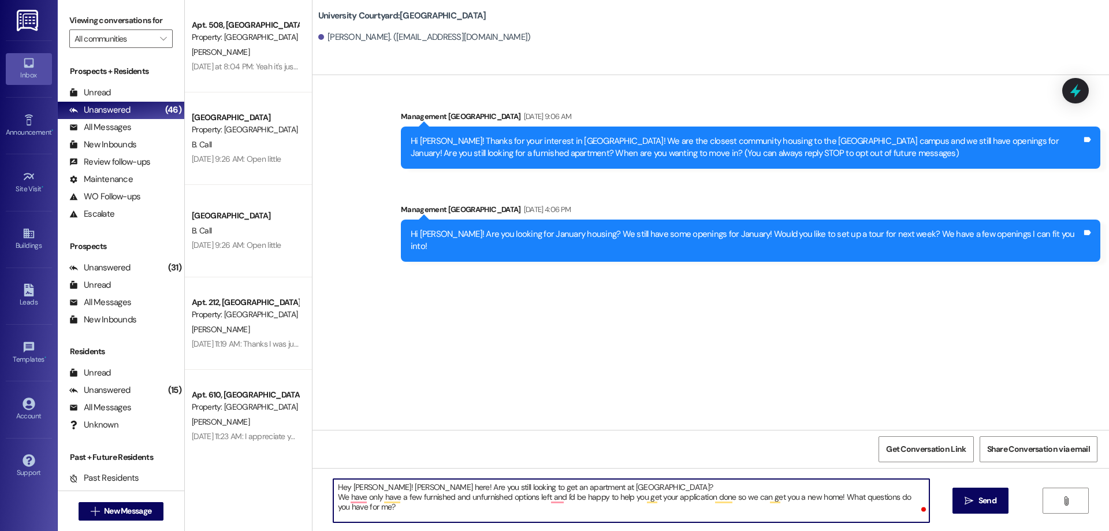
drag, startPoint x: 370, startPoint y: 488, endPoint x: 344, endPoint y: 485, distance: 26.1
click at [344, 485] on textarea "Hey Rachelle! Katelynn here! Are you still looking to get an apartment at Unive…" at bounding box center [631, 500] width 596 height 43
type textarea "Hey Vanessa! Katelynn here! Are you still looking to get an apartment at Univer…"
click at [1000, 497] on button " Send" at bounding box center [981, 501] width 56 height 26
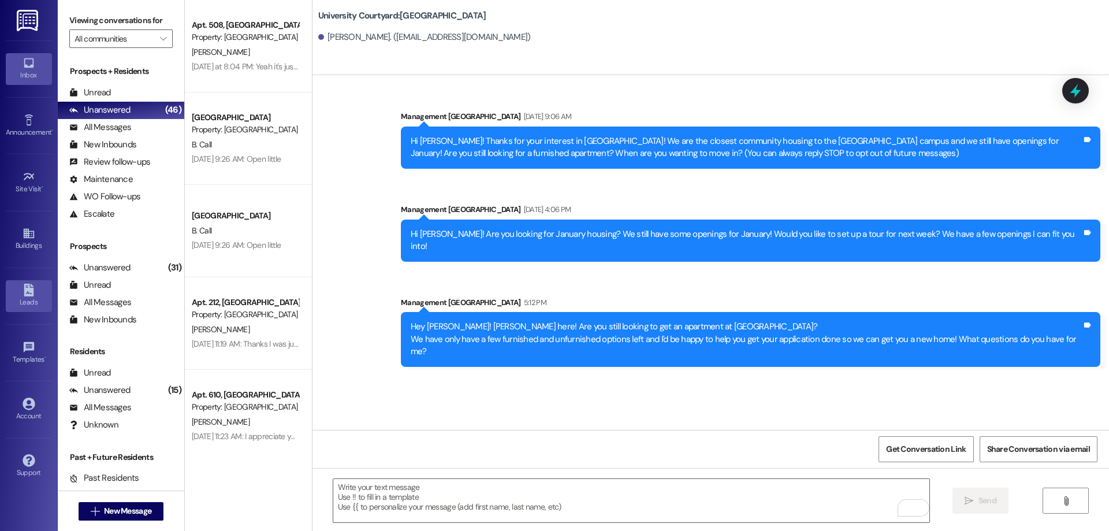
click at [18, 296] on div "Leads" at bounding box center [29, 302] width 58 height 12
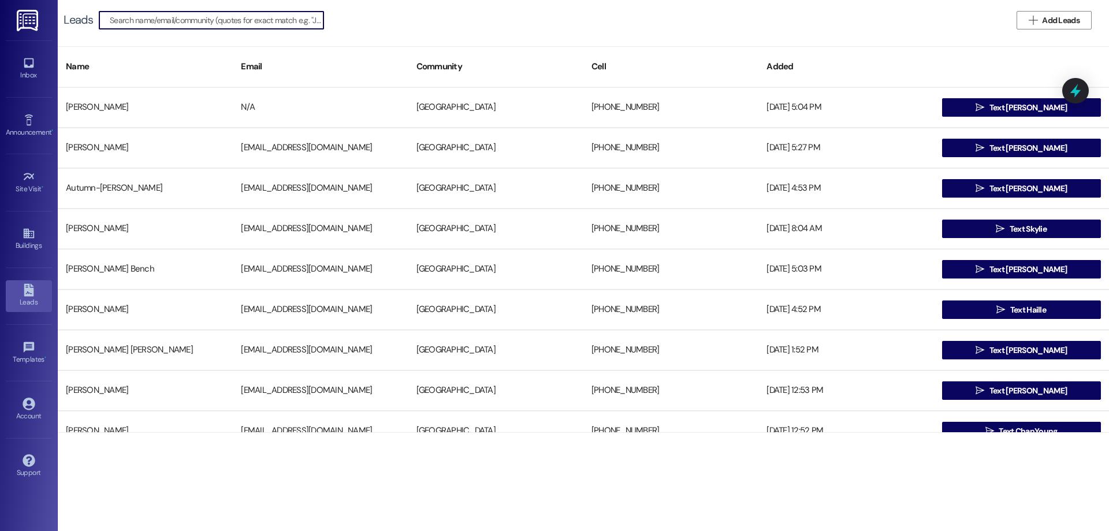
click at [150, 20] on input at bounding box center [217, 20] width 214 height 16
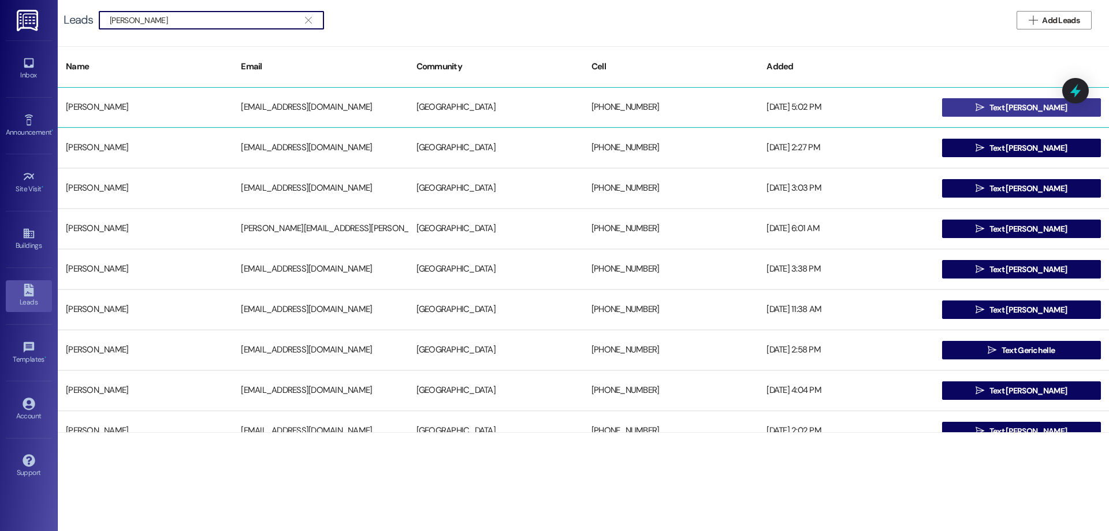
type input "erik"
click at [964, 108] on button " Text Erik" at bounding box center [1021, 107] width 159 height 18
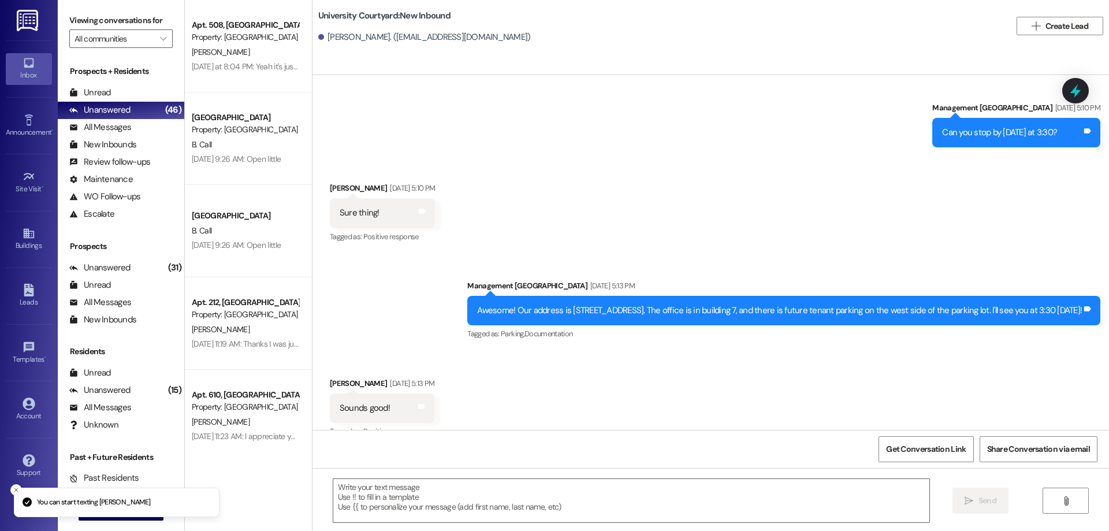
scroll to position [237, 0]
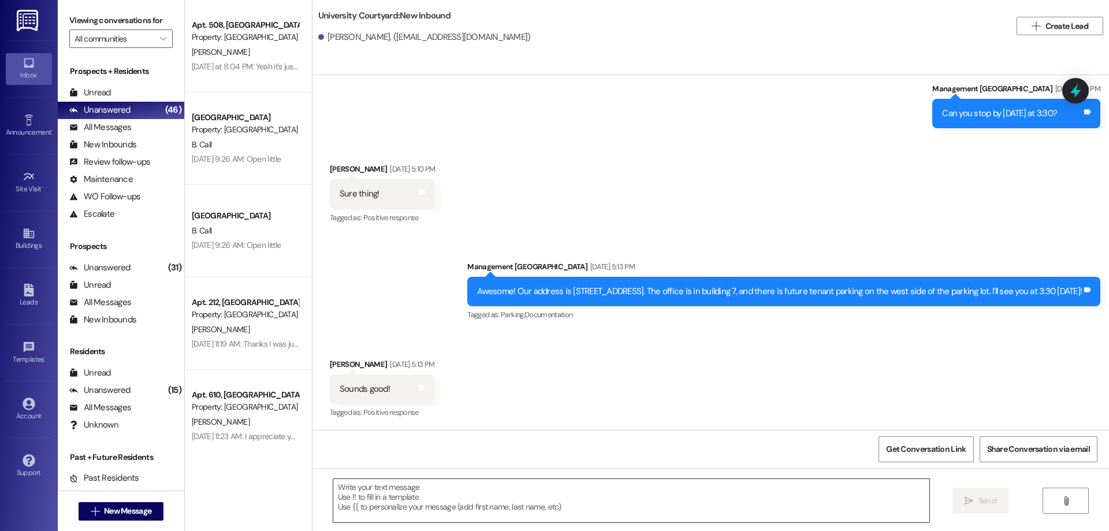
click at [423, 499] on textarea at bounding box center [631, 500] width 596 height 43
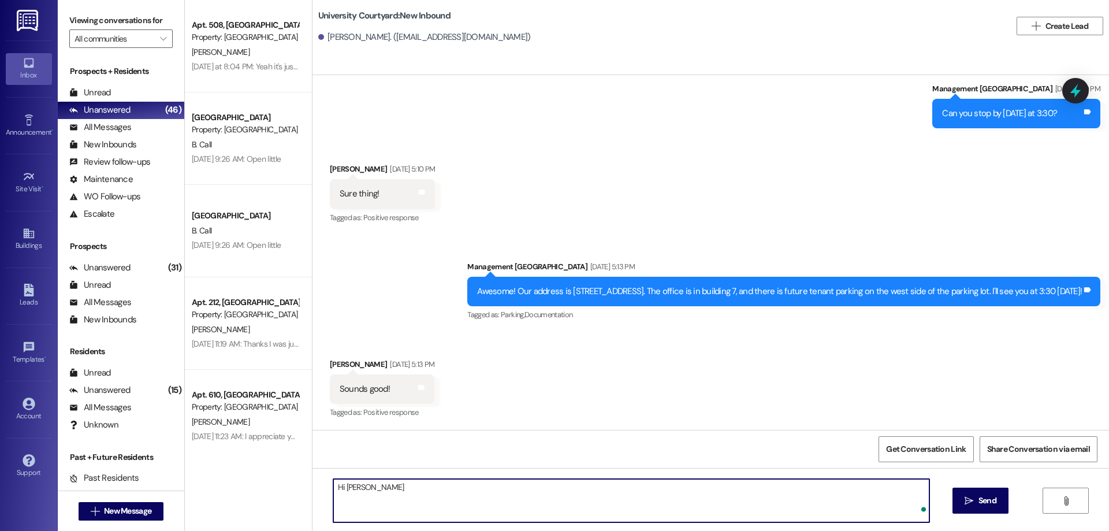
type textarea "Hi Erik"
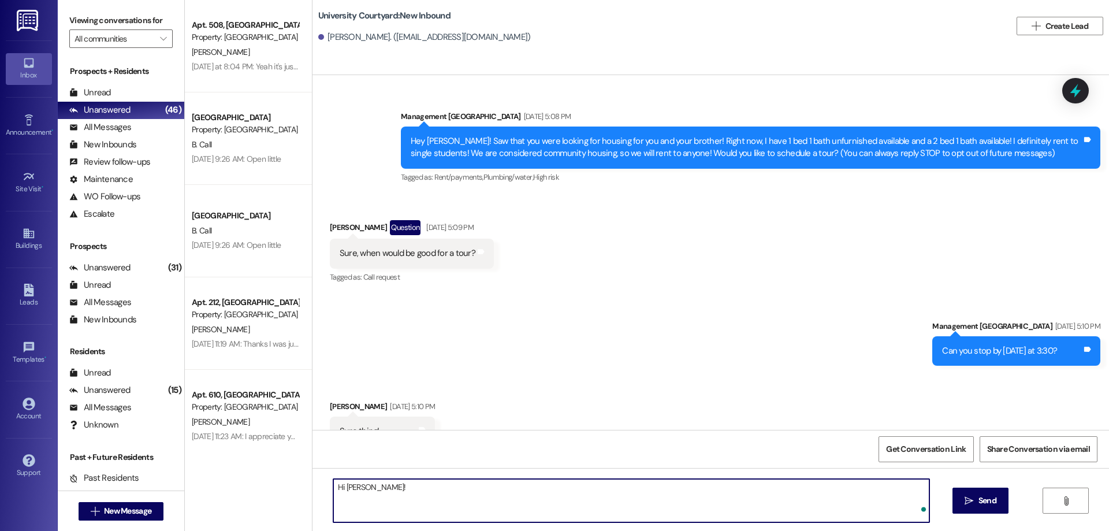
scroll to position [237, 0]
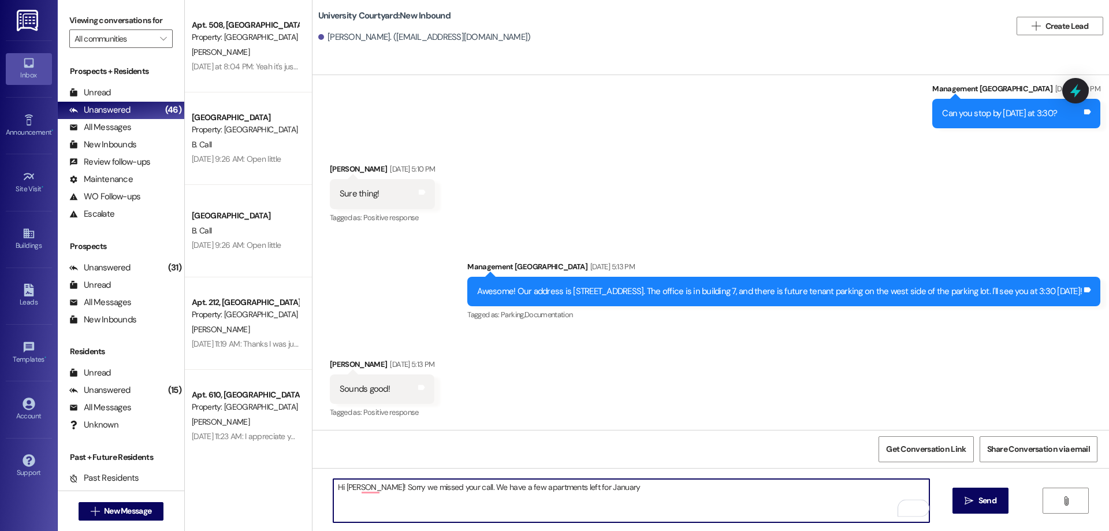
click at [488, 483] on textarea "Hi [PERSON_NAME]! Sorry we missed your call. We have a few apartments left for …" at bounding box center [631, 500] width 596 height 43
click at [650, 490] on textarea "Hi [PERSON_NAME]! Sorry we missed your call. We have a few 1 bed 1 bath apartme…" at bounding box center [631, 500] width 596 height 43
type textarea "Hi [PERSON_NAME]! Sorry we missed your call. We have a few 1 bed 1 bath apartme…"
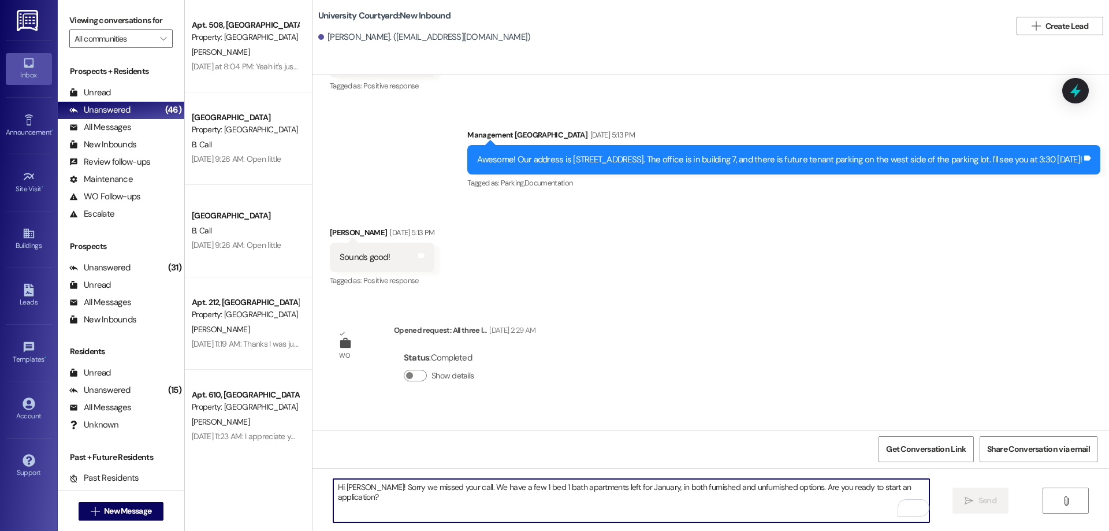
scroll to position [428, 0]
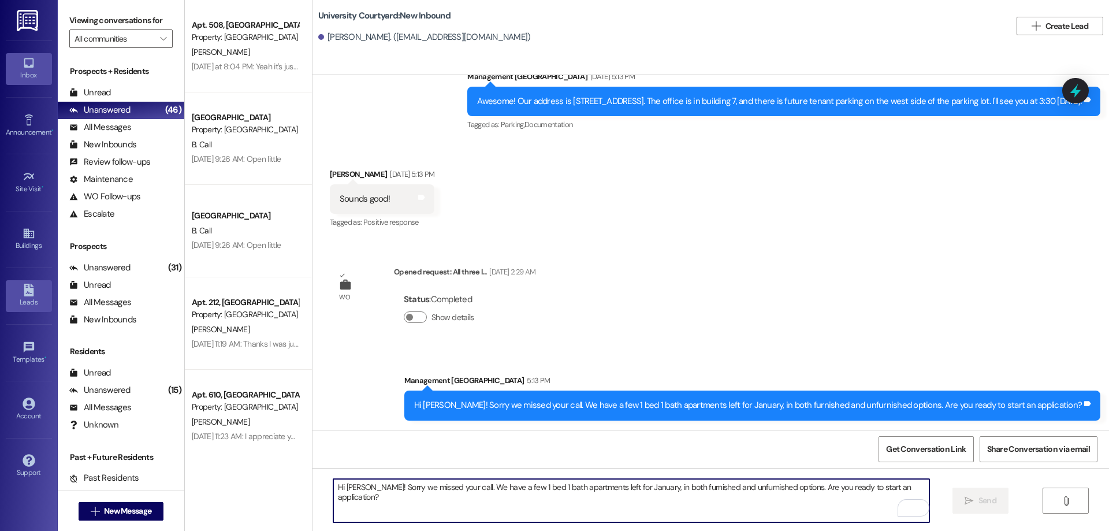
click at [27, 293] on icon at bounding box center [29, 290] width 13 height 13
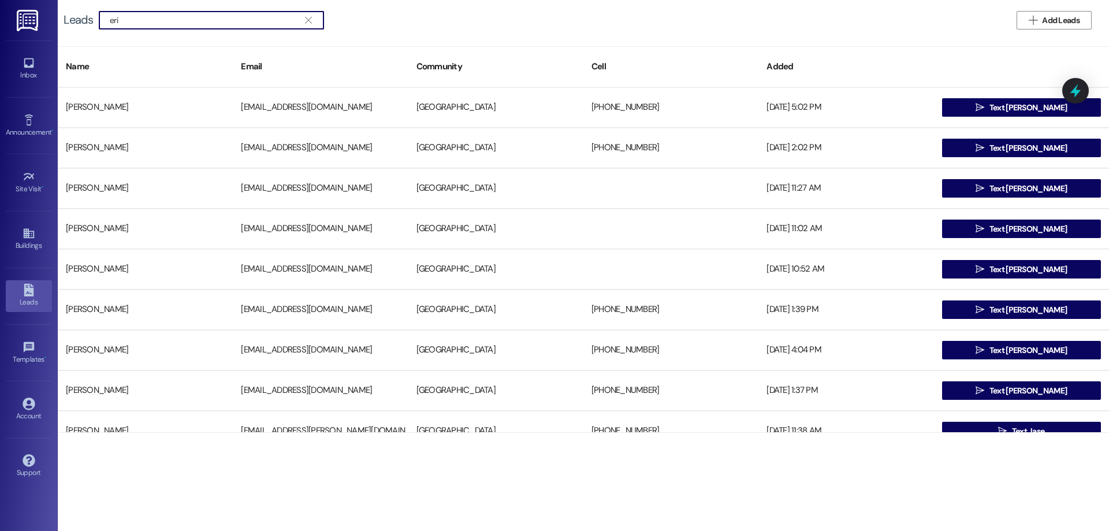
click at [170, 19] on input "eri" at bounding box center [204, 20] width 189 height 16
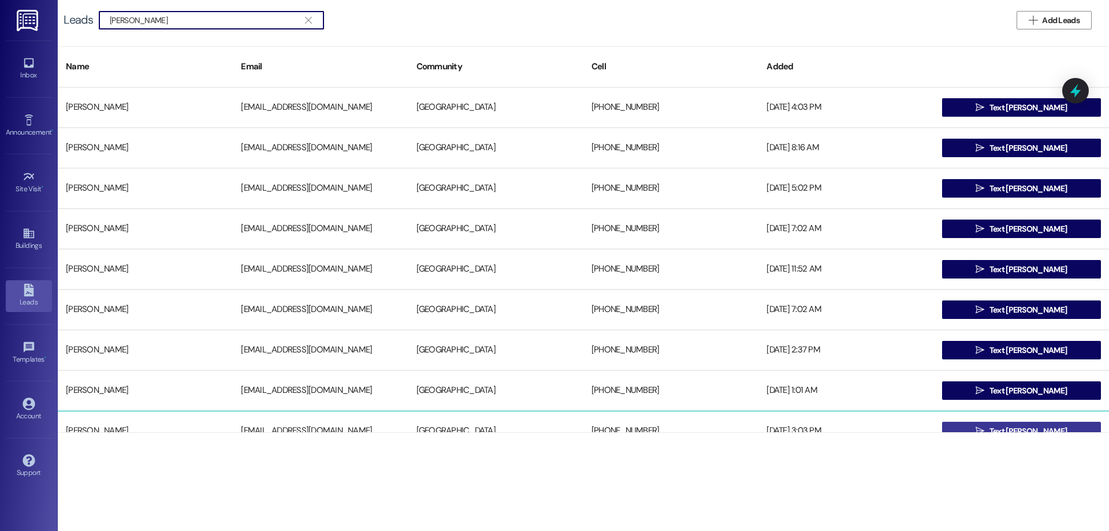
type input "erik wood"
click at [1024, 429] on span "Text Erik" at bounding box center [1028, 431] width 77 height 12
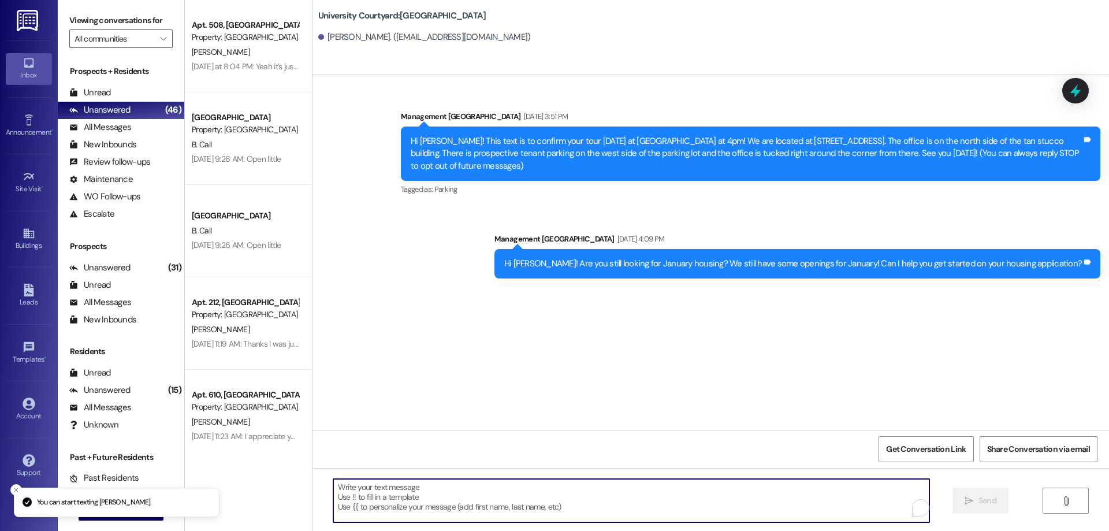
click at [389, 501] on textarea "To enrich screen reader interactions, please activate Accessibility in Grammarl…" at bounding box center [631, 500] width 596 height 43
paste textarea "Hey Vanessa! Katelynn here! Are you still looking to get an apartment at Univer…"
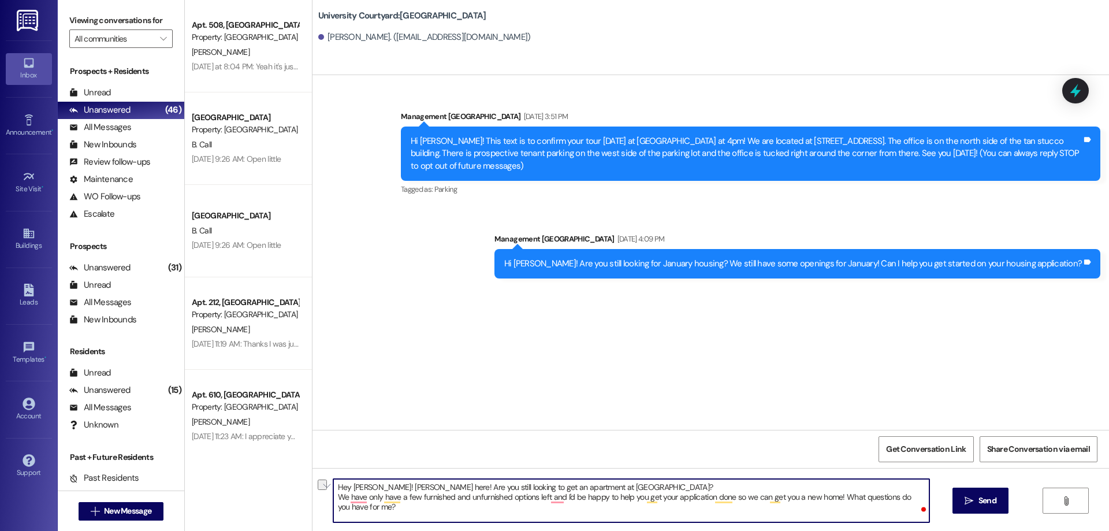
drag, startPoint x: 372, startPoint y: 486, endPoint x: 344, endPoint y: 487, distance: 27.7
click at [344, 487] on textarea "Hey Vanessa! Katelynn here! Are you still looking to get an apartment at Univer…" at bounding box center [631, 500] width 596 height 43
type textarea "Hey Erik! Katelynn here! Are you still looking to get an apartment at Universit…"
click at [985, 502] on span "Send" at bounding box center [988, 501] width 18 height 12
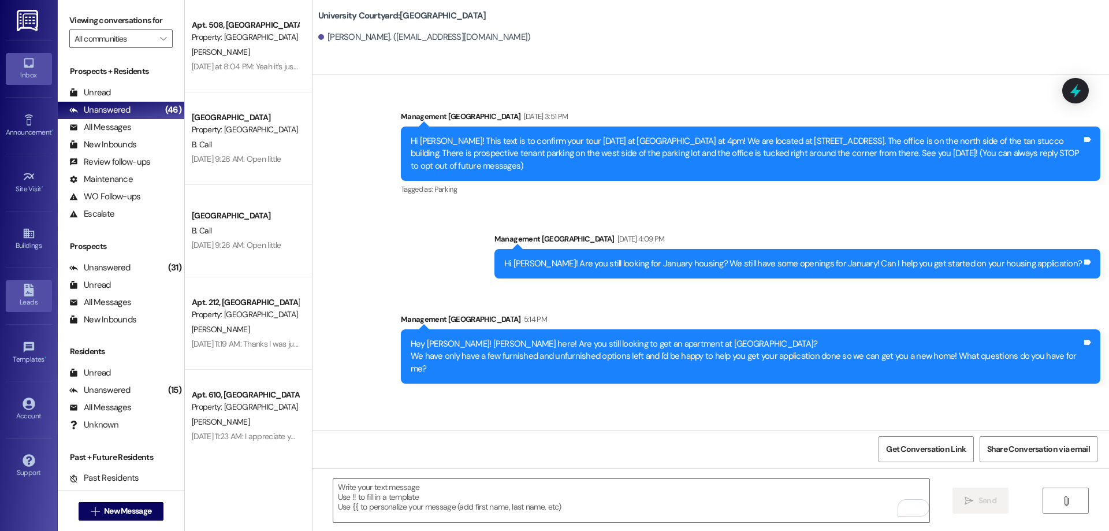
click at [28, 305] on div "Leads" at bounding box center [29, 302] width 58 height 12
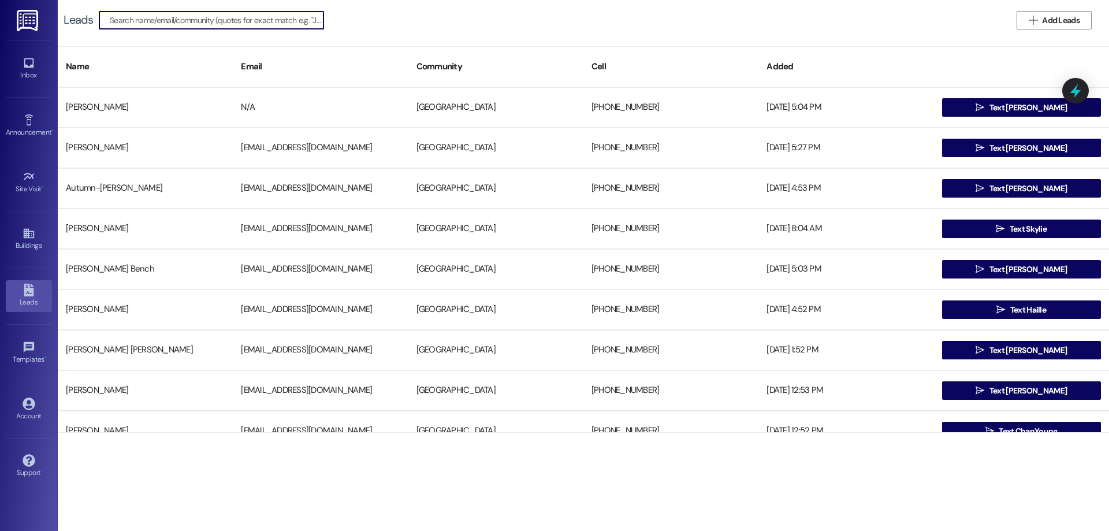
click at [158, 27] on input at bounding box center [217, 20] width 214 height 16
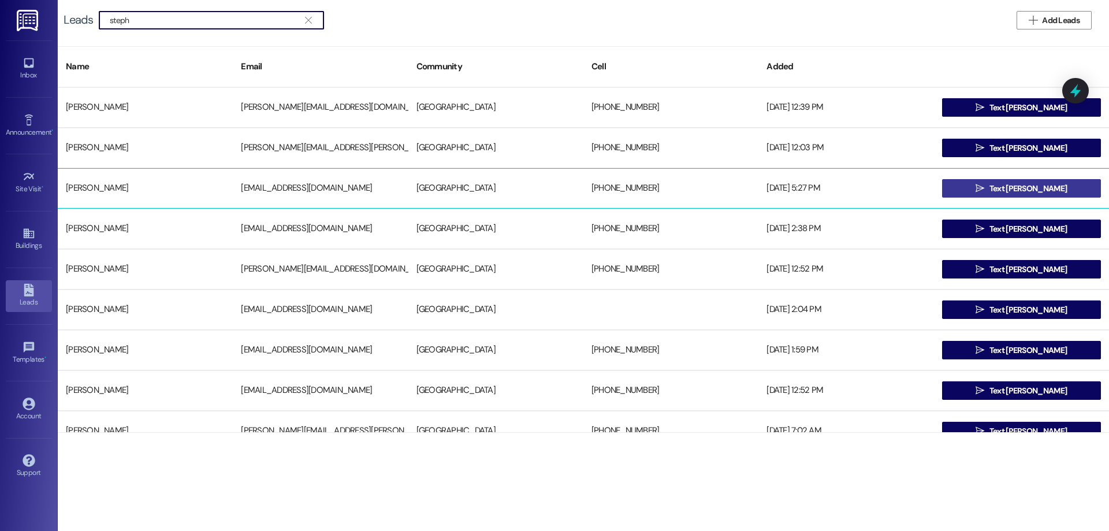
type input "steph"
click at [1026, 192] on span "Text Stephanie" at bounding box center [1028, 189] width 77 height 12
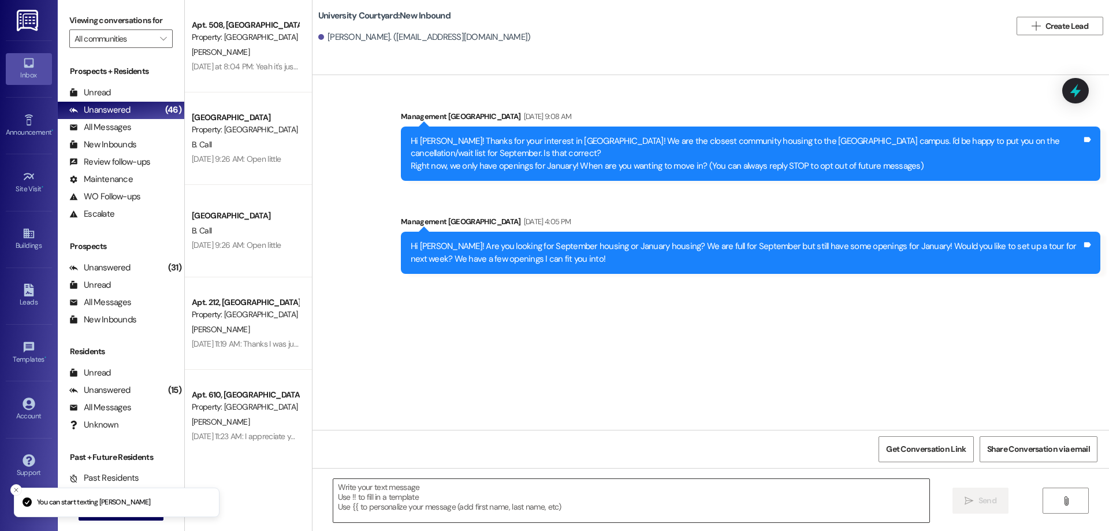
click at [553, 490] on textarea at bounding box center [631, 500] width 596 height 43
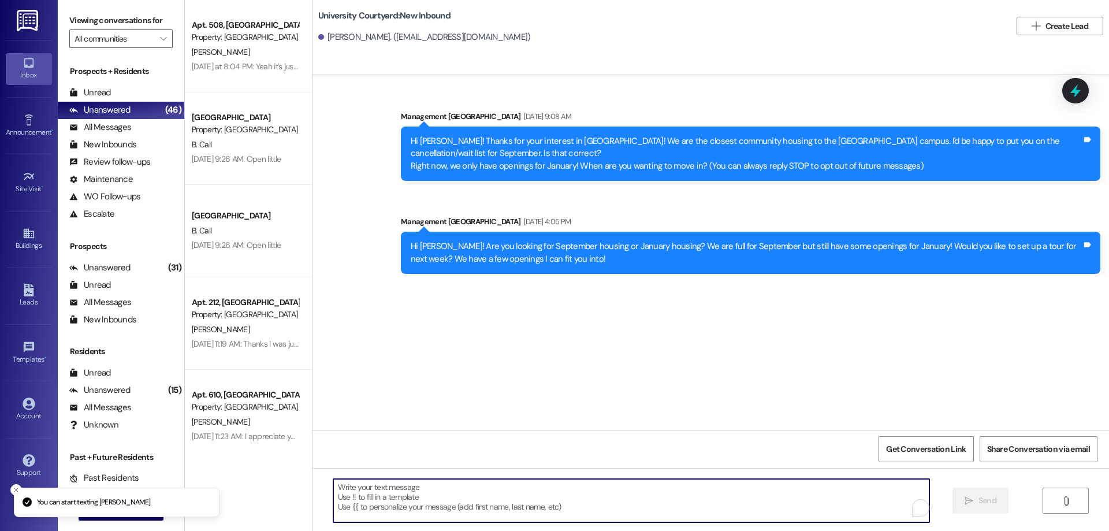
paste textarea "Hey Erik! Katelynn here! Are you still looking to get an apartment at Universit…"
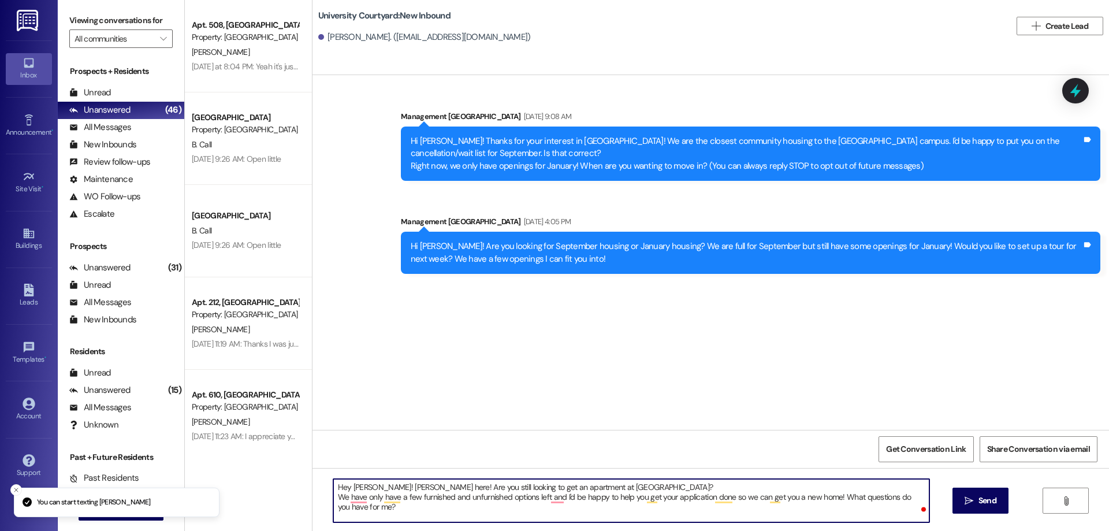
drag, startPoint x: 356, startPoint y: 486, endPoint x: 345, endPoint y: 485, distance: 11.0
click at [345, 485] on textarea "Hey Erik! Katelynn here! Are you still looking to get an apartment at Universit…" at bounding box center [631, 500] width 596 height 43
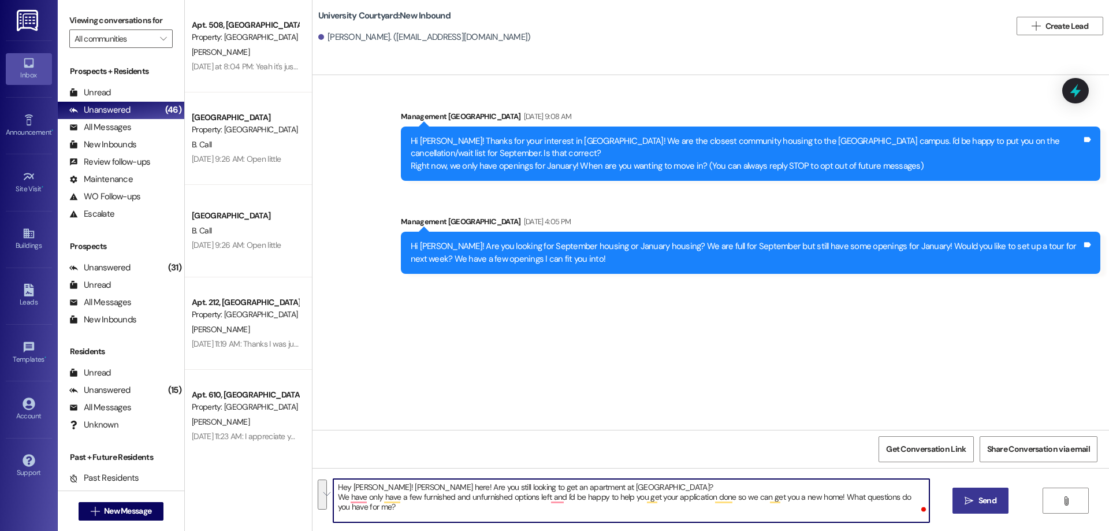
type textarea "Hey Stephanie! Katelynn here! Are you still looking to get an apartment at Univ…"
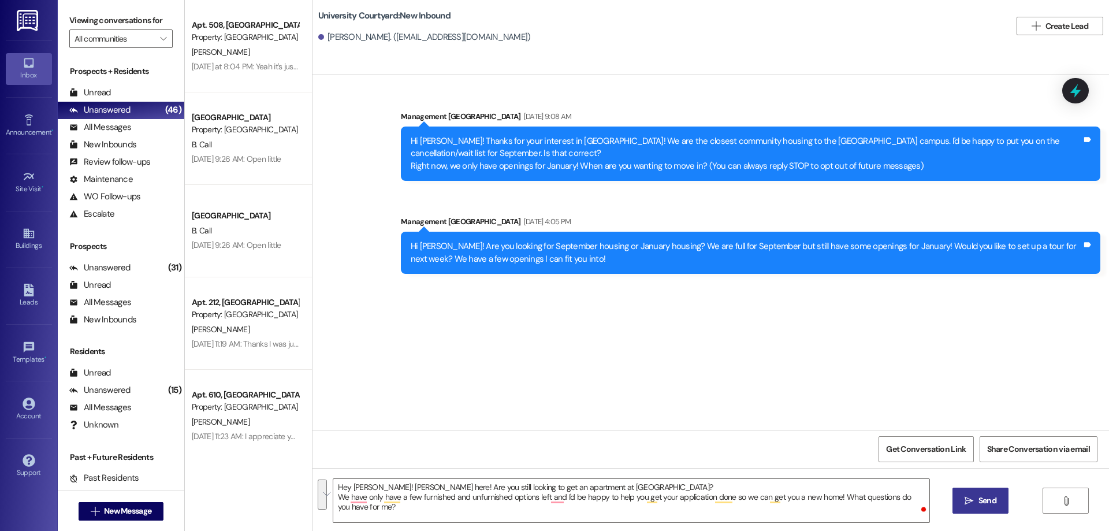
click at [988, 505] on span "Send" at bounding box center [988, 501] width 18 height 12
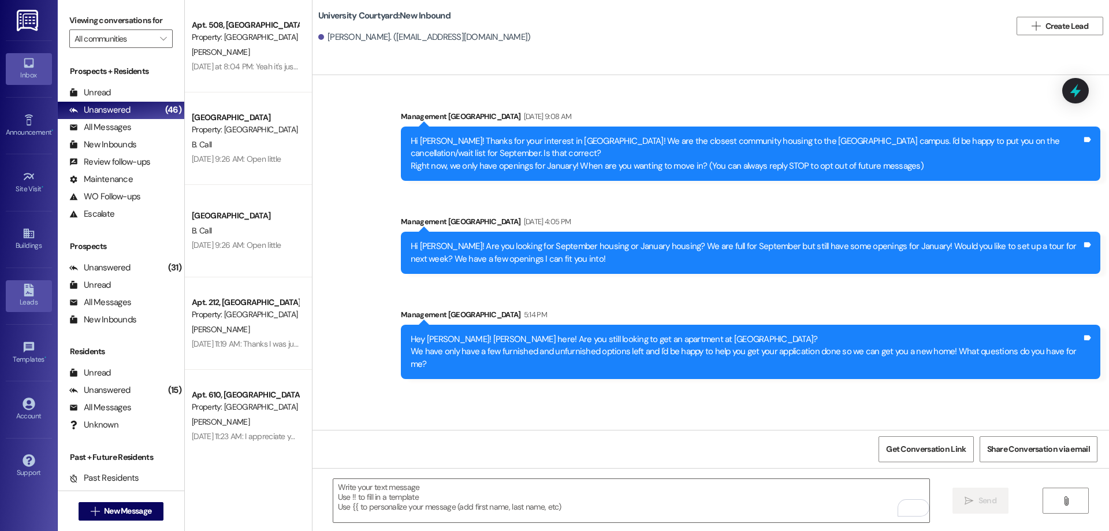
click at [33, 305] on div "Leads" at bounding box center [29, 302] width 58 height 12
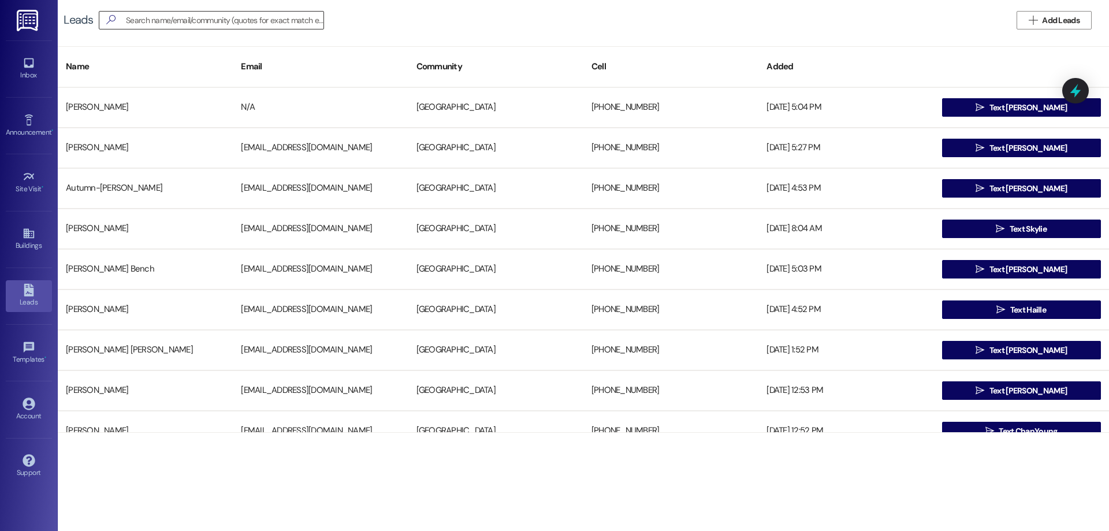
click at [150, 22] on input at bounding box center [225, 20] width 198 height 16
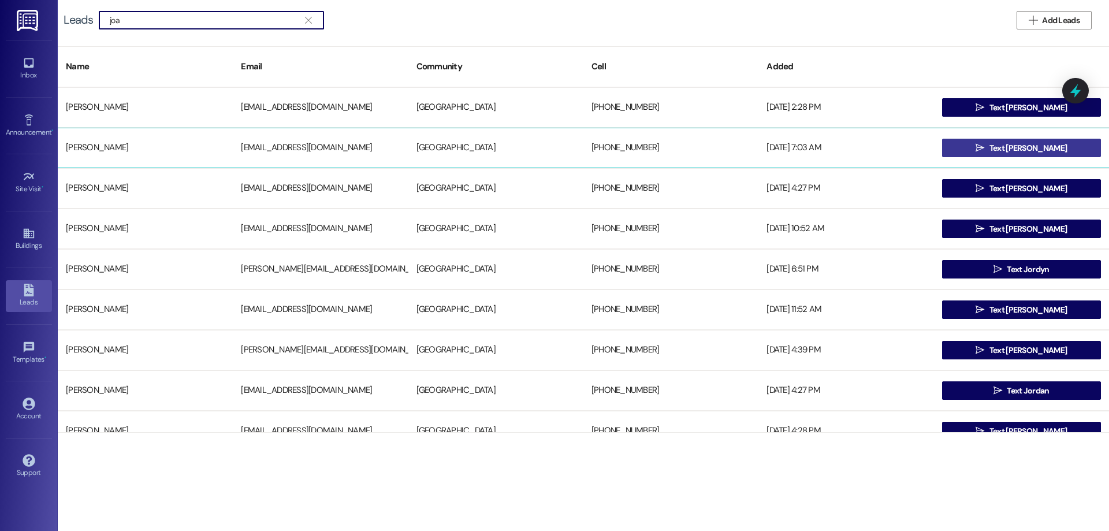
type input "joa"
click at [960, 153] on button " Text Joanie" at bounding box center [1021, 148] width 159 height 18
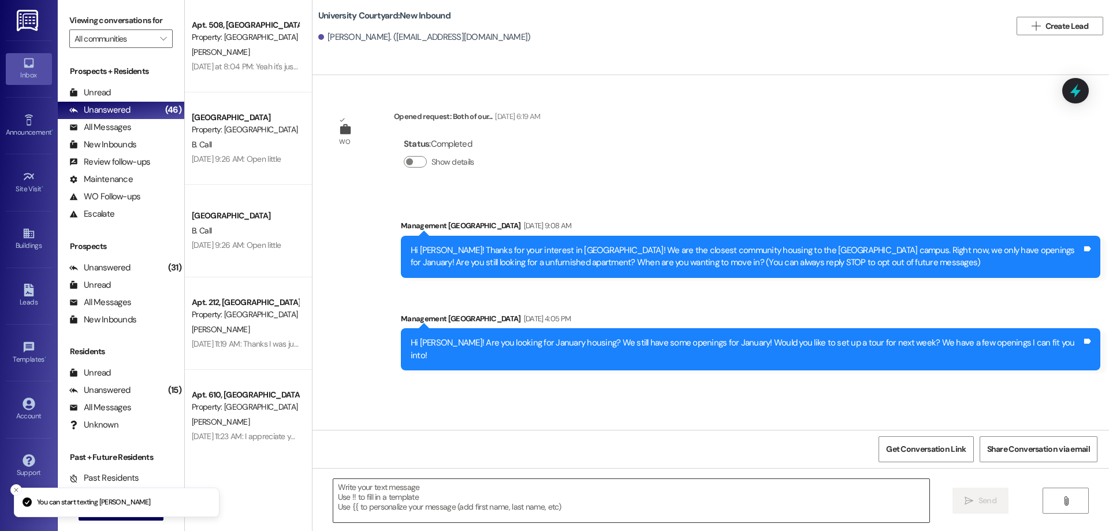
click at [604, 499] on textarea at bounding box center [631, 500] width 596 height 43
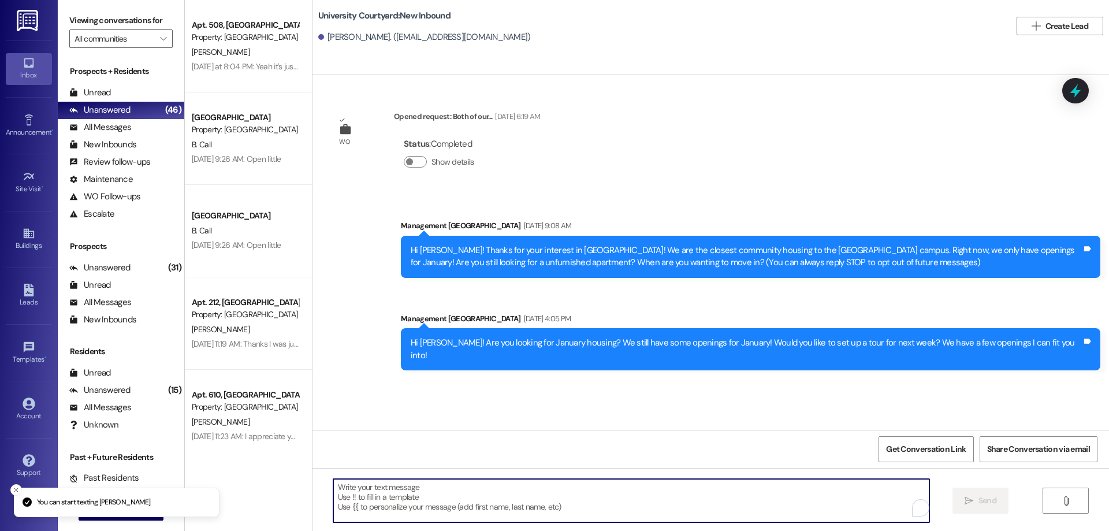
paste textarea "Hey Stephanie! Katelynn here! Are you still looking to get an apartment at Univ…"
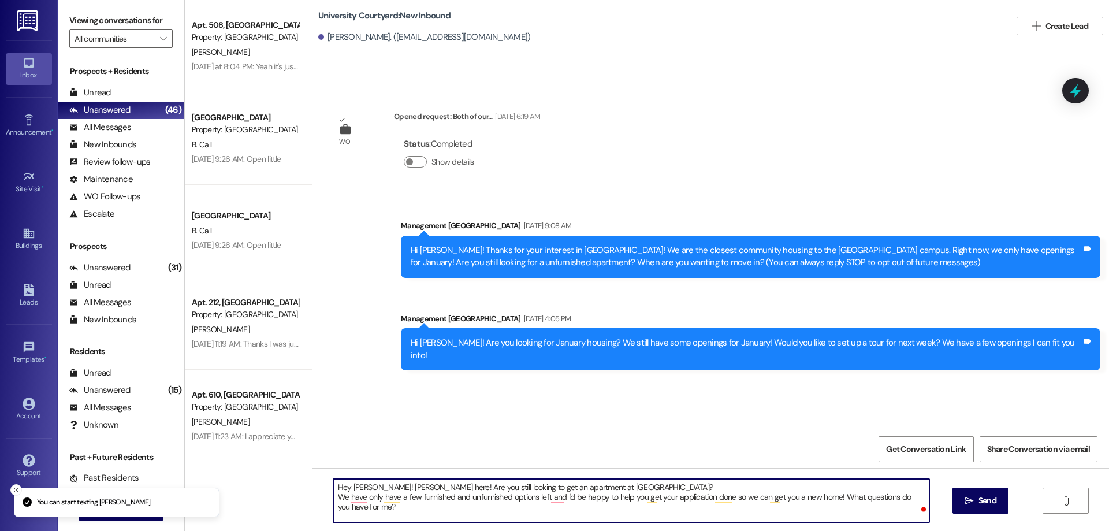
click at [372, 485] on textarea "Hey Stephanie! Katelynn here! Are you still looking to get an apartment at Univ…" at bounding box center [631, 500] width 596 height 43
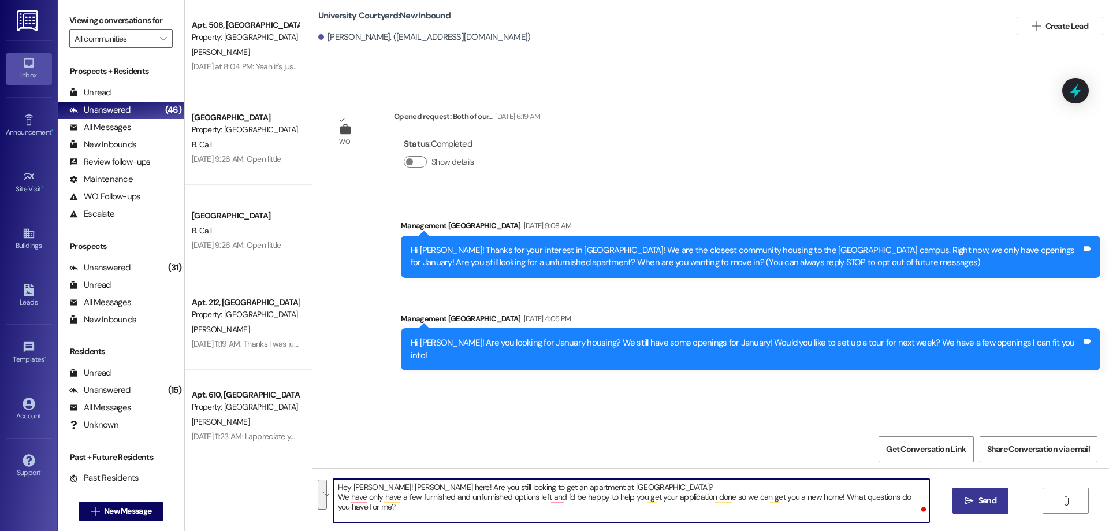
type textarea "Hey Joanie! Katelynn here! Are you still looking to get an apartment at Univers…"
click at [982, 495] on span "Send" at bounding box center [988, 501] width 18 height 12
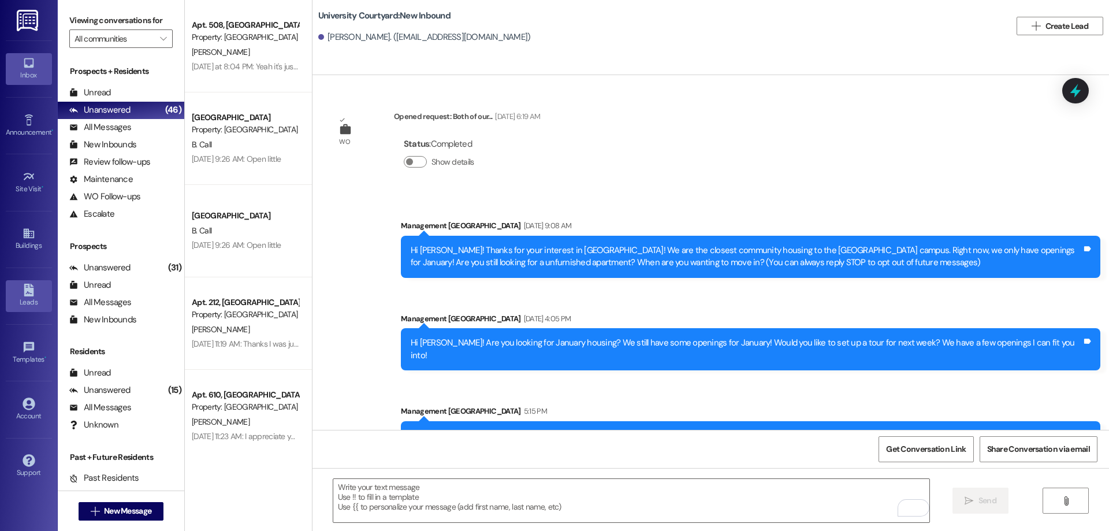
click at [29, 296] on div "Leads" at bounding box center [29, 302] width 58 height 12
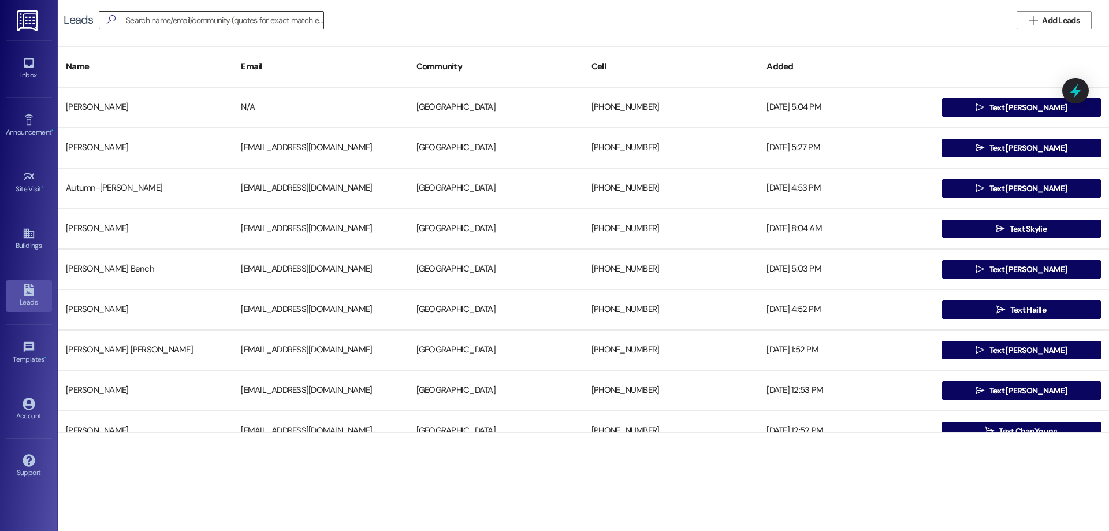
click at [162, 24] on input at bounding box center [225, 20] width 198 height 16
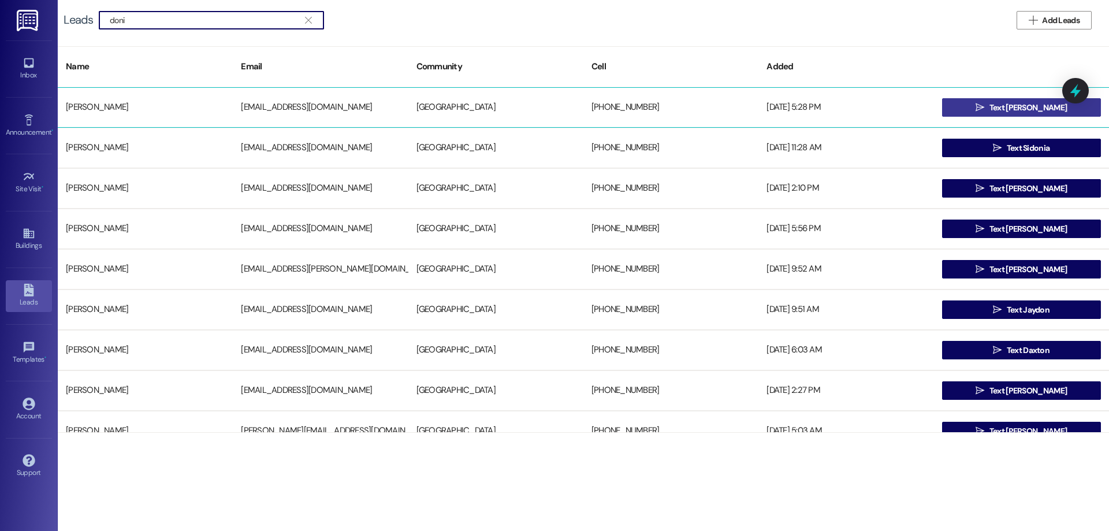
type input "doni"
click at [1060, 107] on button " Text Donivan" at bounding box center [1021, 107] width 159 height 18
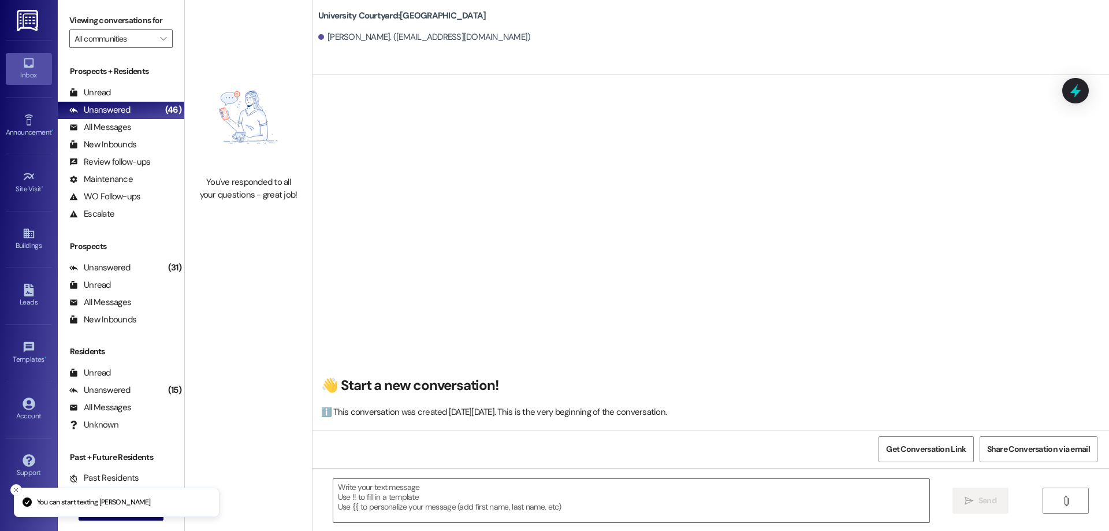
scroll to position [14, 0]
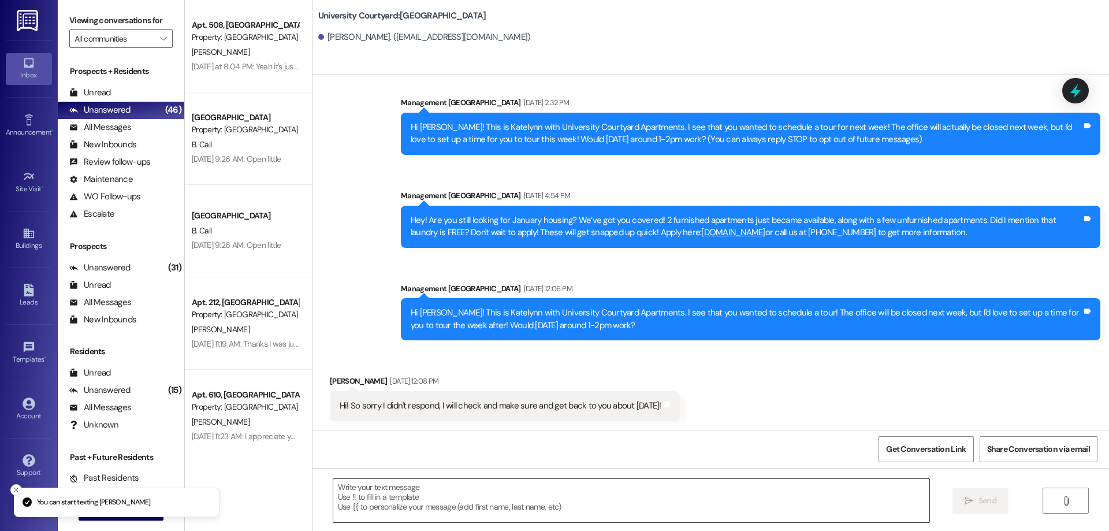
click at [523, 492] on textarea at bounding box center [631, 500] width 596 height 43
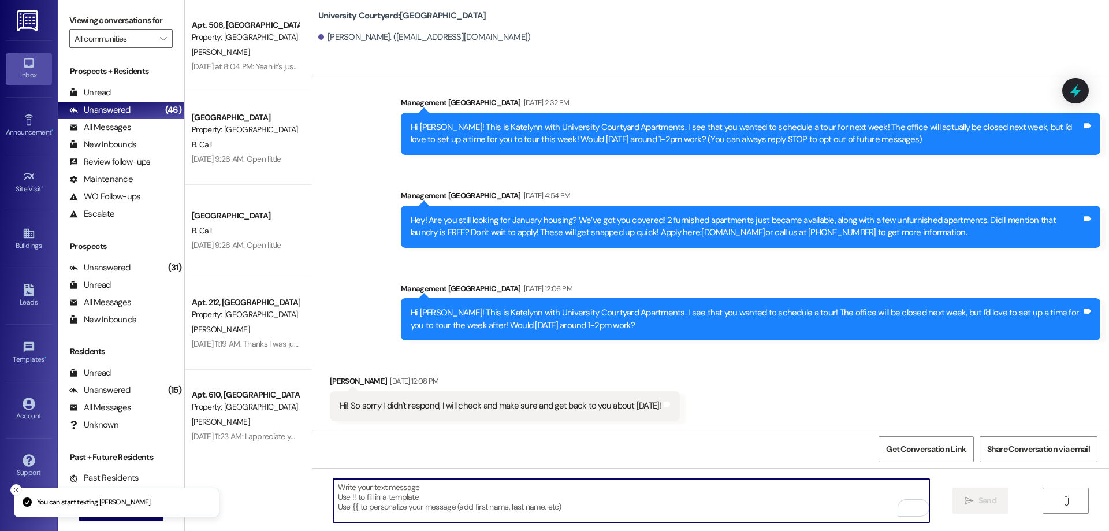
scroll to position [175, 0]
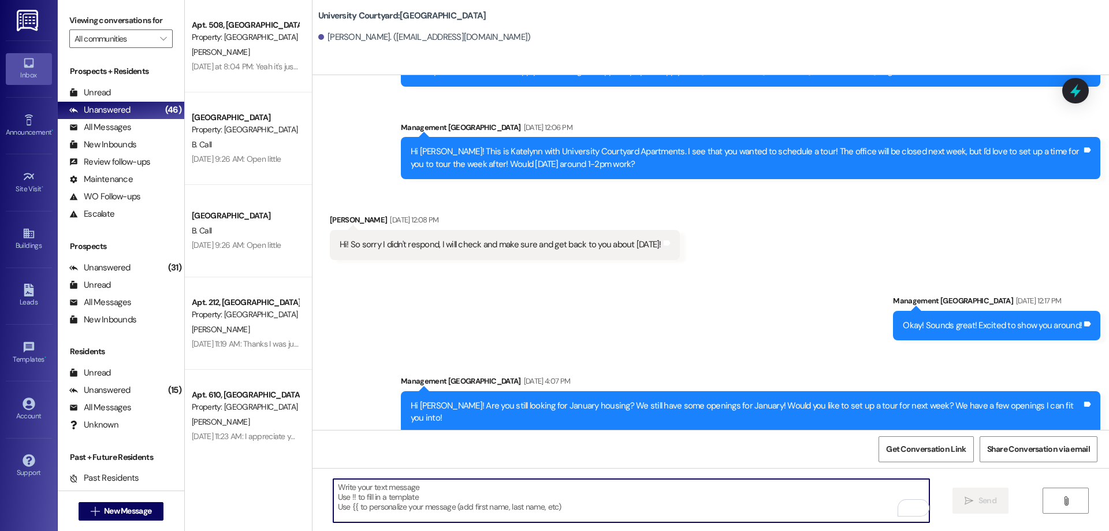
click at [577, 503] on textarea "To enrich screen reader interactions, please activate Accessibility in Grammarl…" at bounding box center [631, 500] width 596 height 43
paste textarea "Hey Joanie! Katelynn here! Are you still looking to get an apartment at Univers…"
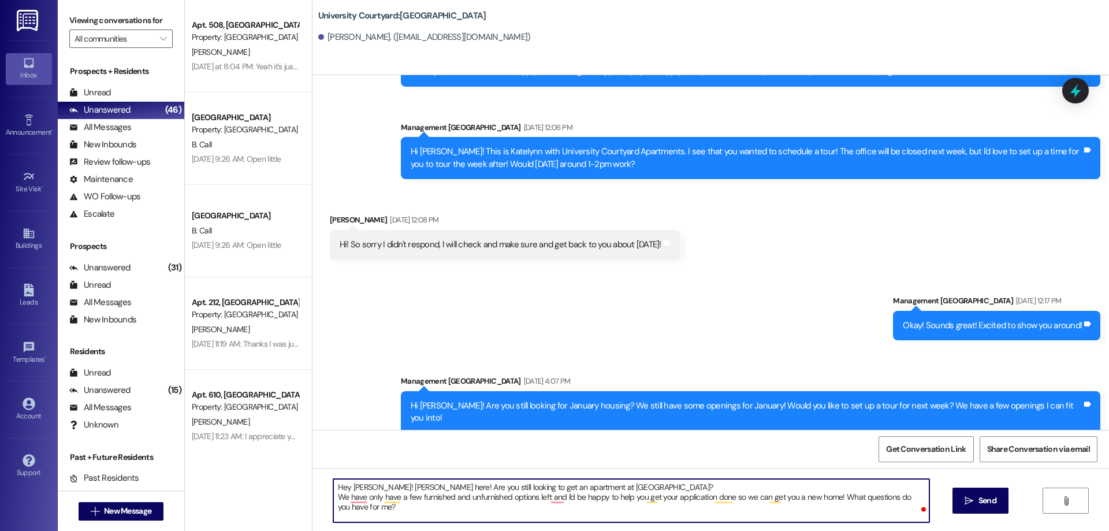
drag, startPoint x: 364, startPoint y: 486, endPoint x: 349, endPoint y: 486, distance: 15.0
click at [349, 486] on textarea "Hey Joanie! Katelynn here! Are you still looking to get an apartment at Univers…" at bounding box center [631, 500] width 596 height 43
type textarea "Hey Donivan! Katelynn here! Are you still looking to get an apartment at Univer…"
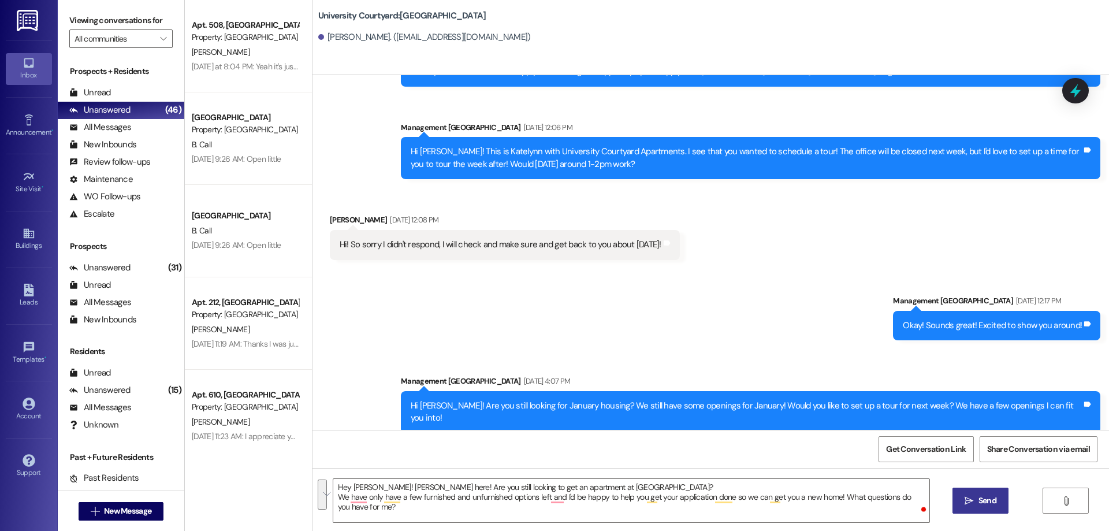
click at [996, 505] on span "Send" at bounding box center [987, 501] width 23 height 12
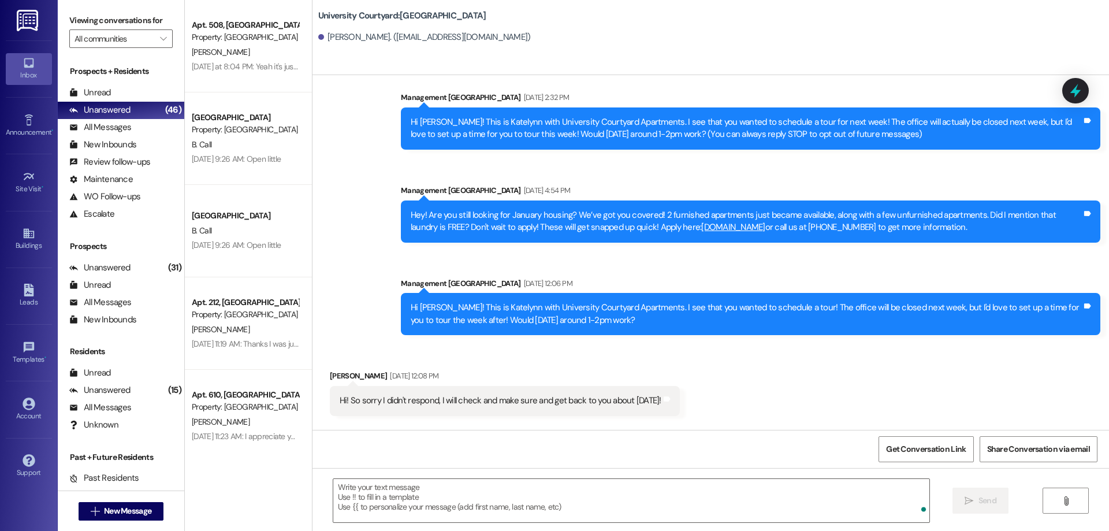
scroll to position [14, 0]
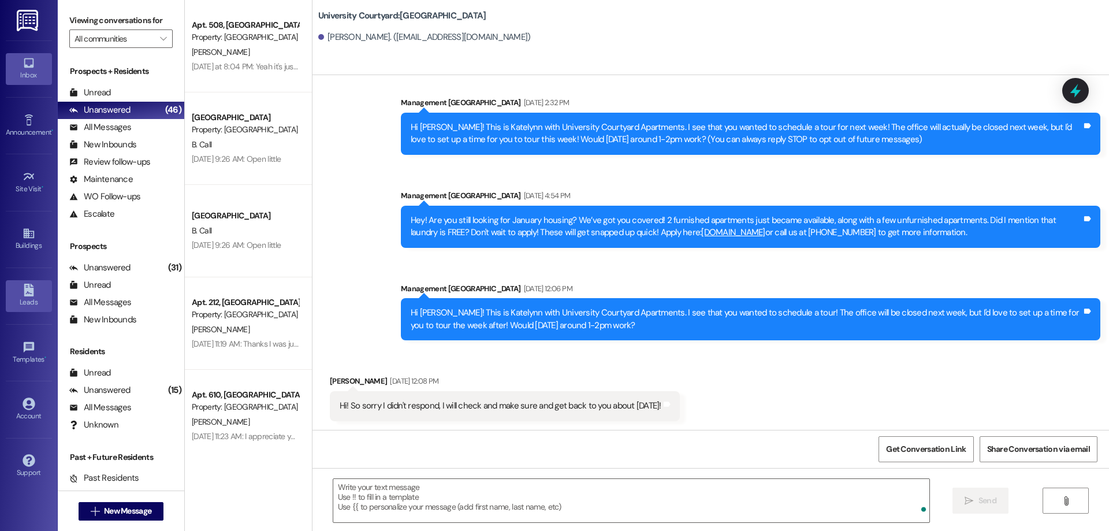
click at [36, 306] on div "Leads" at bounding box center [29, 302] width 58 height 12
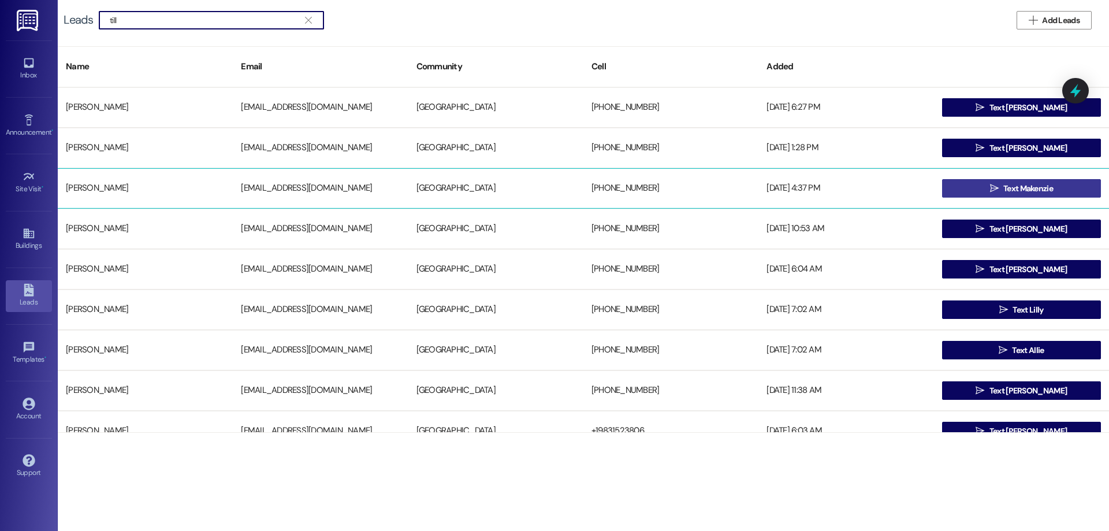
type input "till"
click at [1004, 190] on span "Text Makenzie" at bounding box center [1028, 189] width 50 height 12
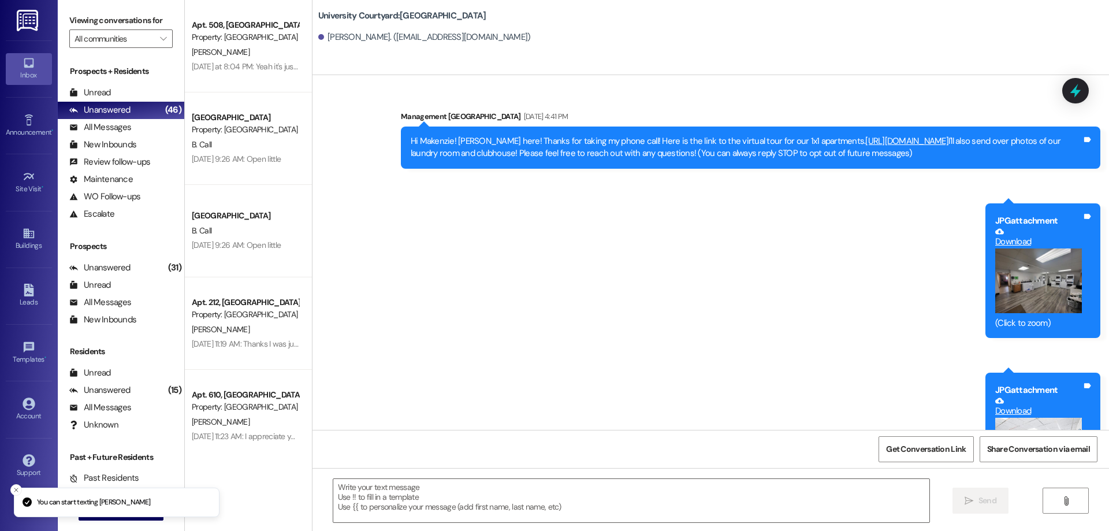
scroll to position [173, 0]
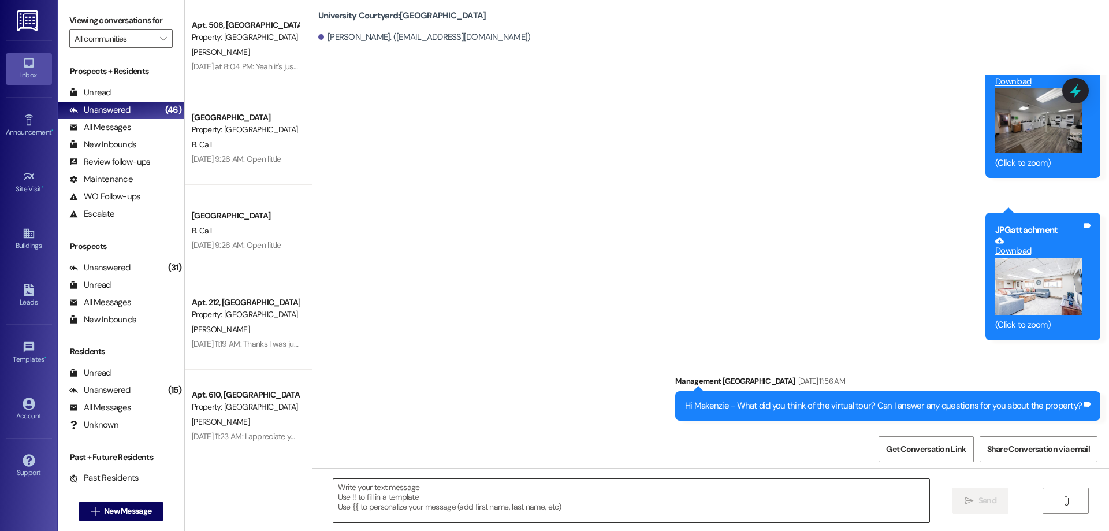
click at [571, 512] on textarea at bounding box center [631, 500] width 596 height 43
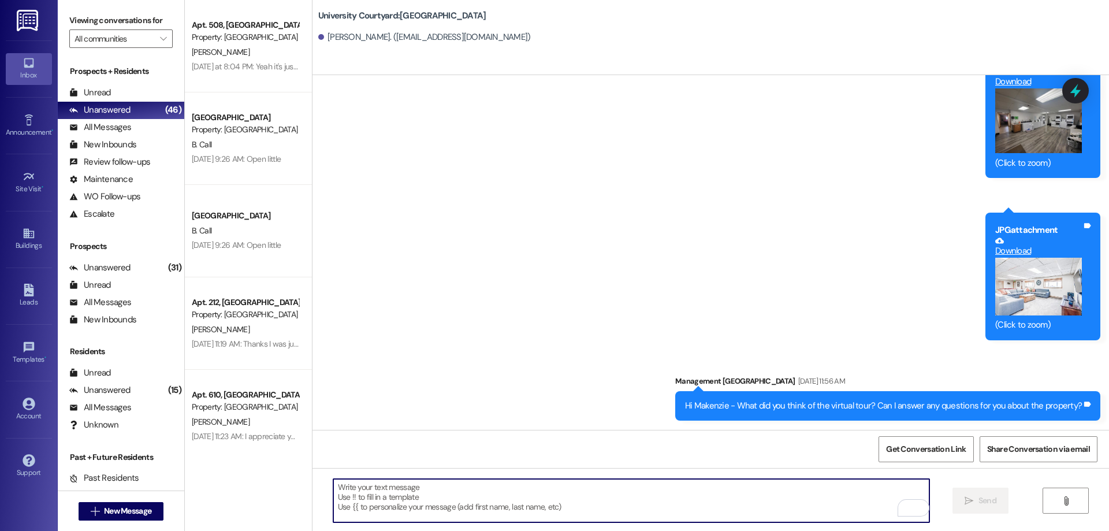
paste textarea "Hey Donivan! Katelynn here! Are you still looking to get an apartment at Univer…"
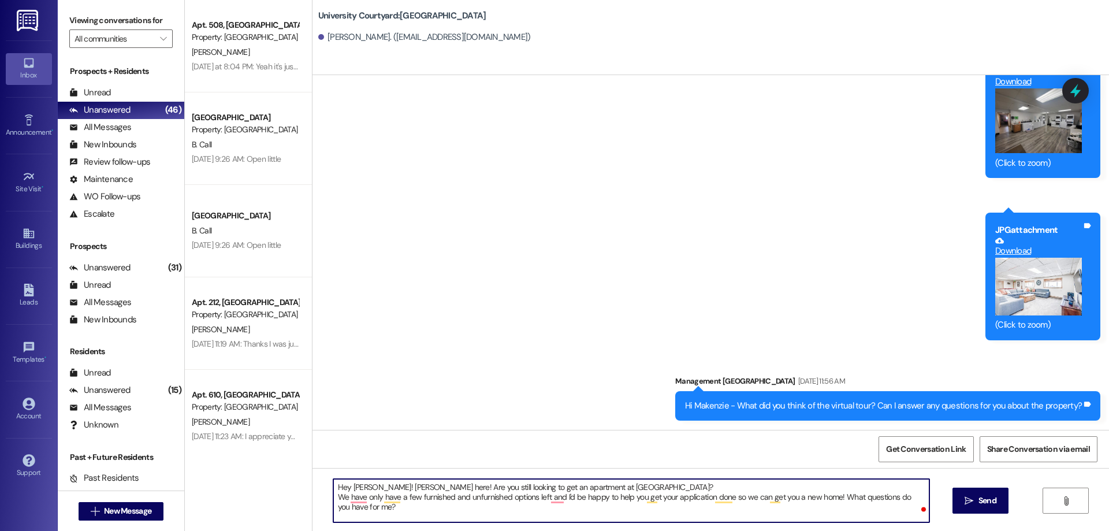
drag, startPoint x: 369, startPoint y: 487, endPoint x: 347, endPoint y: 485, distance: 21.4
click at [347, 485] on textarea "Hey Donivan! Katelynn here! Are you still looking to get an apartment at Univer…" at bounding box center [631, 500] width 596 height 43
type textarea "Hey Makenzie! Katelynn here! Are you still looking to get an apartment at Unive…"
click at [985, 500] on span "Send" at bounding box center [988, 501] width 18 height 12
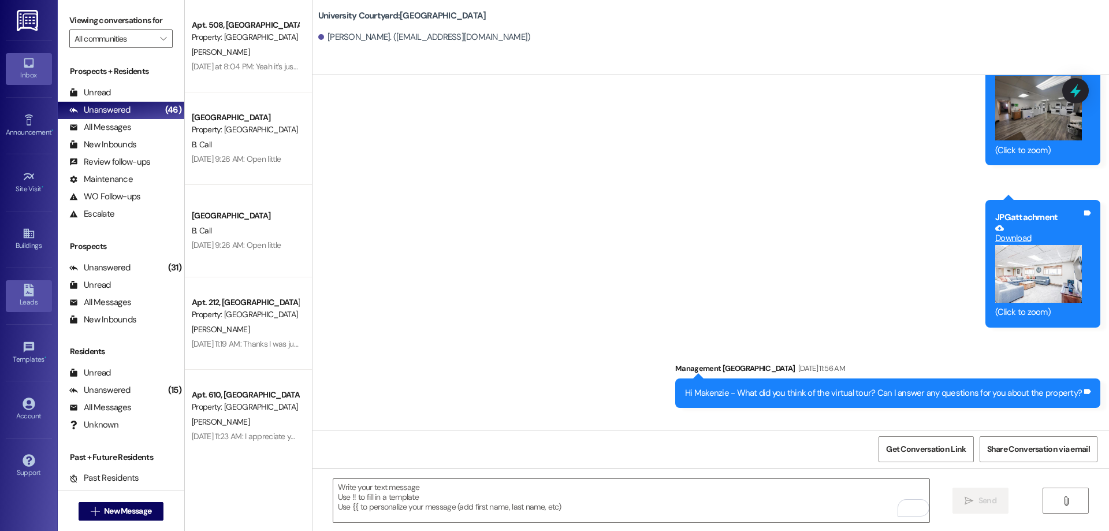
click at [17, 305] on div "Leads" at bounding box center [29, 302] width 58 height 12
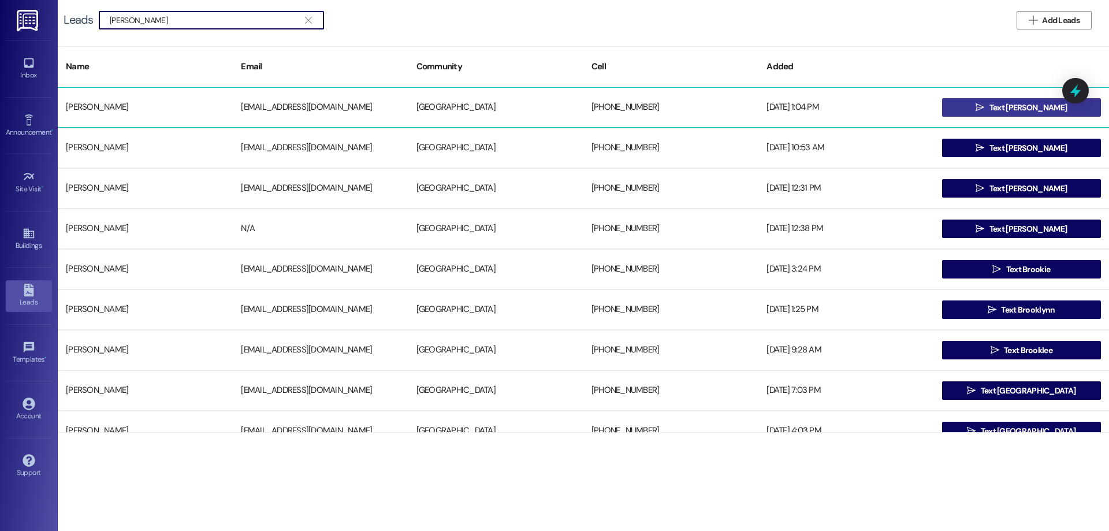
type input "brooke"
click at [1015, 103] on span "Text Brooke" at bounding box center [1028, 108] width 77 height 12
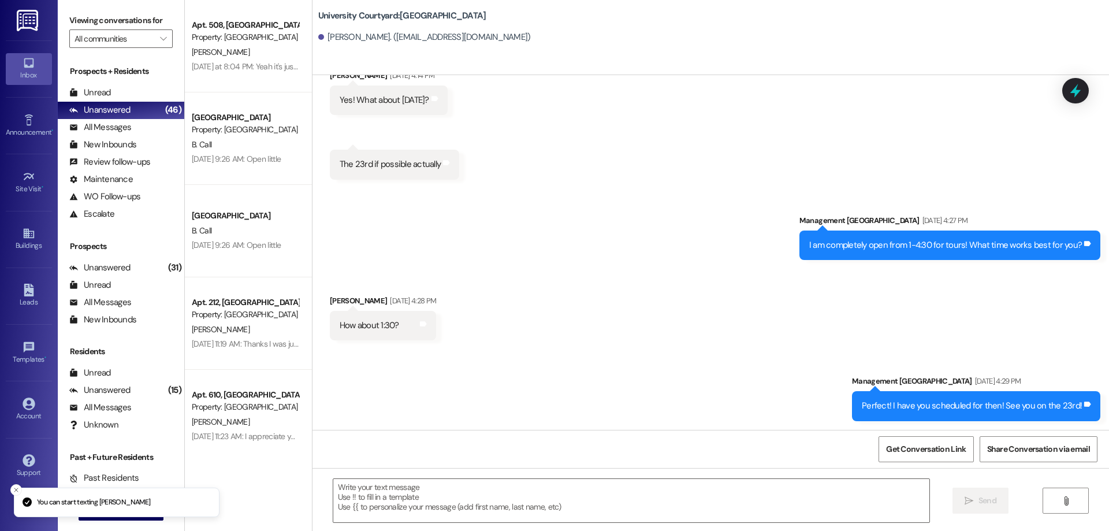
scroll to position [549, 0]
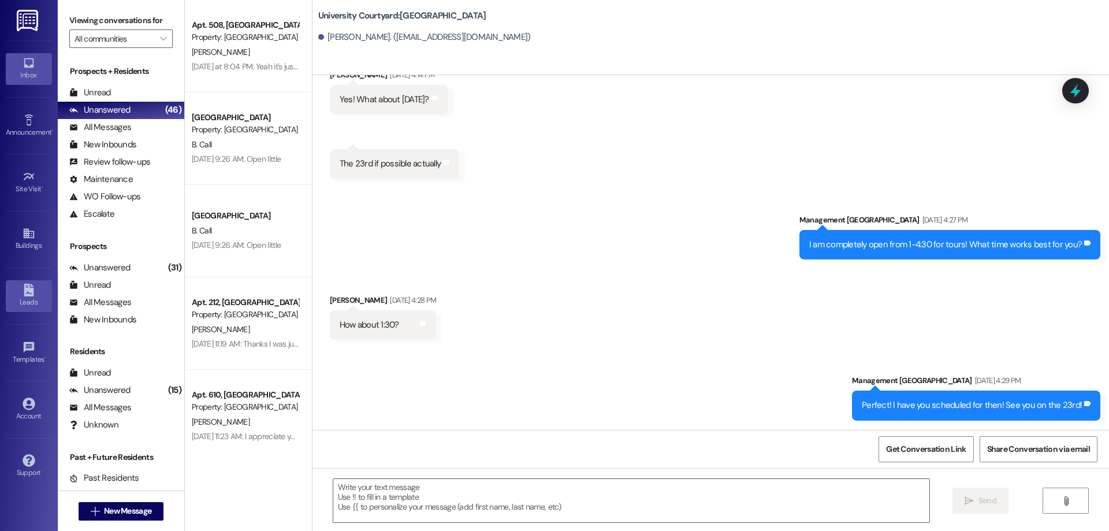
drag, startPoint x: 12, startPoint y: 302, endPoint x: 21, endPoint y: 285, distance: 19.1
click at [12, 300] on div "Leads" at bounding box center [29, 302] width 58 height 12
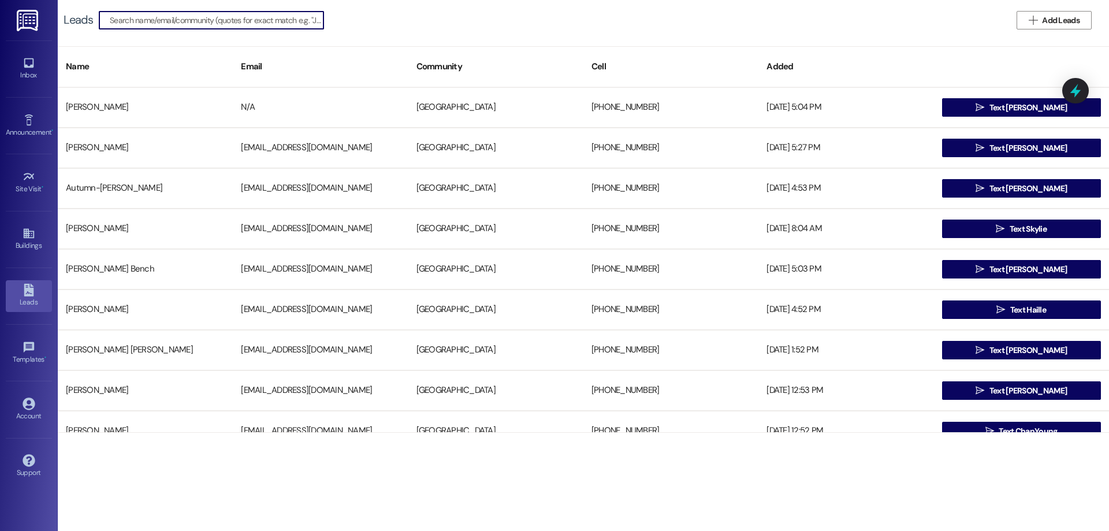
click at [117, 16] on input at bounding box center [217, 20] width 214 height 16
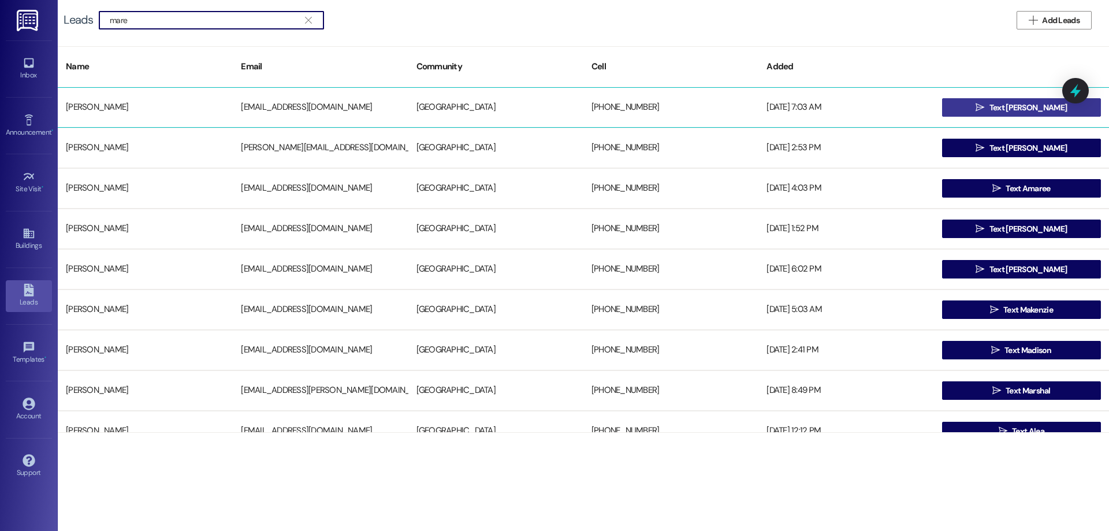
type input "mare"
click at [986, 108] on button " Text Maren" at bounding box center [1021, 107] width 159 height 18
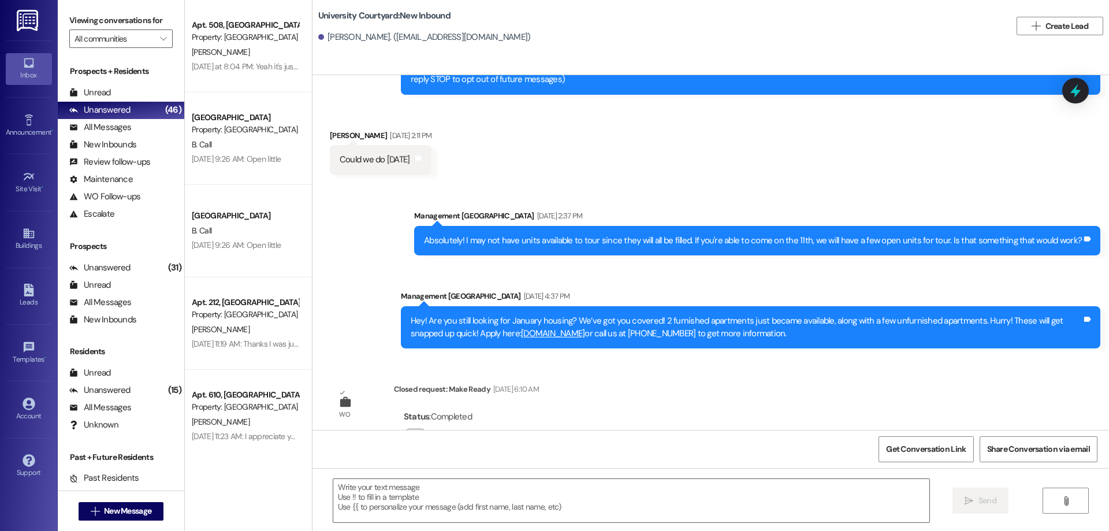
scroll to position [300, 0]
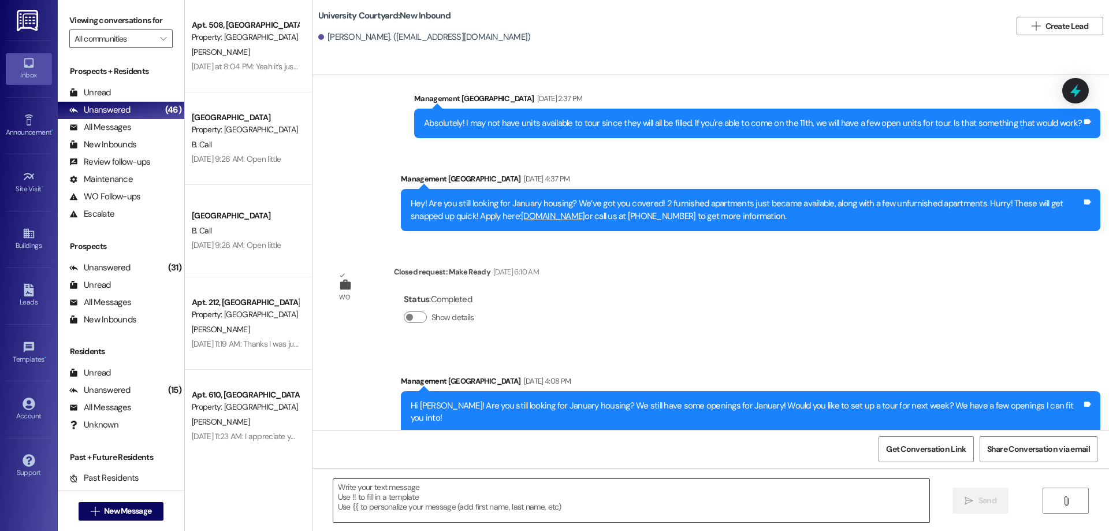
click at [618, 485] on textarea at bounding box center [631, 500] width 596 height 43
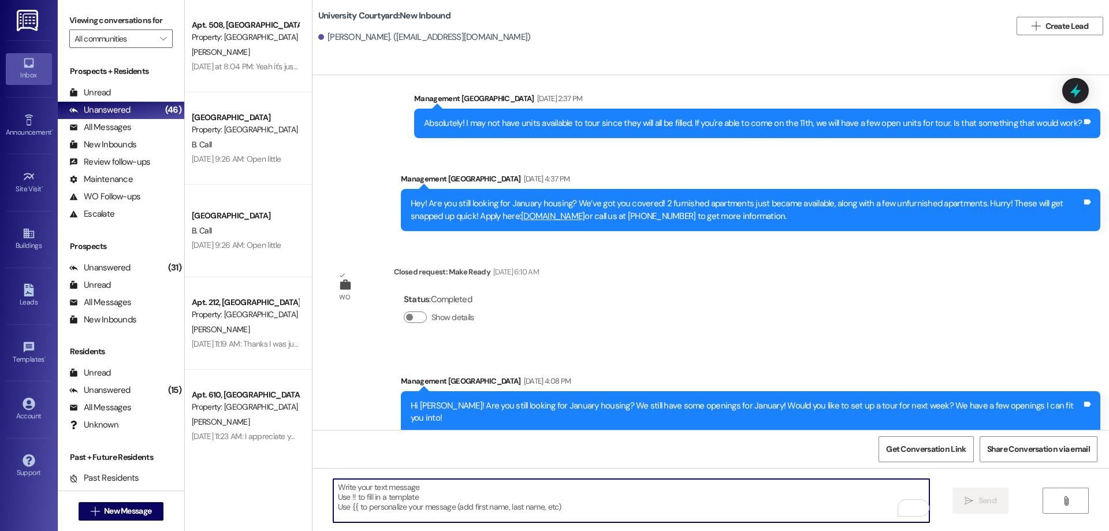
paste textarea "Hey Makenzie! Katelynn here! Are you still looking to get an apartment at Unive…"
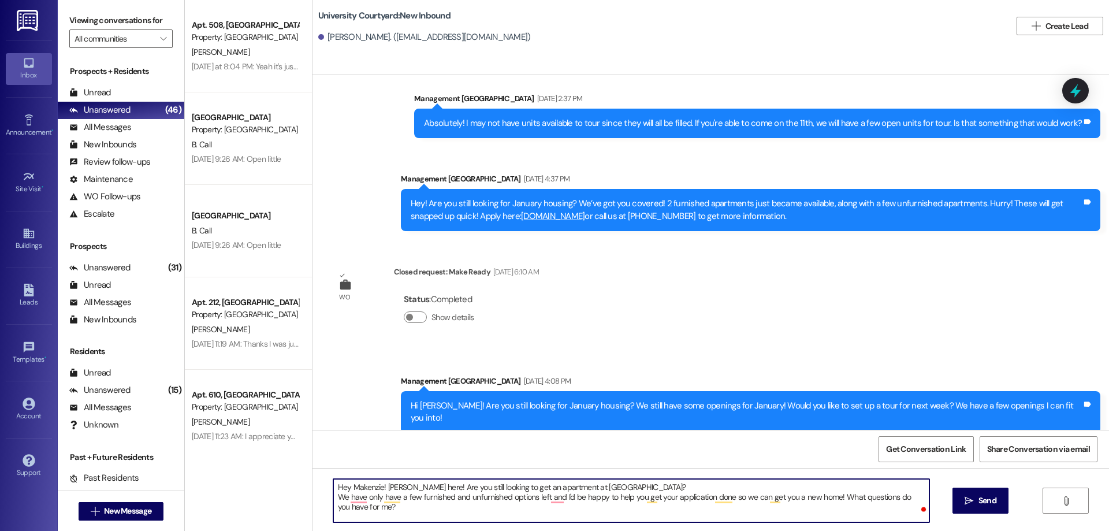
drag, startPoint x: 376, startPoint y: 486, endPoint x: 354, endPoint y: 486, distance: 21.4
click at [354, 486] on textarea "Hey Makenzie! Katelynn here! Are you still looking to get an apartment at Unive…" at bounding box center [631, 500] width 596 height 43
type textarea "Hey Maren! Katelynn here! Are you still looking to get an apartment at Universi…"
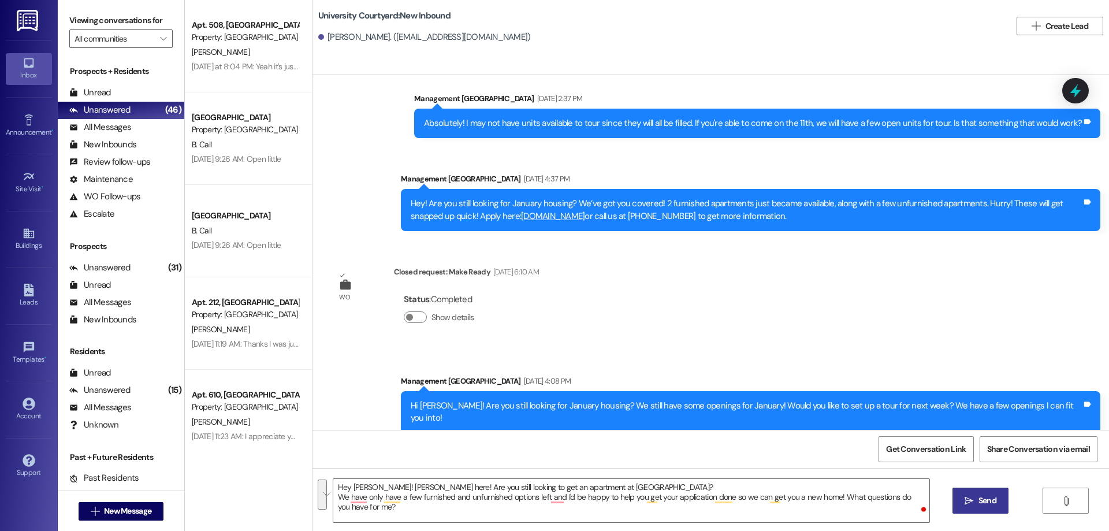
click at [999, 497] on button " Send" at bounding box center [981, 501] width 56 height 26
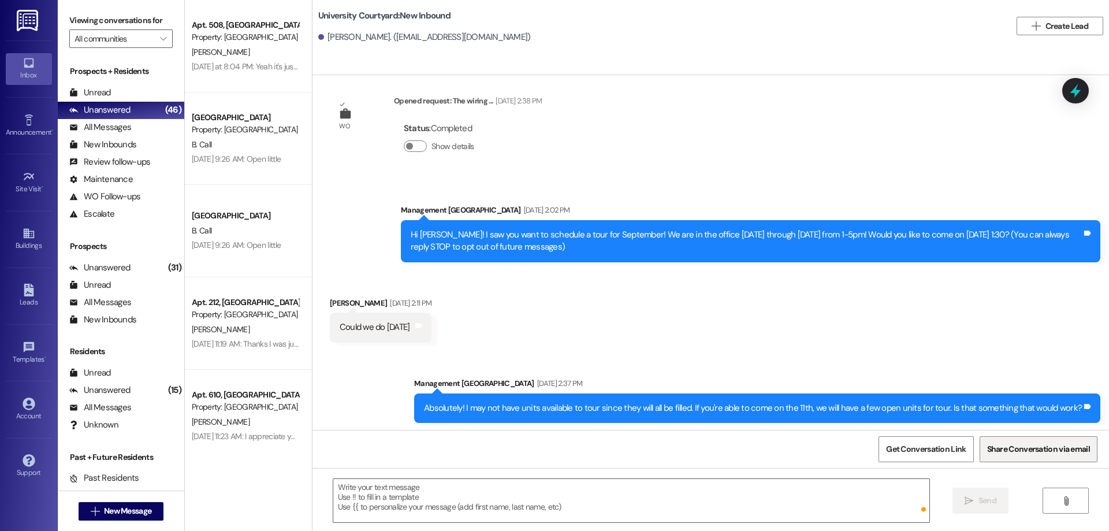
scroll to position [0, 0]
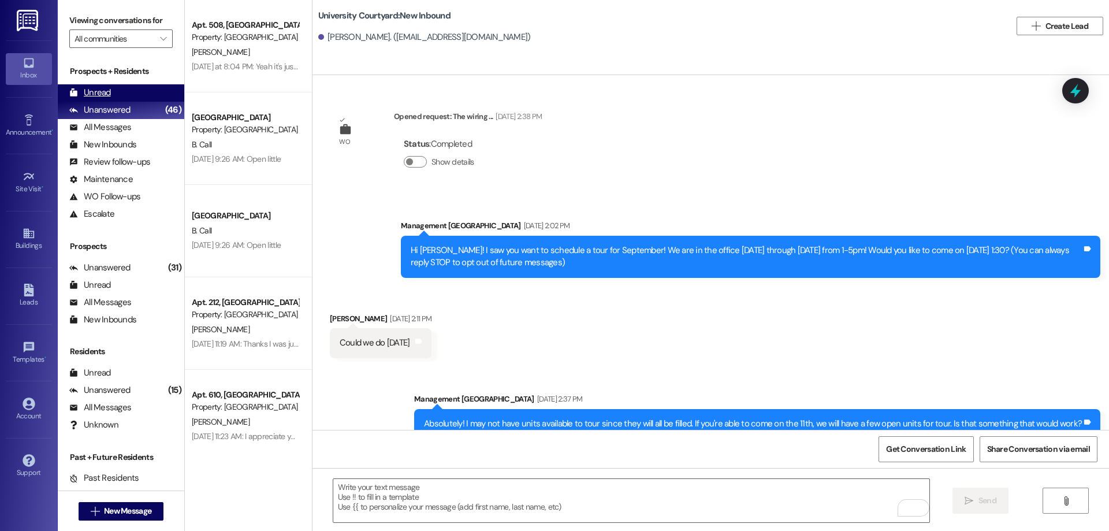
click at [108, 92] on div "Unread" at bounding box center [90, 93] width 42 height 12
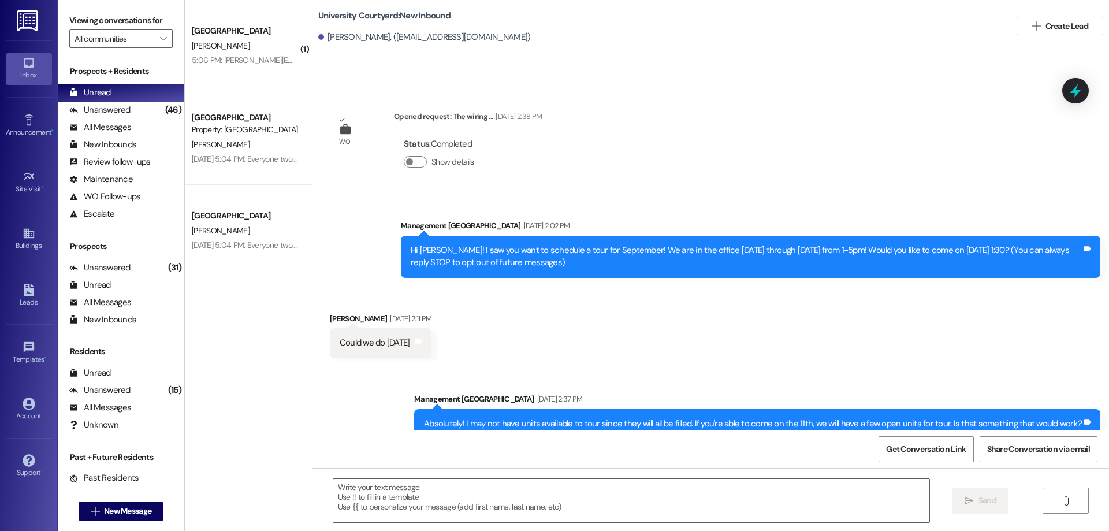
click at [230, 61] on div "5:06 PM: margaret_xrq@outlook.com 5:06 PM: margaret_xrq@outlook.com" at bounding box center [297, 60] width 210 height 10
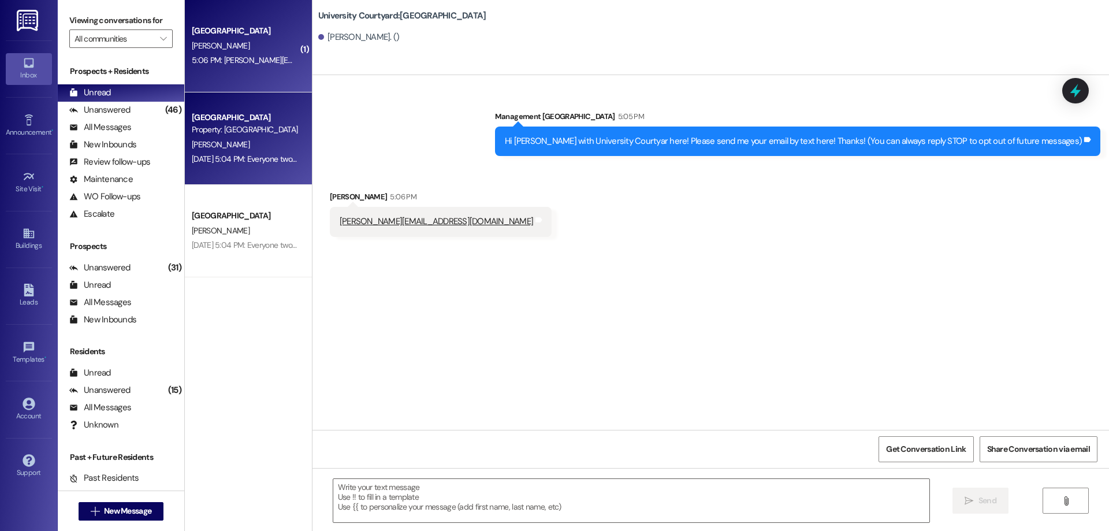
click at [236, 129] on div "Property: [GEOGRAPHIC_DATA]" at bounding box center [245, 130] width 107 height 12
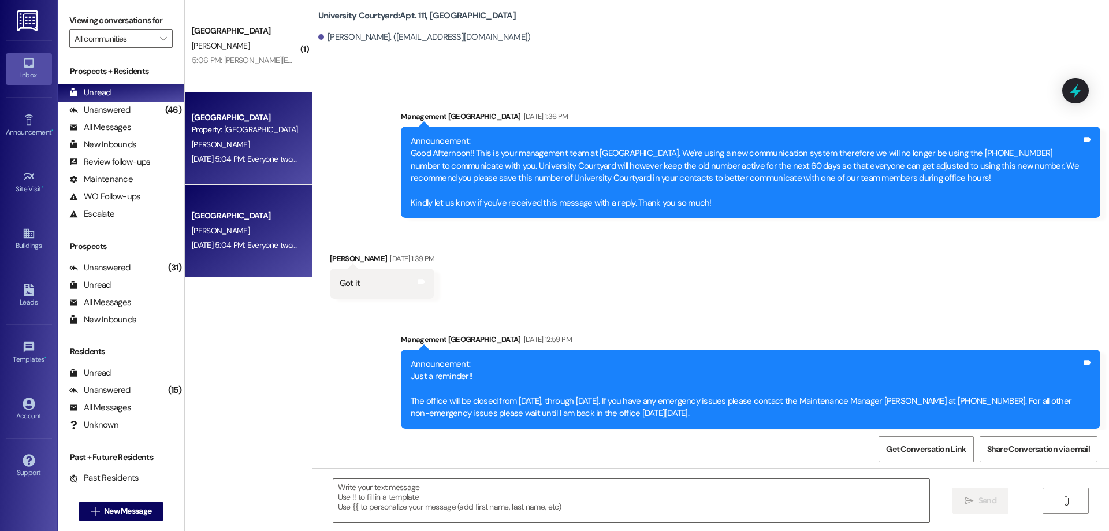
scroll to position [14079, 0]
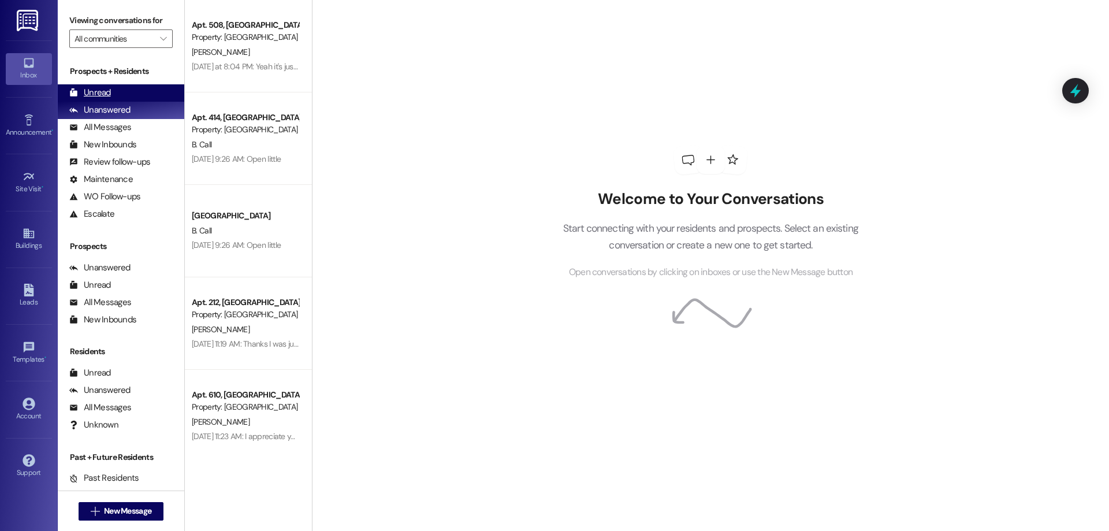
click at [128, 89] on div "Unread (0)" at bounding box center [121, 92] width 127 height 17
